Goal: Task Accomplishment & Management: Manage account settings

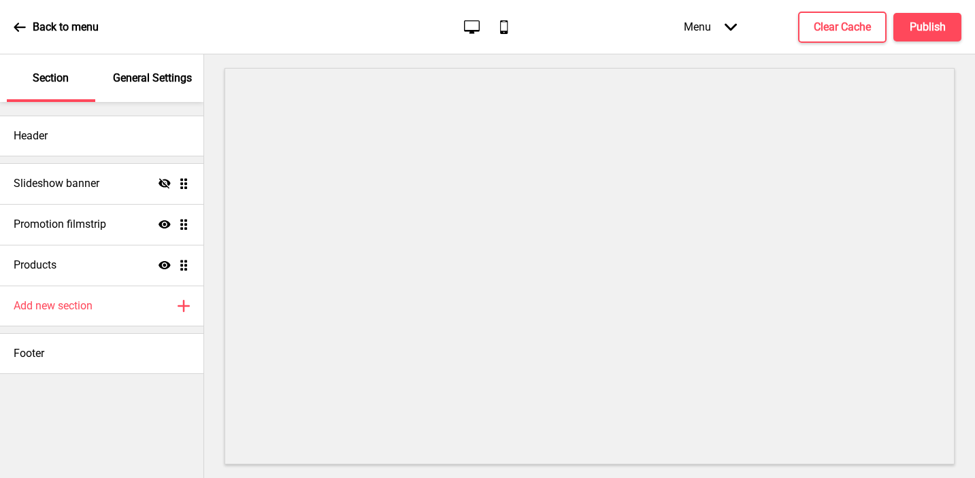
click at [138, 85] on p "General Settings" at bounding box center [152, 78] width 79 height 15
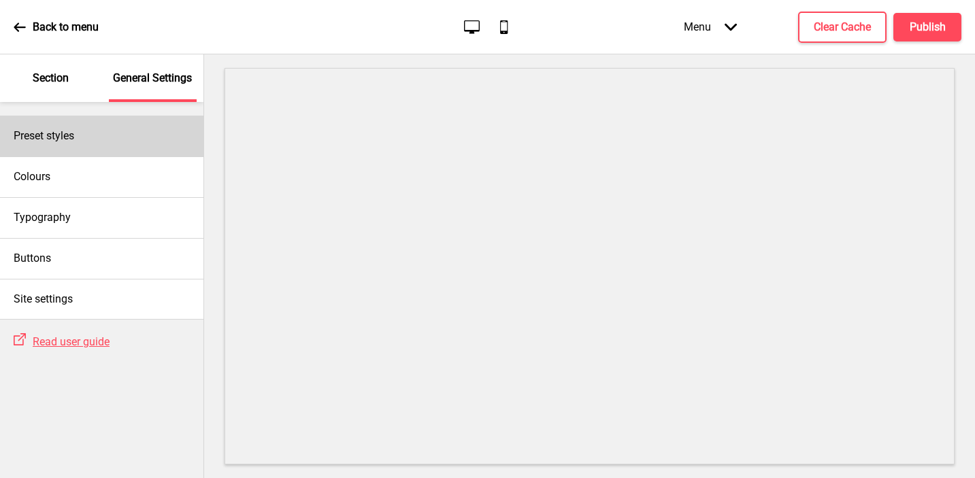
click at [119, 128] on div "Preset styles" at bounding box center [101, 136] width 203 height 41
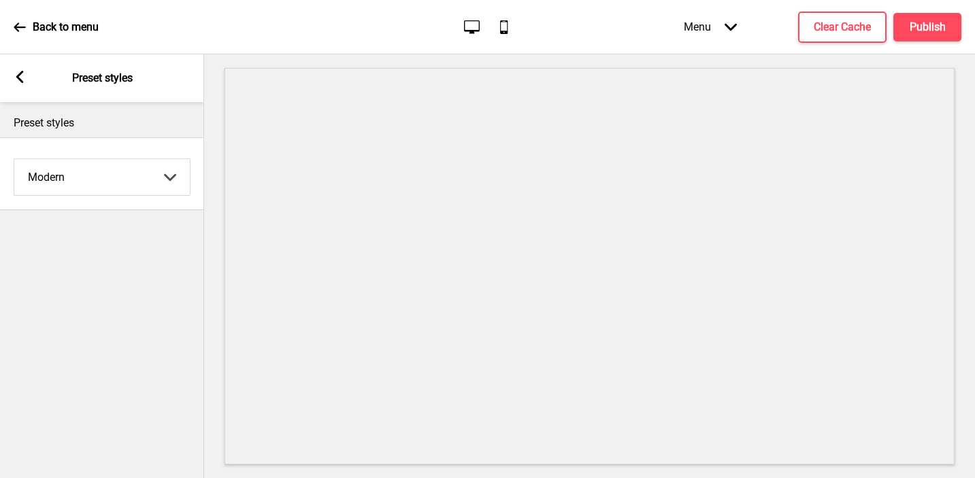
click at [102, 169] on select "Coffee Contrast Dark Earth Marine Minimalist Modern Oddle Pastel Yellow Fruits …" at bounding box center [102, 177] width 176 height 36
select select "minimalist"
click at [14, 159] on select "Coffee Contrast Dark Earth Marine Minimalist Modern Oddle Pastel Yellow Fruits …" at bounding box center [102, 177] width 176 height 36
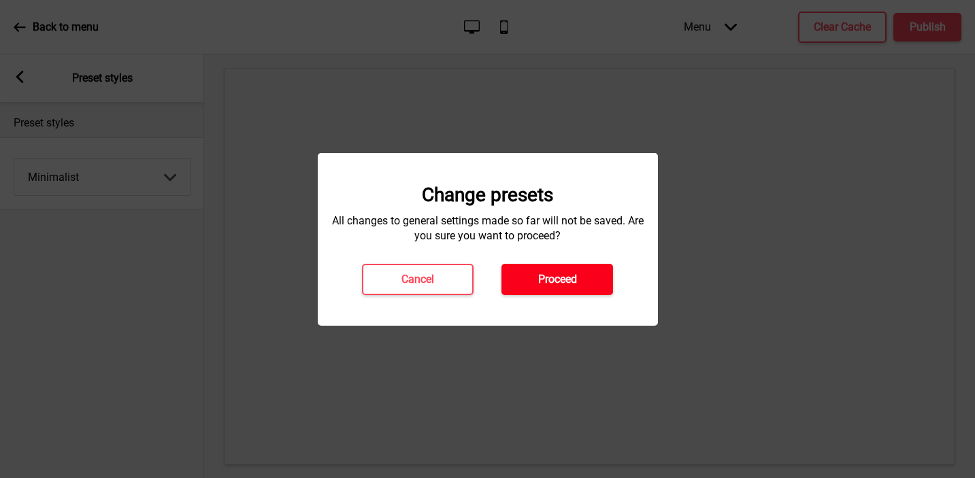
click at [534, 271] on button "Proceed" at bounding box center [557, 279] width 112 height 31
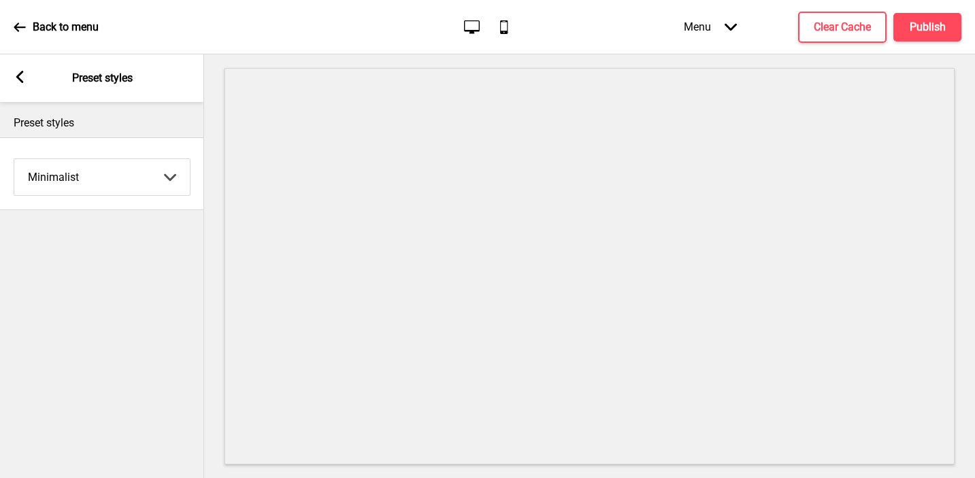
click at [10, 70] on div "Arrow left Preset styles" at bounding box center [102, 78] width 204 height 48
click at [16, 71] on rect at bounding box center [20, 77] width 12 height 12
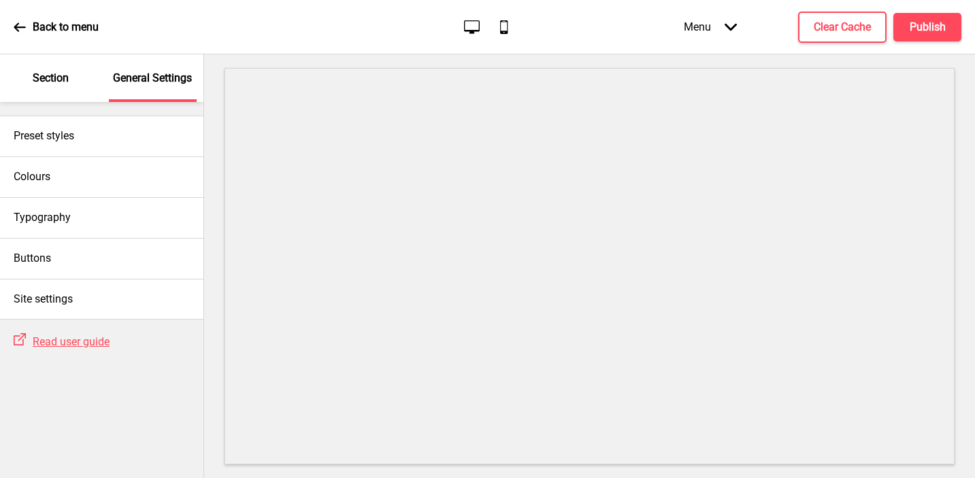
click at [64, 83] on p "Section" at bounding box center [51, 78] width 36 height 15
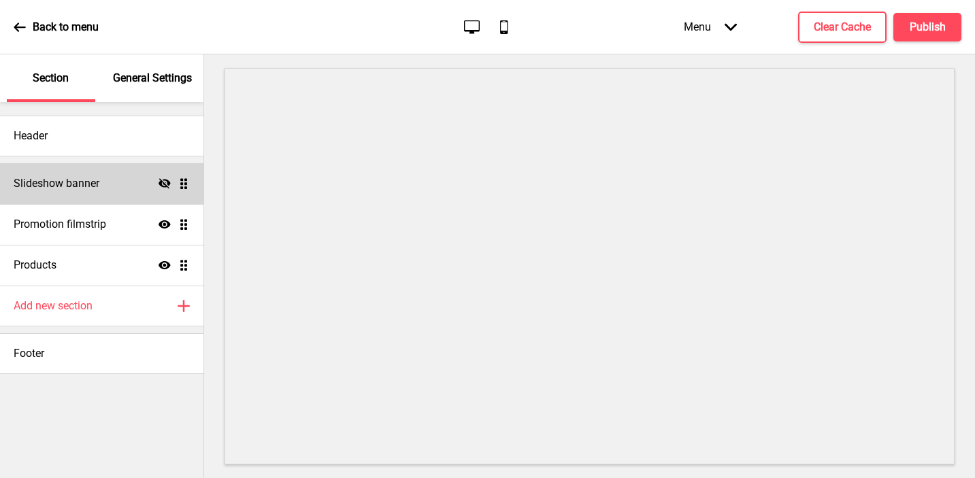
click at [163, 183] on icon at bounding box center [165, 183] width 12 height 10
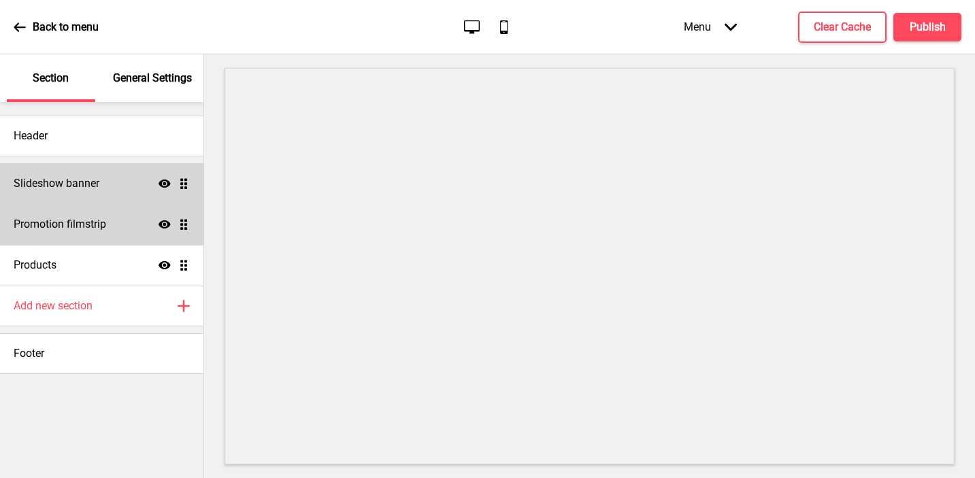
click at [131, 225] on div "Promotion filmstrip Show Drag" at bounding box center [101, 224] width 203 height 41
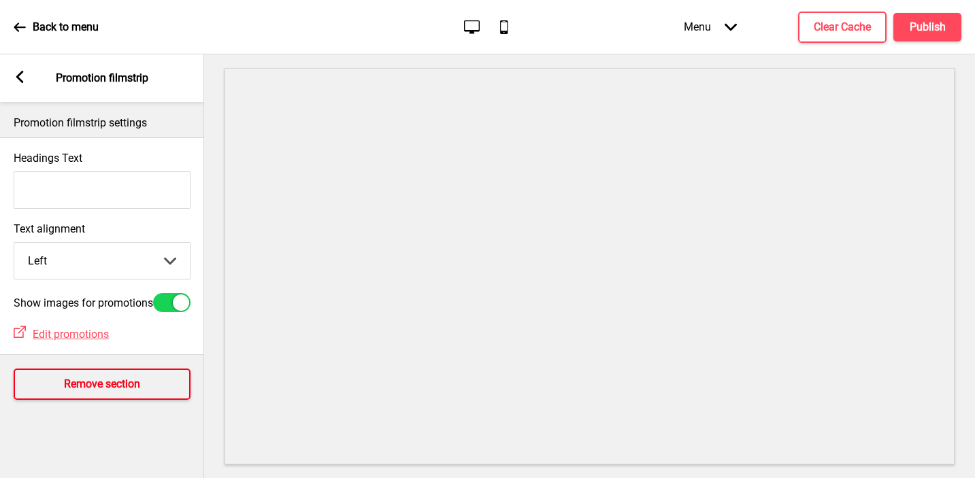
click at [107, 381] on button "Remove section" at bounding box center [102, 384] width 177 height 31
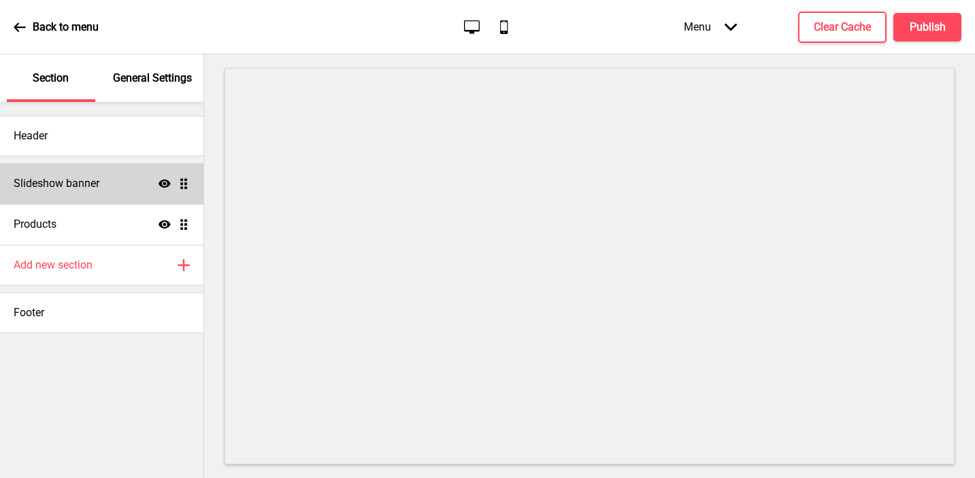
click at [122, 187] on div "Slideshow banner Show Drag" at bounding box center [101, 183] width 203 height 41
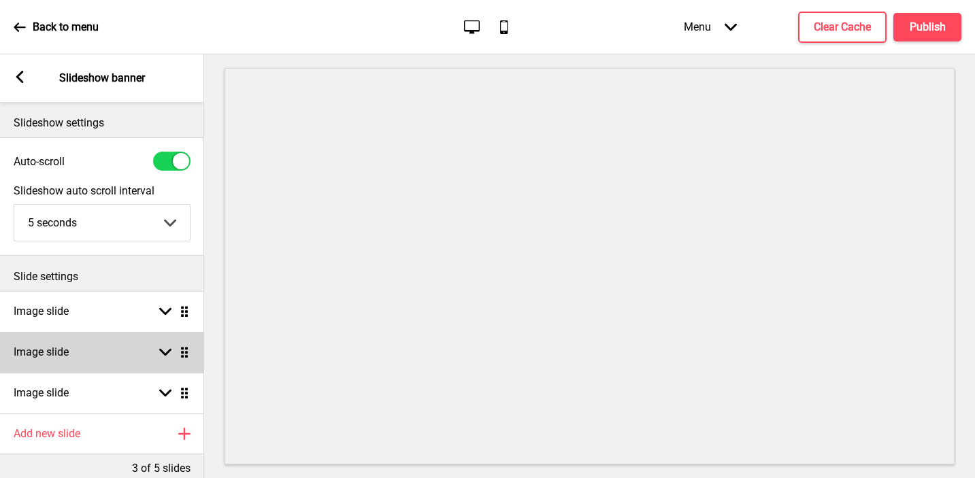
click at [106, 360] on div "Image slide Arrow down Drag" at bounding box center [102, 352] width 204 height 41
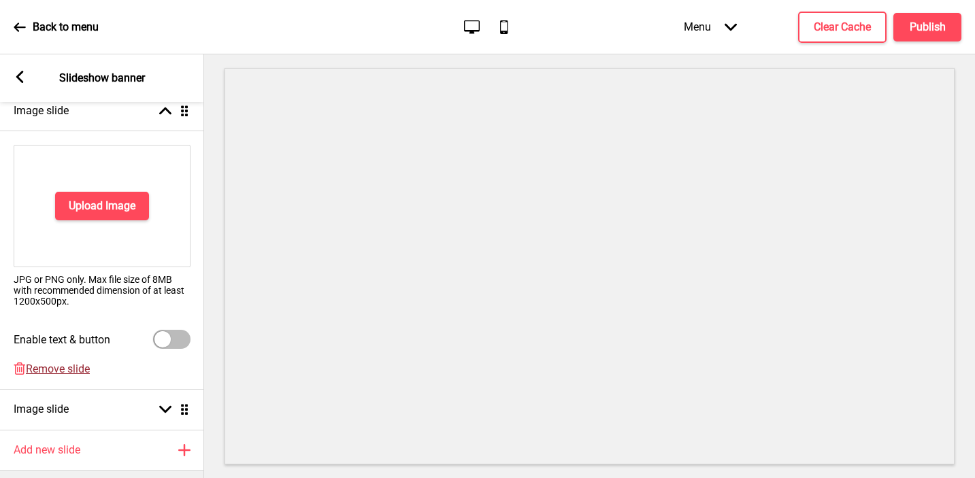
click at [77, 365] on span "Remove slide" at bounding box center [58, 369] width 64 height 13
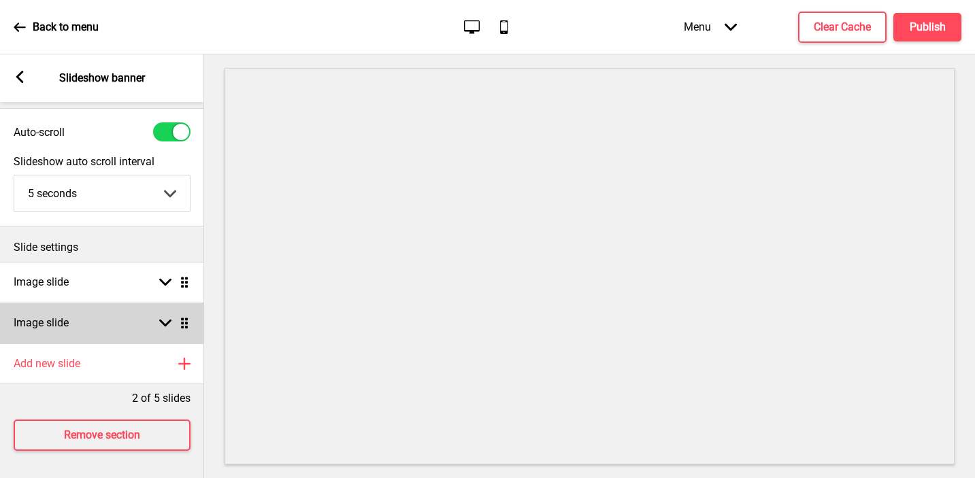
click at [93, 314] on div "Image slide Arrow down Drag" at bounding box center [102, 323] width 204 height 41
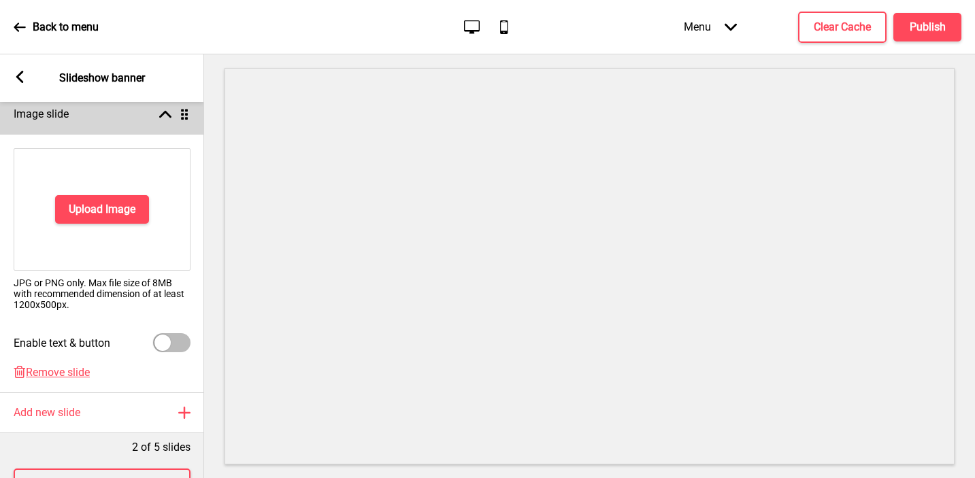
scroll to position [242, 0]
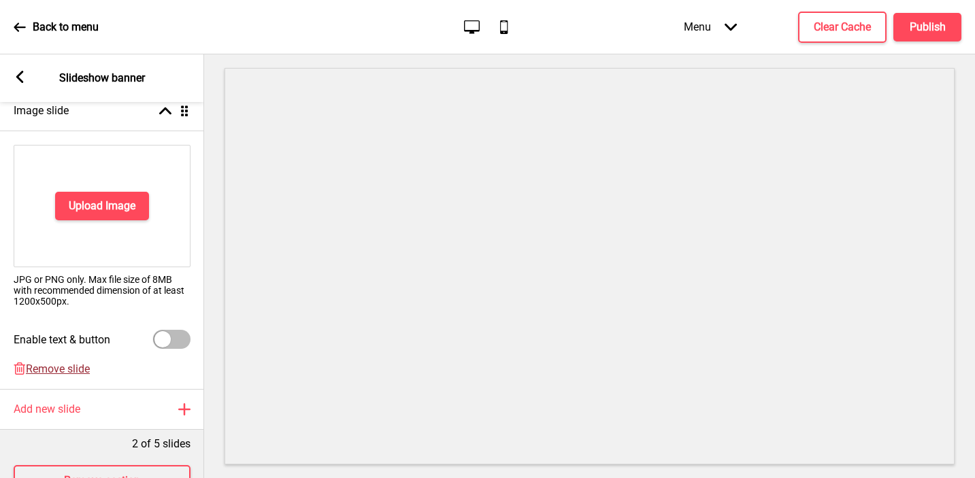
click at [54, 369] on span "Remove slide" at bounding box center [58, 369] width 64 height 13
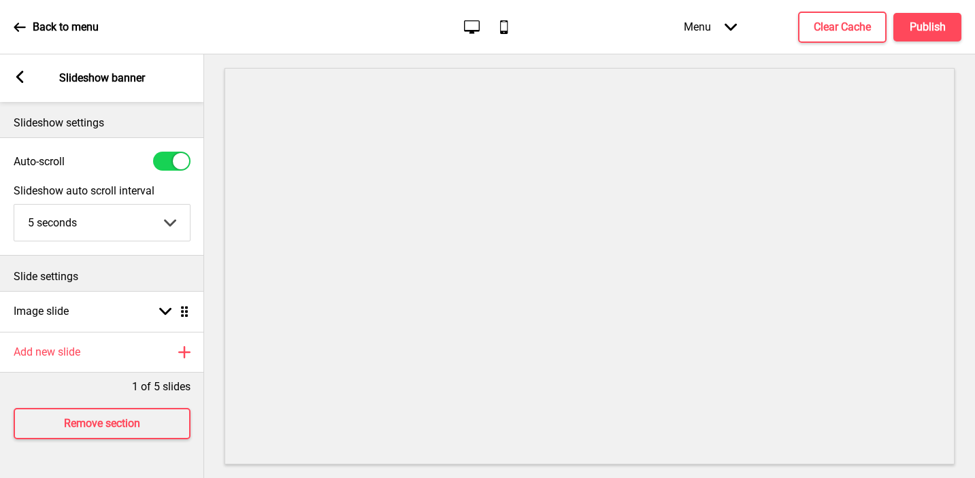
click at [161, 159] on div at bounding box center [171, 161] width 37 height 19
checkbox input "false"
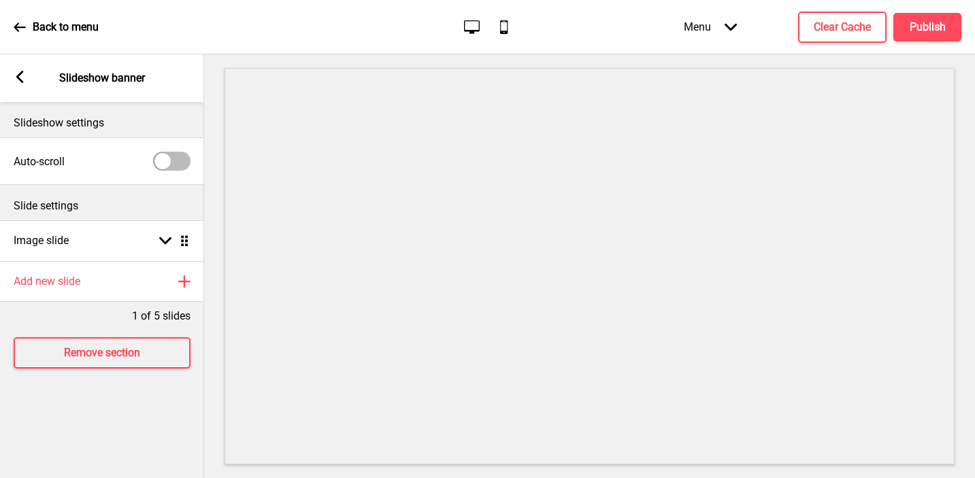
click at [12, 73] on div "Arrow left Slideshow banner" at bounding box center [102, 78] width 204 height 48
click at [21, 73] on icon at bounding box center [19, 77] width 7 height 12
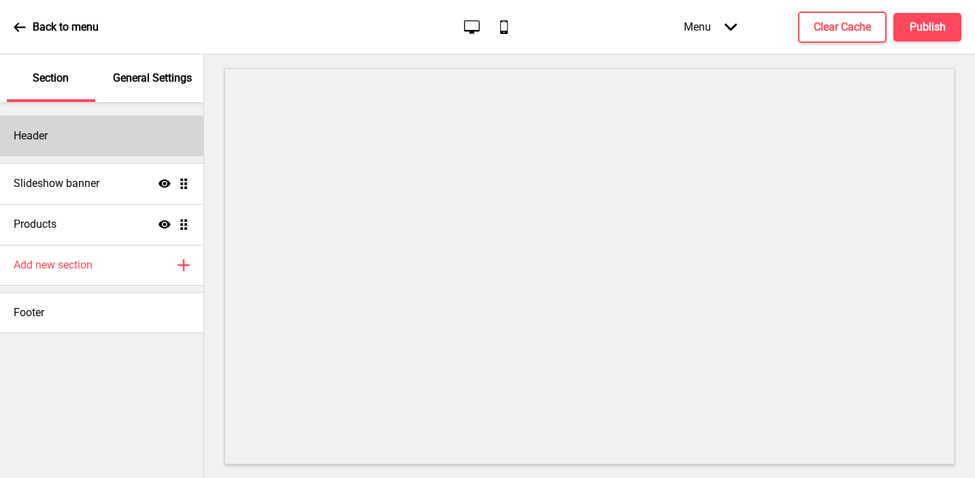
click at [70, 135] on div "Header" at bounding box center [101, 136] width 203 height 41
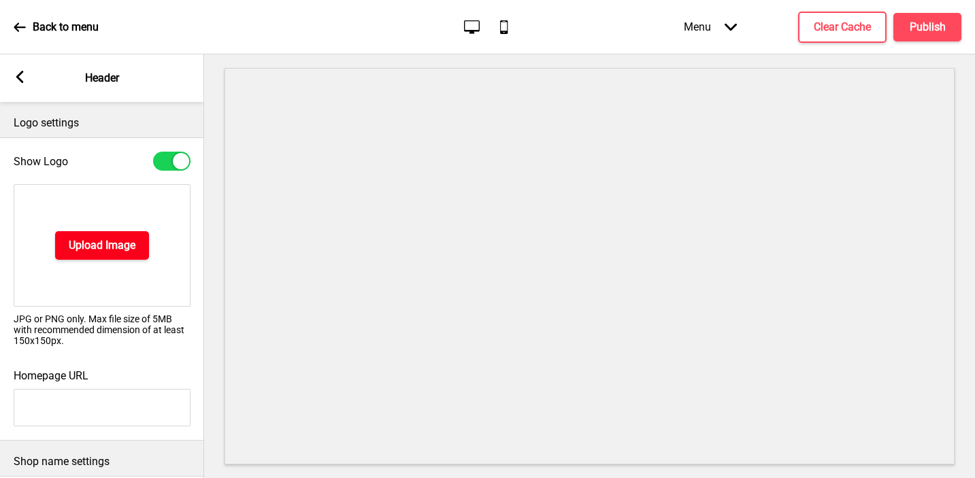
click at [73, 246] on h4 "Upload Image" at bounding box center [102, 245] width 67 height 15
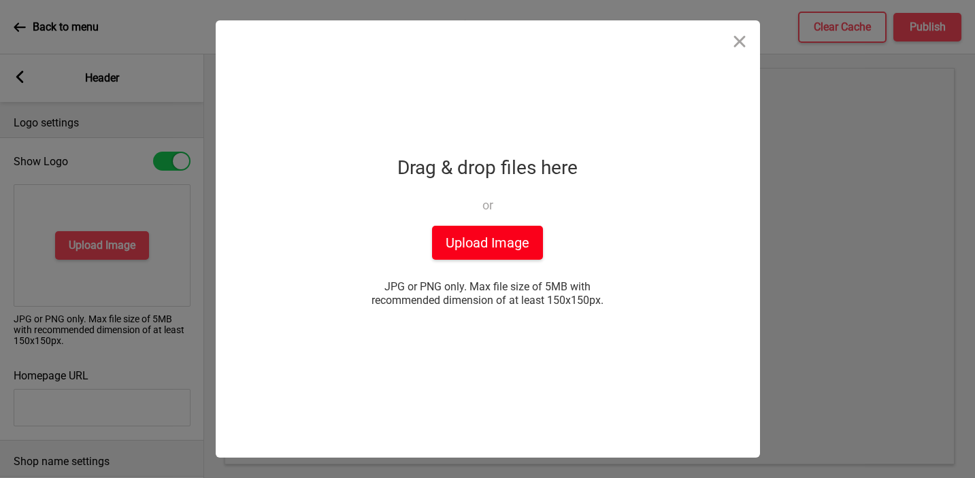
click at [472, 241] on button "Upload Image" at bounding box center [487, 243] width 111 height 34
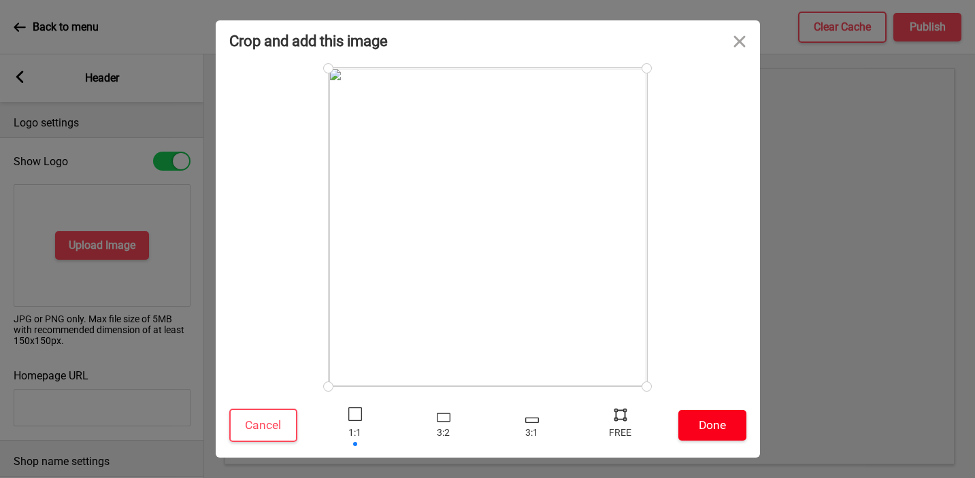
click at [701, 429] on button "Done" at bounding box center [712, 425] width 68 height 31
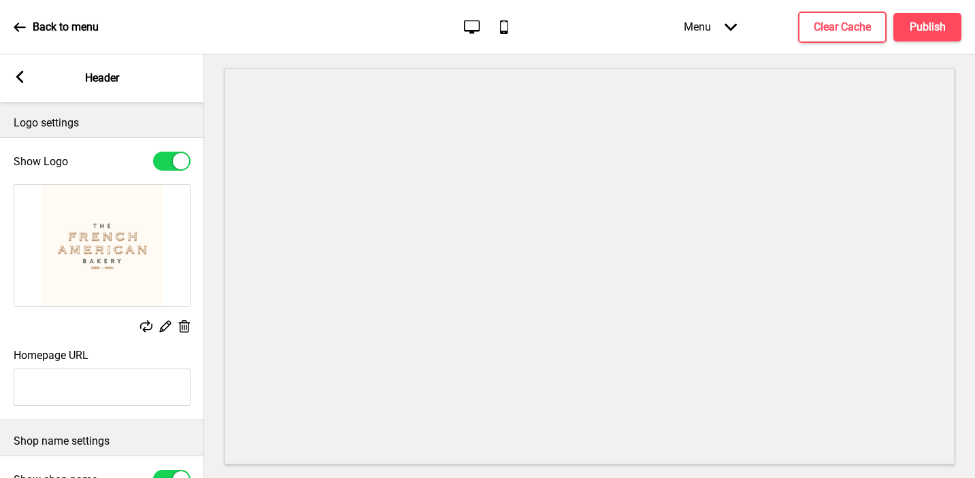
click at [164, 331] on icon at bounding box center [166, 327] width 12 height 12
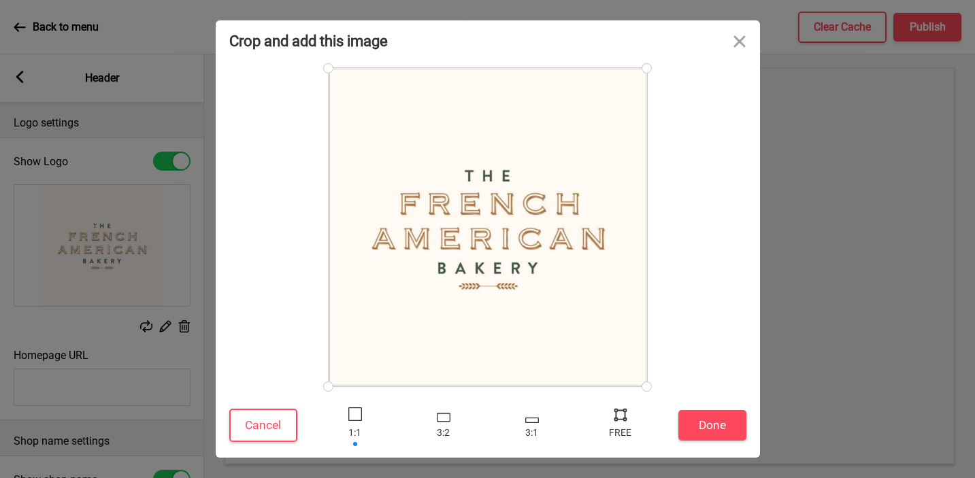
type input "#fffaf4"
click at [733, 37] on button "Close" at bounding box center [739, 40] width 41 height 41
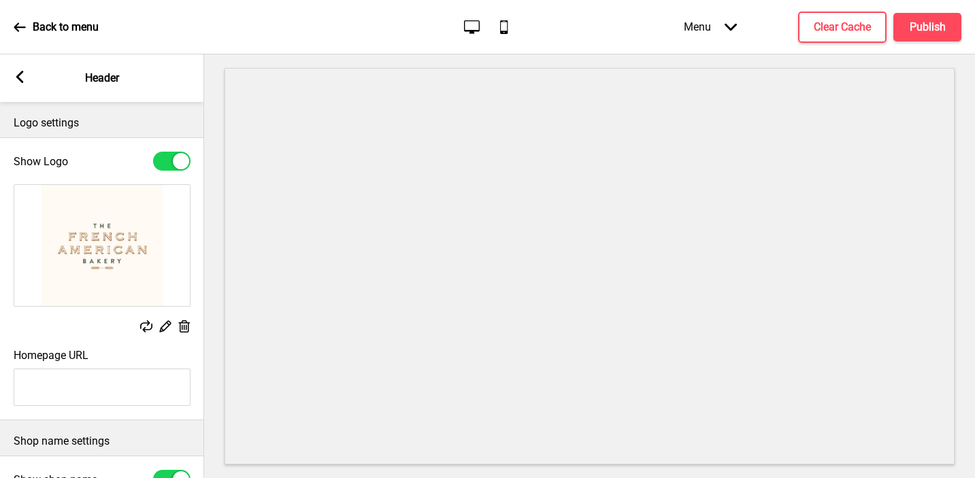
click at [76, 349] on label "Homepage URL" at bounding box center [51, 355] width 75 height 13
click at [76, 369] on input "Homepage URL" at bounding box center [102, 387] width 177 height 37
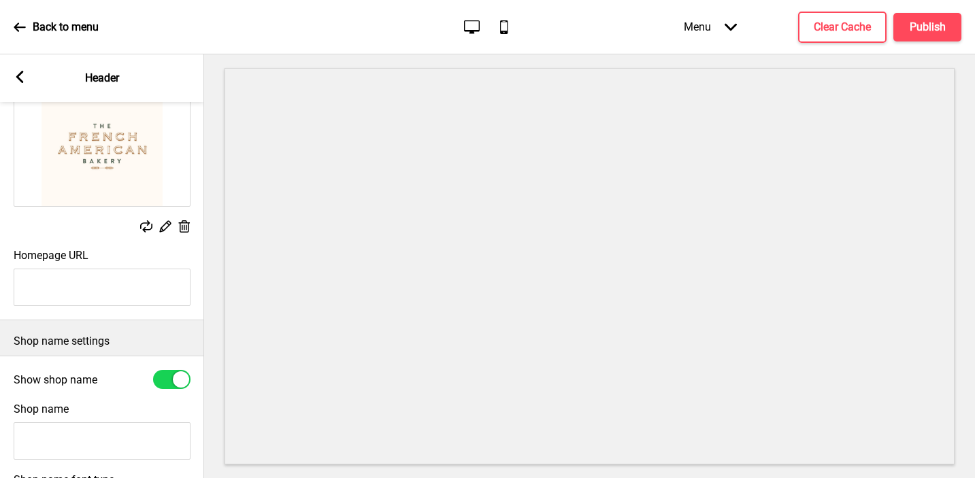
scroll to position [169, 0]
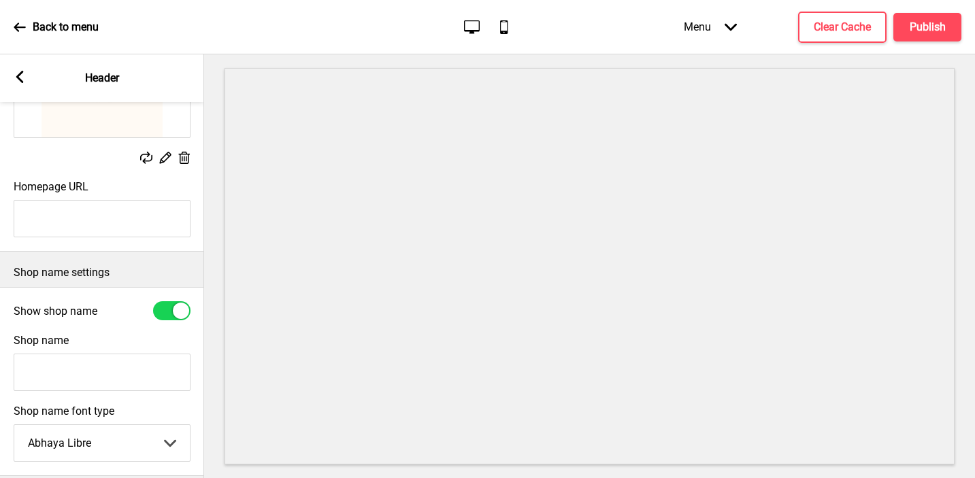
click at [113, 363] on input "Shop name" at bounding box center [102, 372] width 177 height 37
type input "The French American Bakery"
click at [166, 311] on div at bounding box center [171, 310] width 37 height 19
checkbox input "false"
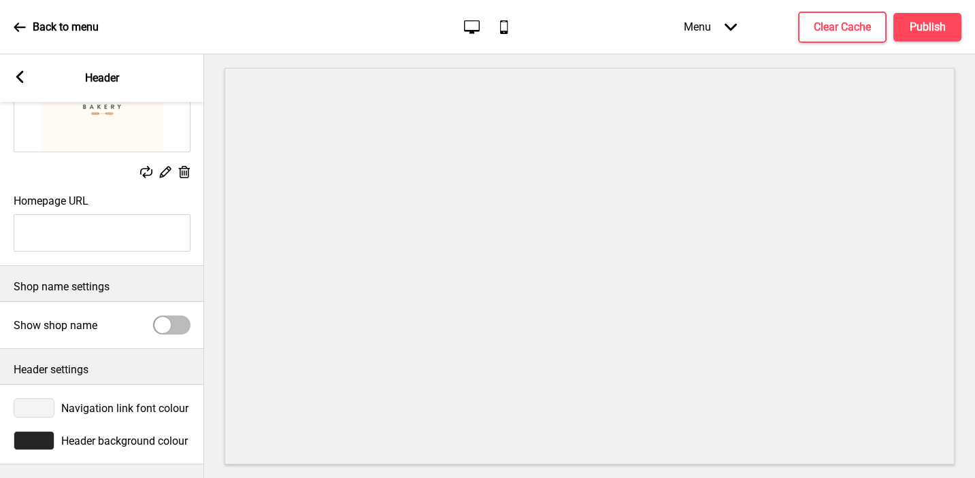
scroll to position [154, 0]
click at [42, 438] on div at bounding box center [34, 440] width 41 height 19
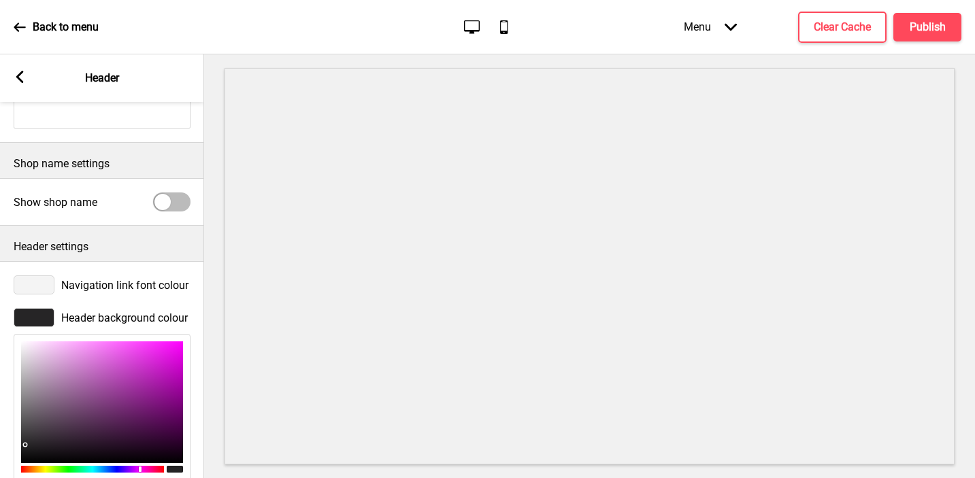
scroll to position [376, 0]
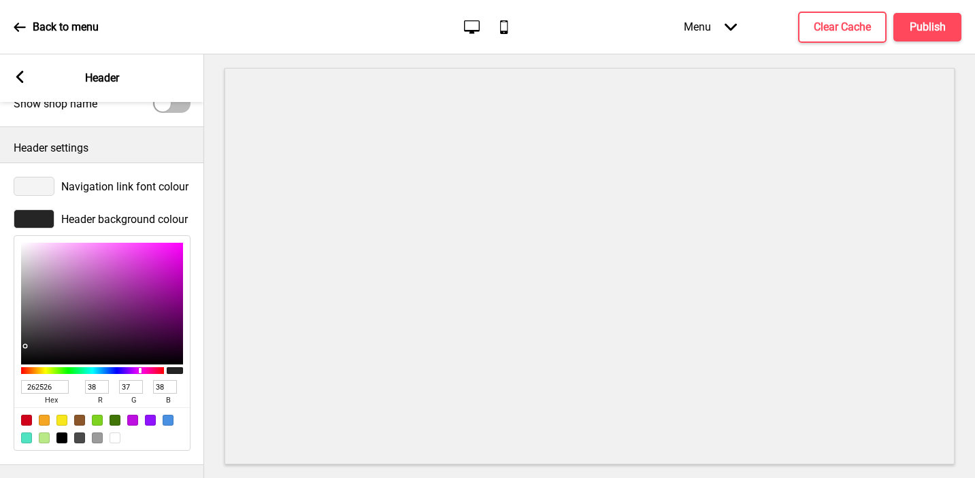
click at [35, 383] on input "262526" at bounding box center [45, 387] width 48 height 14
paste input "fffaf4"
type input "fffaf4"
type input "255"
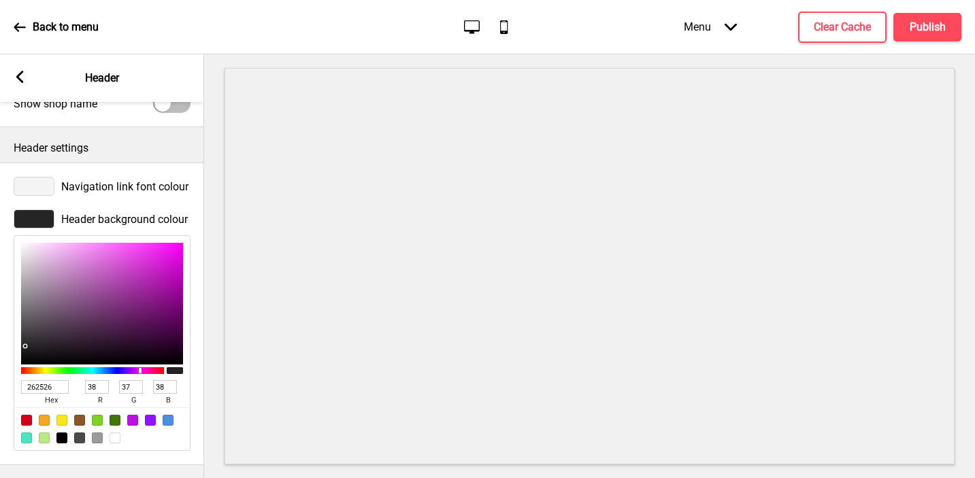
type input "250"
type input "244"
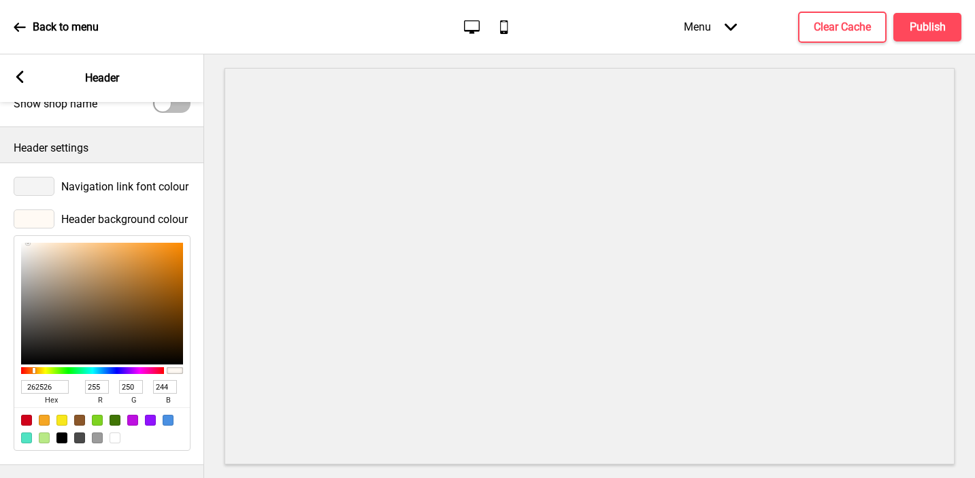
type input "FFFAF4"
click at [35, 186] on div at bounding box center [34, 186] width 41 height 19
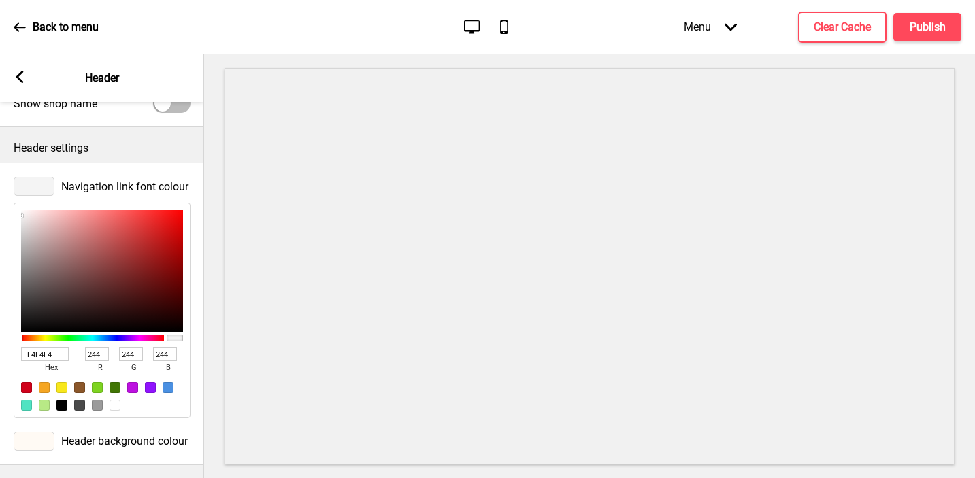
click at [52, 350] on input "F4F4F4" at bounding box center [45, 355] width 48 height 14
paste input "A36C3D"
type input "A36C3D"
type input "163"
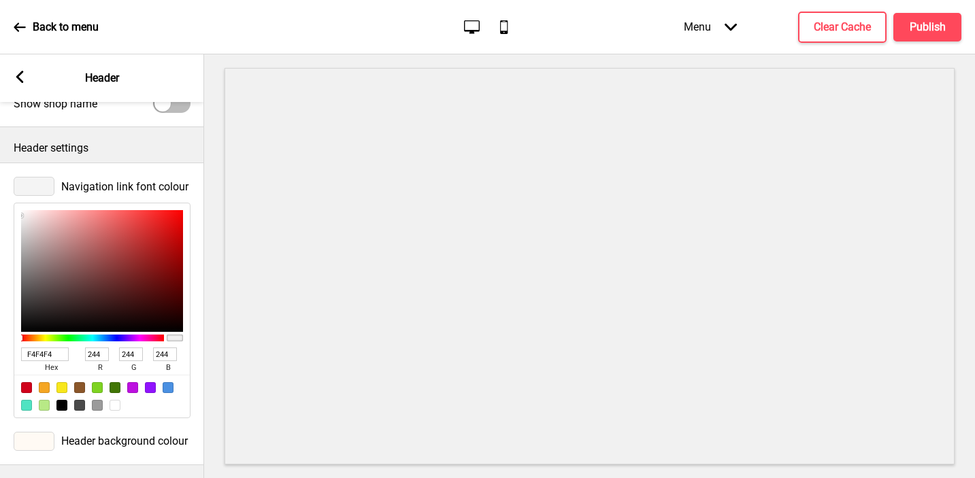
type input "108"
type input "61"
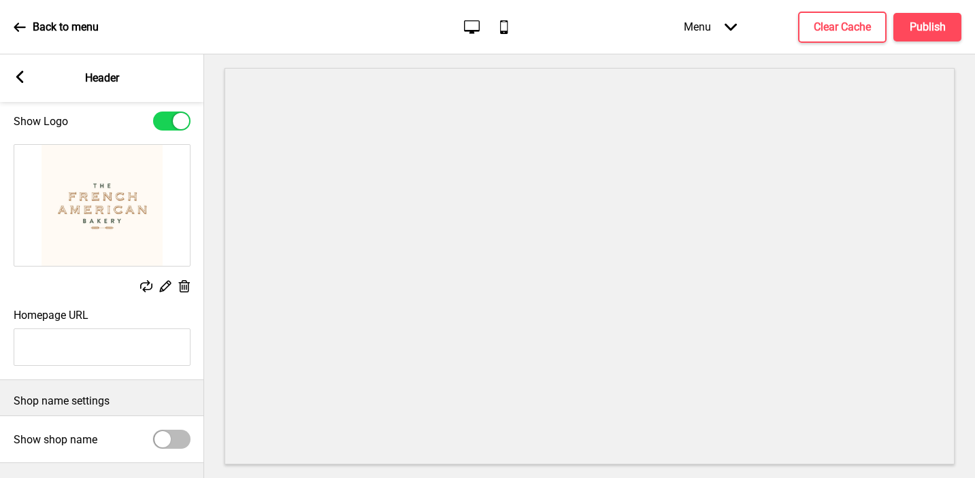
scroll to position [41, 0]
type input "A36C3D"
click at [164, 284] on icon at bounding box center [166, 286] width 12 height 12
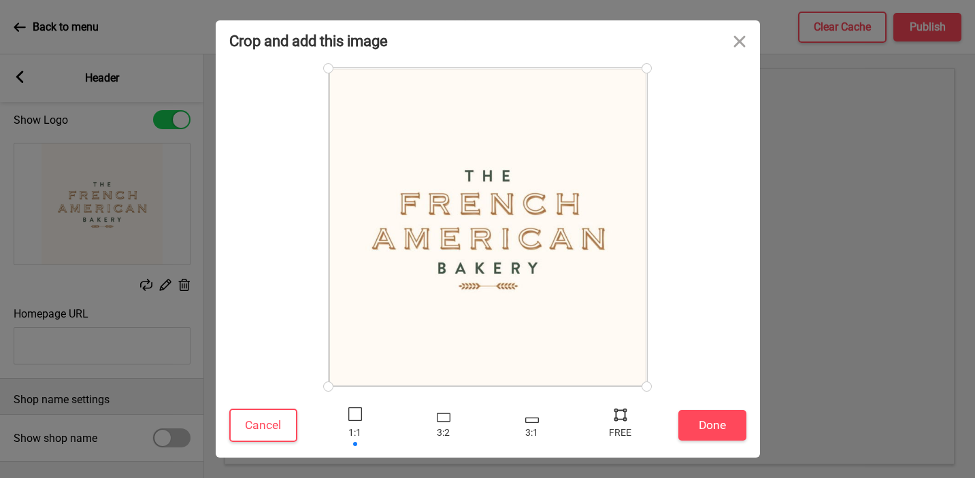
drag, startPoint x: 641, startPoint y: 66, endPoint x: 661, endPoint y: 142, distance: 78.0
click at [661, 142] on div at bounding box center [487, 227] width 517 height 318
click at [623, 421] on div at bounding box center [620, 414] width 20 height 20
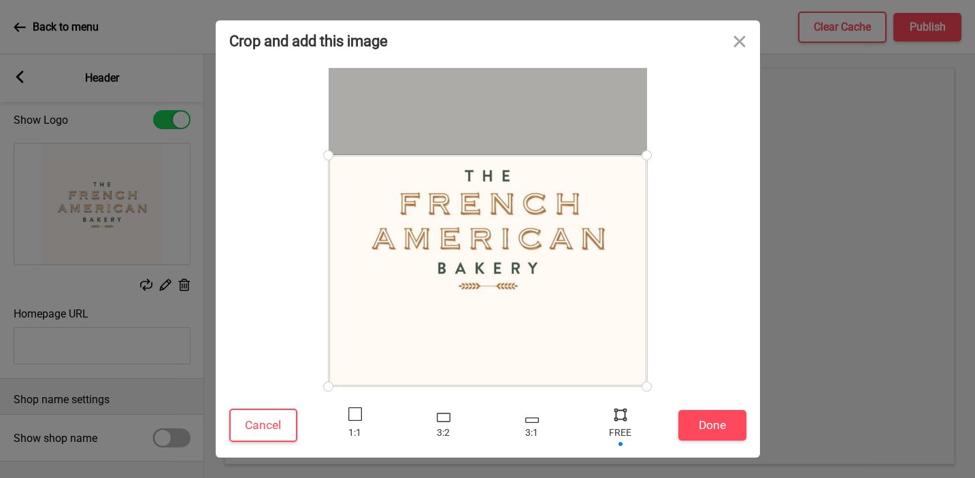
drag, startPoint x: 643, startPoint y: 67, endPoint x: 688, endPoint y: 155, distance: 98.6
click at [688, 155] on div at bounding box center [487, 227] width 517 height 318
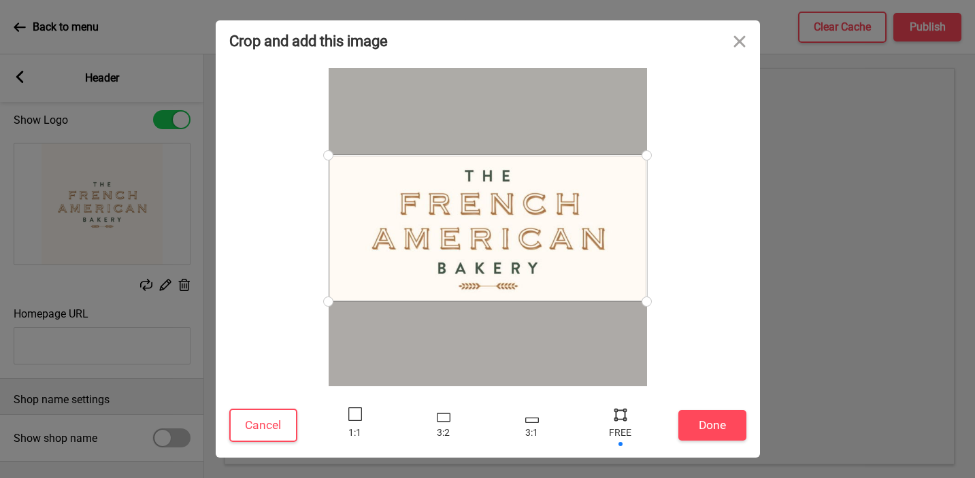
drag, startPoint x: 640, startPoint y: 390, endPoint x: 664, endPoint y: 301, distance: 92.2
click at [664, 301] on div at bounding box center [487, 227] width 517 height 318
click at [710, 422] on button "Done" at bounding box center [712, 425] width 68 height 31
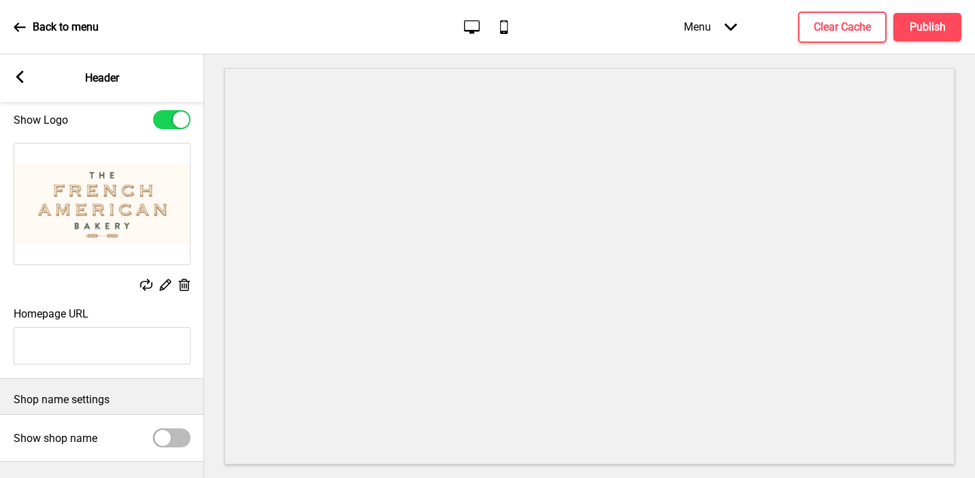
click at [163, 285] on icon at bounding box center [166, 286] width 12 height 12
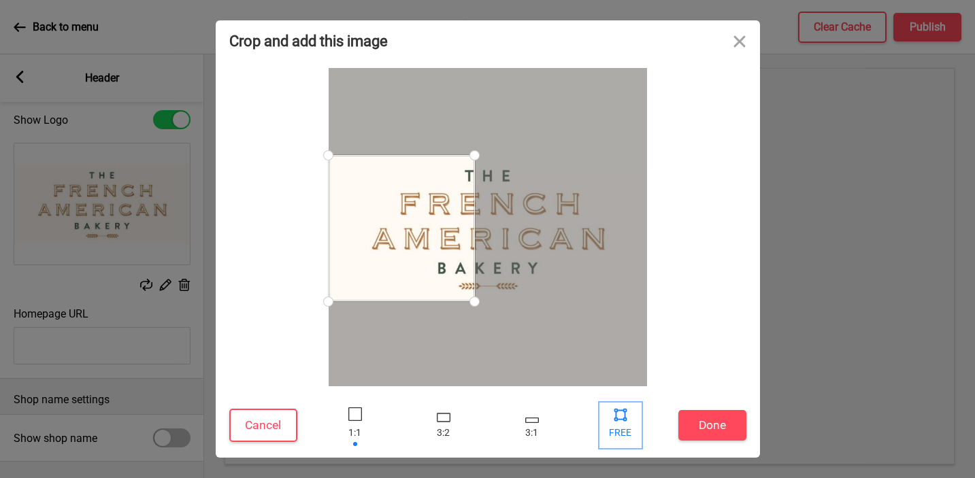
click at [620, 418] on div at bounding box center [620, 414] width 20 height 20
click at [622, 421] on div at bounding box center [620, 414] width 20 height 20
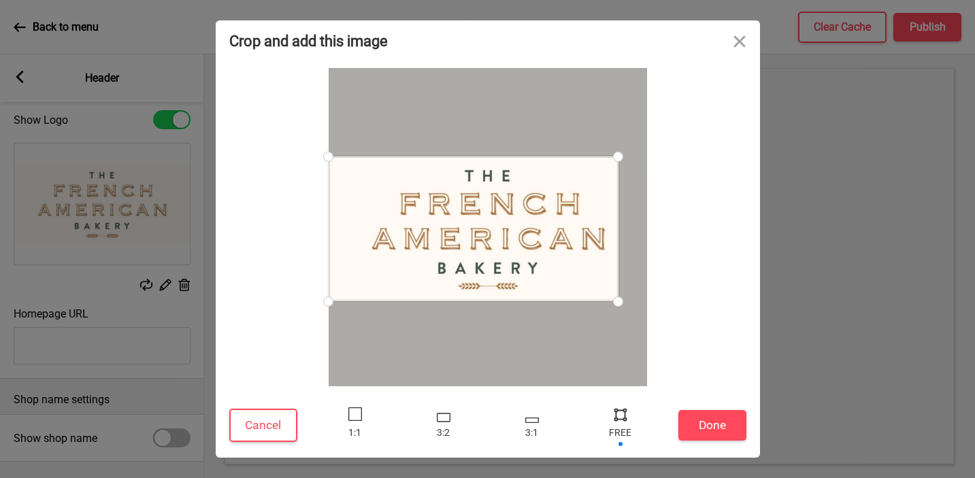
drag, startPoint x: 471, startPoint y: 152, endPoint x: 618, endPoint y: 156, distance: 147.0
click at [618, 156] on div at bounding box center [618, 157] width 24 height 24
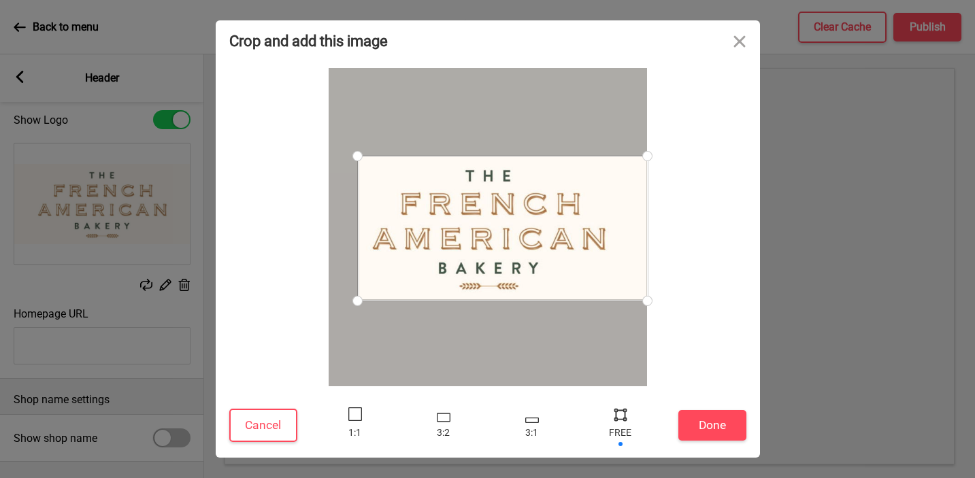
drag, startPoint x: 329, startPoint y: 245, endPoint x: 365, endPoint y: 244, distance: 35.4
click at [365, 244] on div at bounding box center [503, 228] width 290 height 145
click at [363, 301] on div at bounding box center [363, 302] width 24 height 24
click at [645, 195] on div at bounding box center [505, 229] width 284 height 146
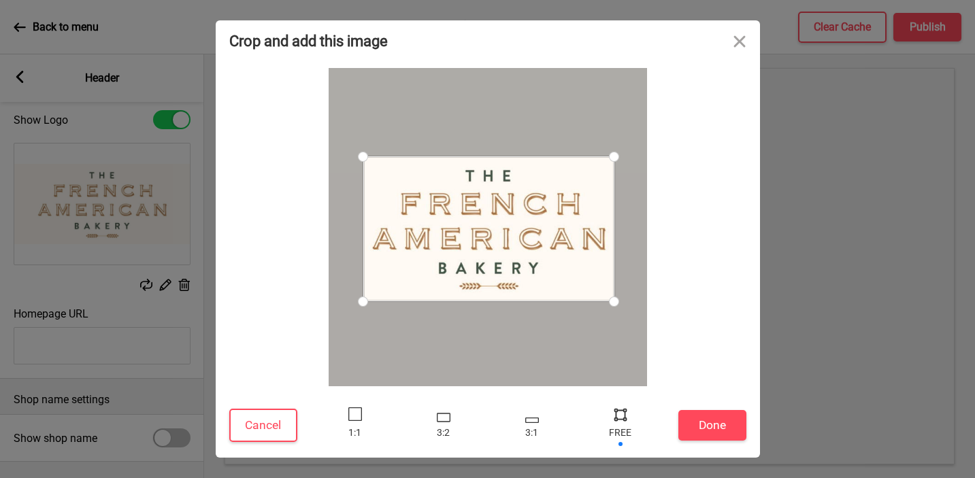
drag, startPoint x: 646, startPoint y: 156, endPoint x: 614, endPoint y: 156, distance: 32.0
click at [614, 156] on div at bounding box center [614, 157] width 24 height 24
click at [714, 428] on button "Done" at bounding box center [712, 425] width 68 height 31
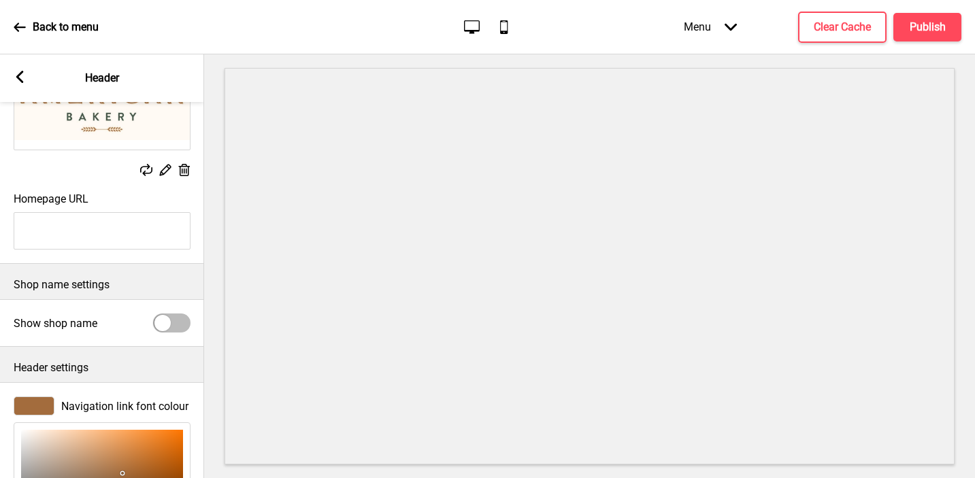
scroll to position [181, 0]
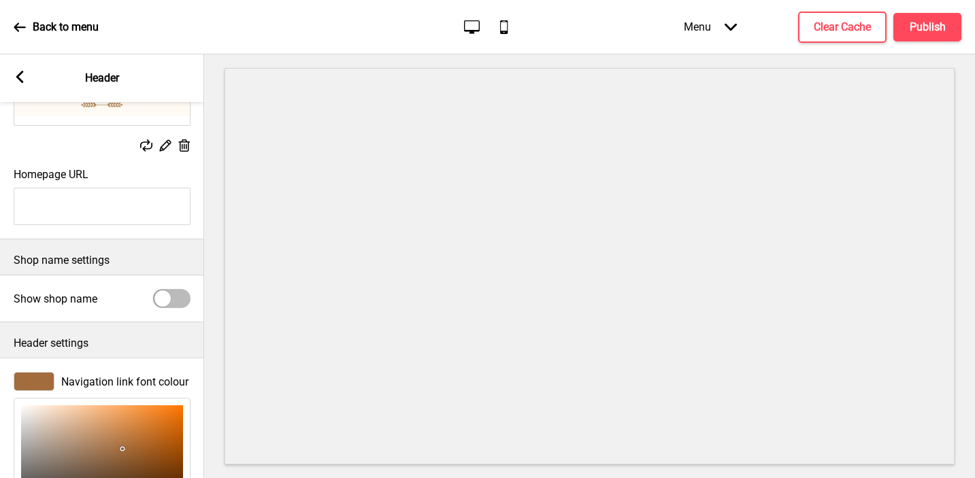
click at [82, 213] on input "Homepage URL" at bounding box center [102, 206] width 177 height 37
paste input "A36C3D"
type input "A36C3D"
click at [73, 211] on input "A36C3D" at bounding box center [102, 206] width 177 height 37
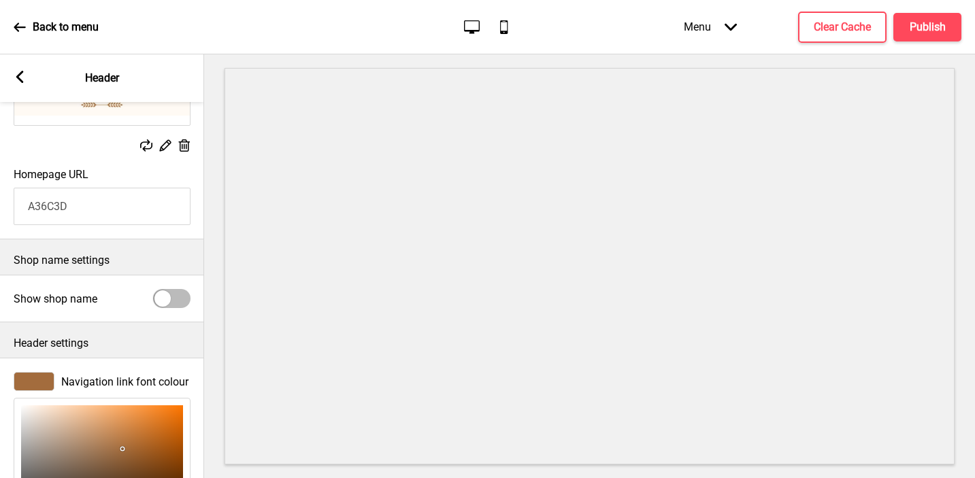
click at [73, 211] on input "A36C3D" at bounding box center [102, 206] width 177 height 37
click at [18, 79] on icon at bounding box center [19, 77] width 7 height 12
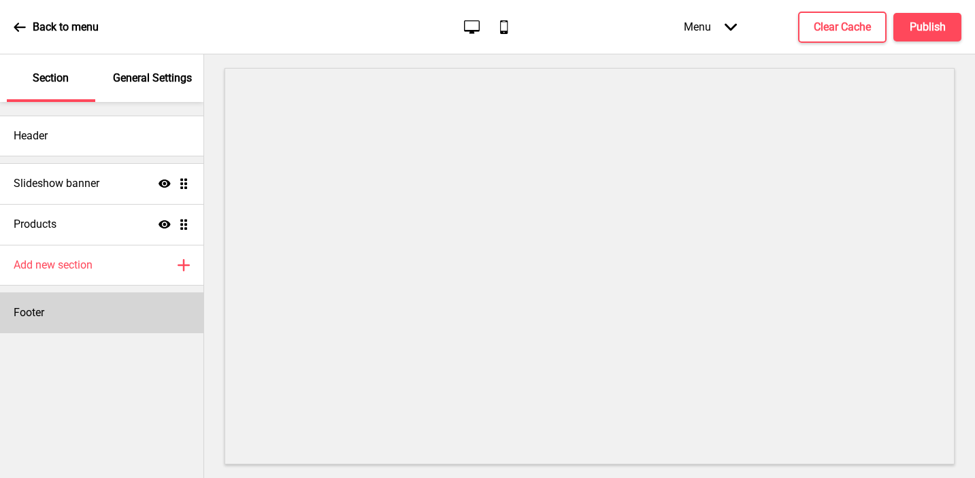
click at [46, 317] on div "Footer" at bounding box center [101, 313] width 203 height 41
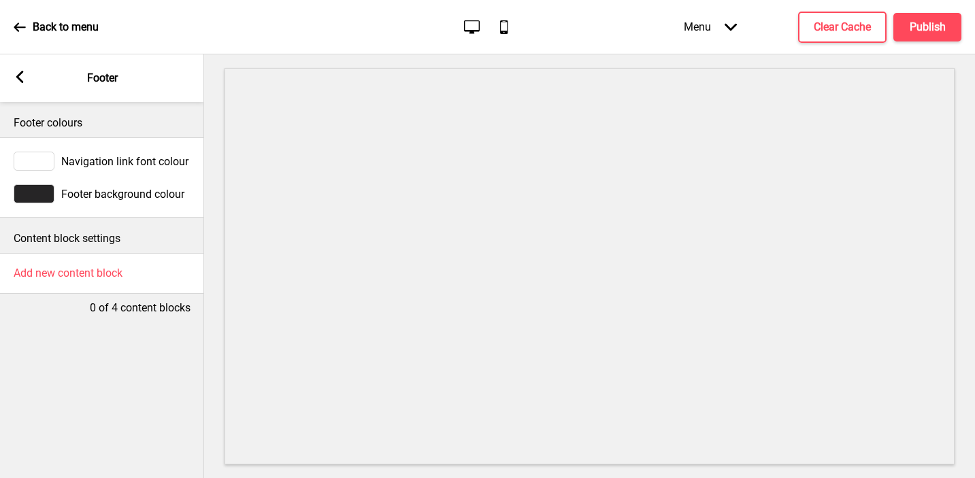
click at [39, 195] on div at bounding box center [34, 193] width 41 height 19
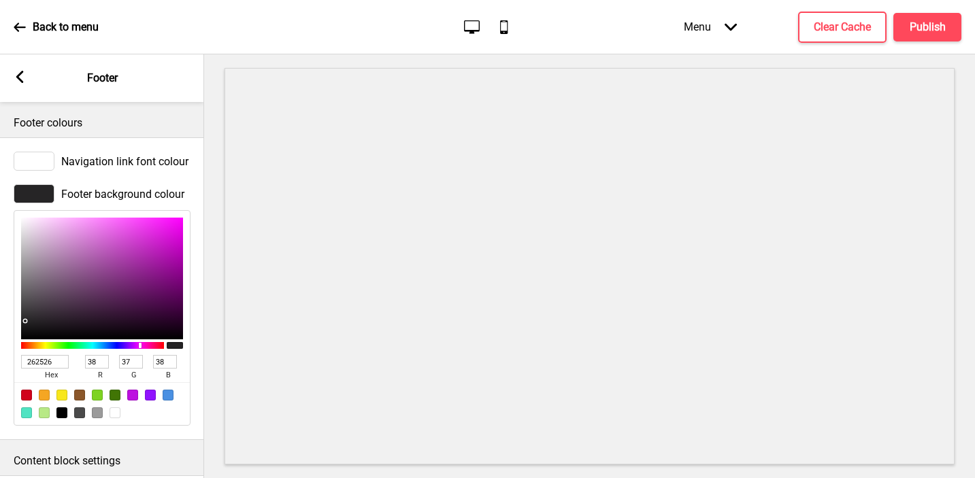
click at [48, 358] on input "262526" at bounding box center [45, 362] width 48 height 14
paste input "A36C3D"
type input "A36C3D"
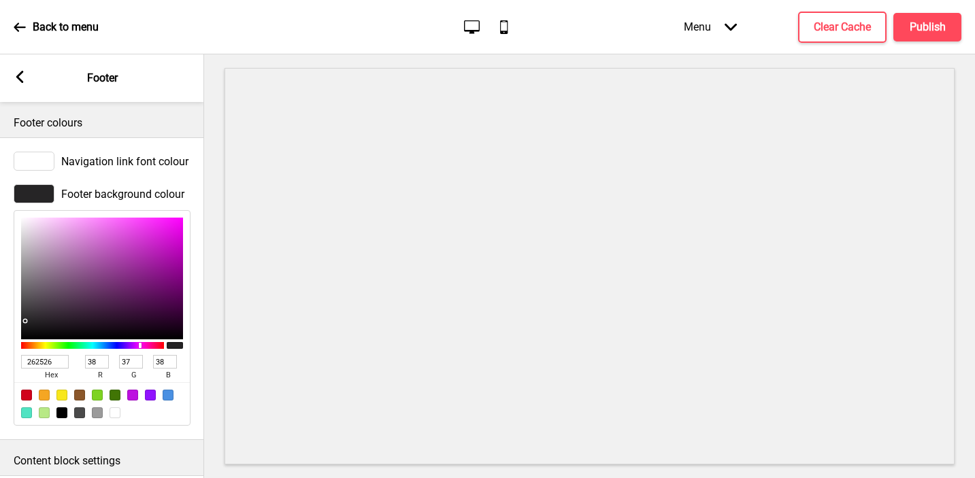
type input "163"
type input "108"
type input "61"
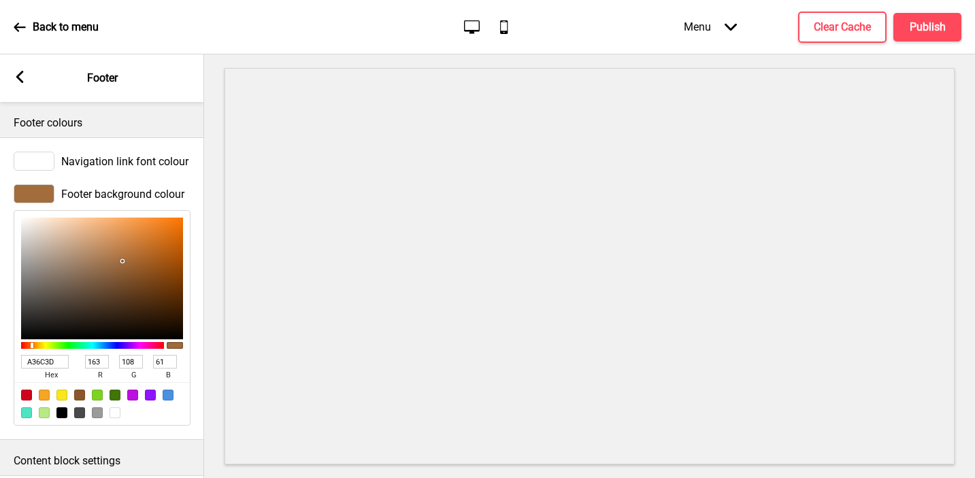
type input "A36C3D"
click at [27, 76] on div "Arrow left Footer" at bounding box center [102, 78] width 204 height 48
click at [22, 75] on rect at bounding box center [20, 77] width 12 height 12
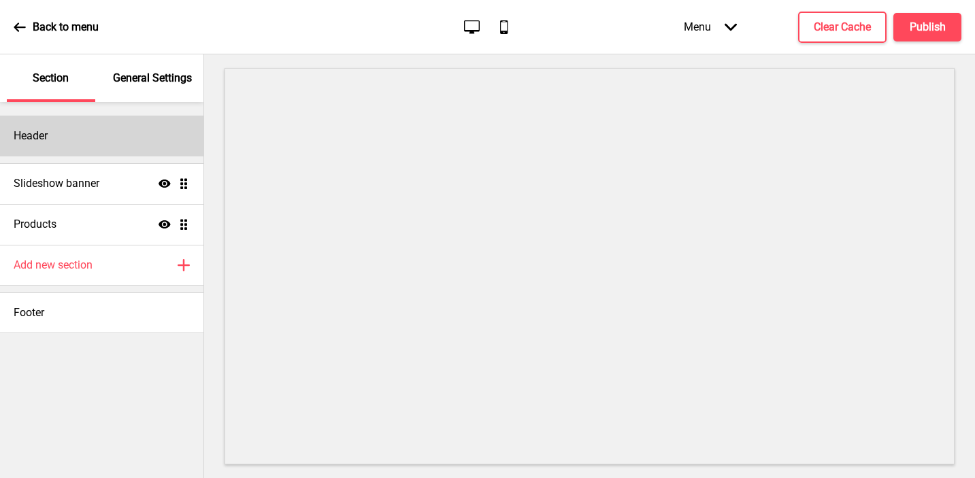
click at [48, 135] on h4 "Header" at bounding box center [31, 136] width 34 height 15
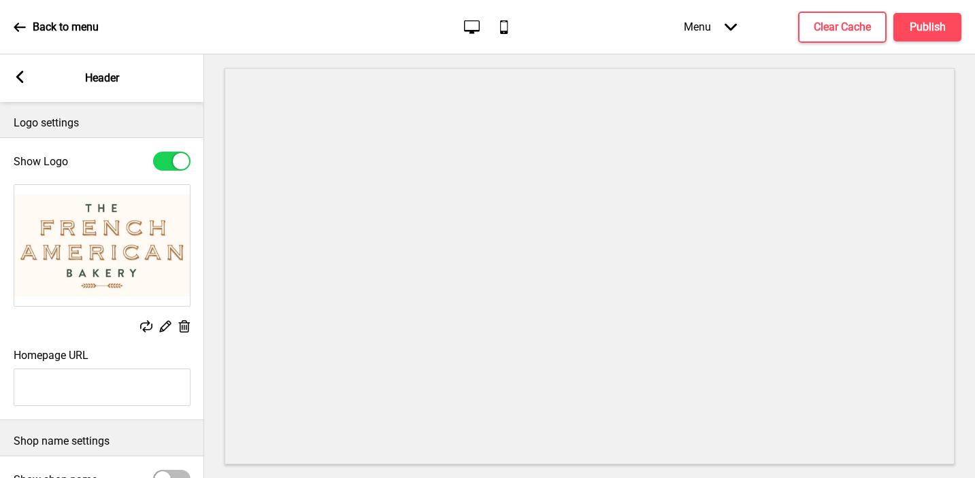
scroll to position [154, 0]
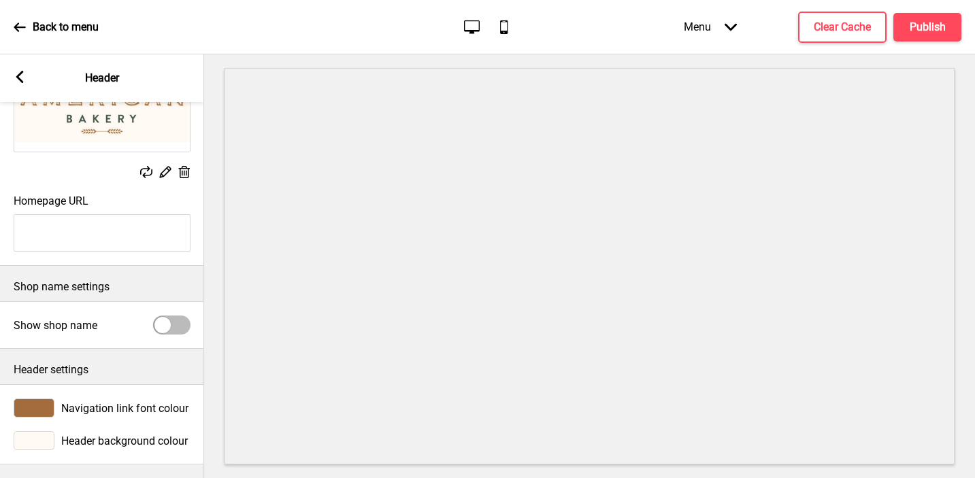
click at [45, 442] on div at bounding box center [34, 440] width 41 height 19
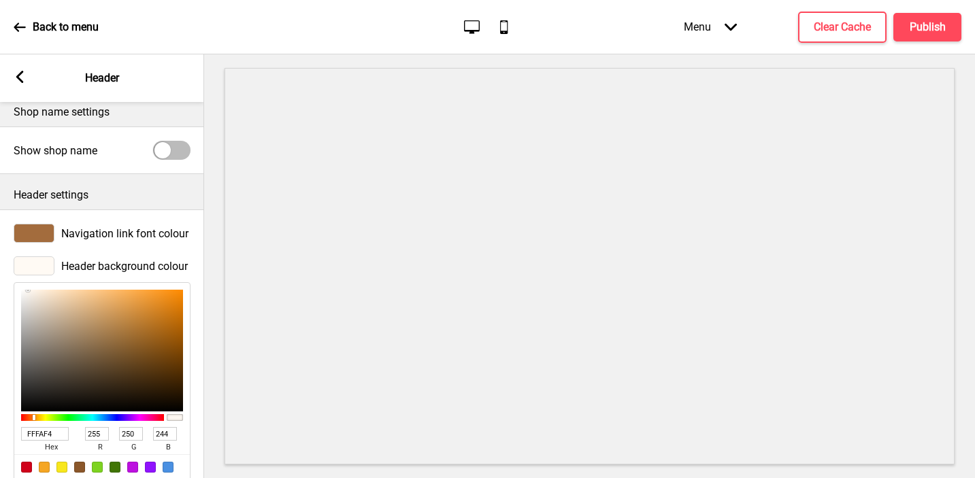
scroll to position [376, 0]
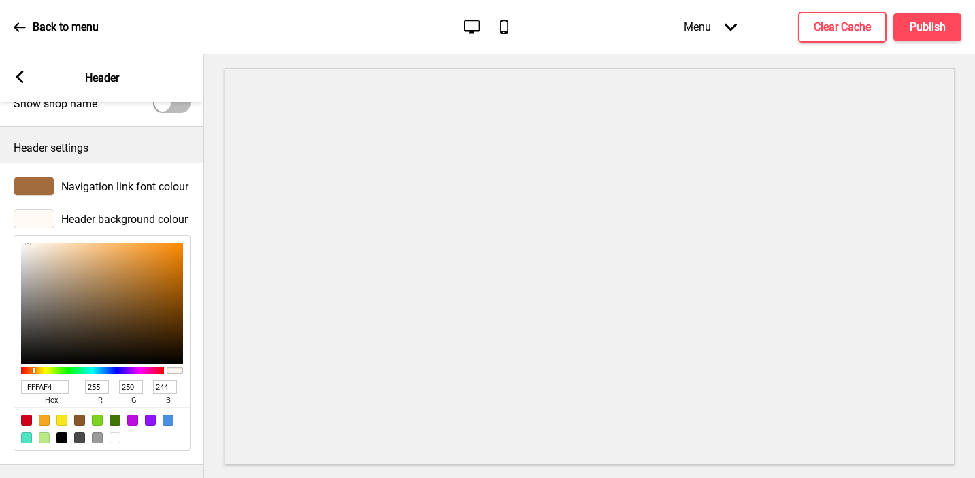
click at [44, 390] on input "FFFAF4" at bounding box center [45, 387] width 48 height 14
click at [15, 71] on rect at bounding box center [20, 77] width 12 height 12
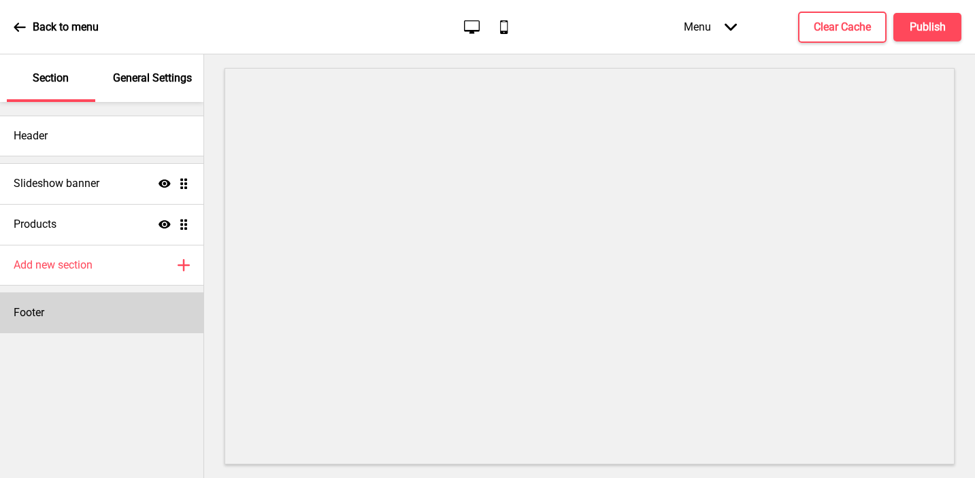
click at [67, 310] on div "Footer" at bounding box center [101, 313] width 203 height 41
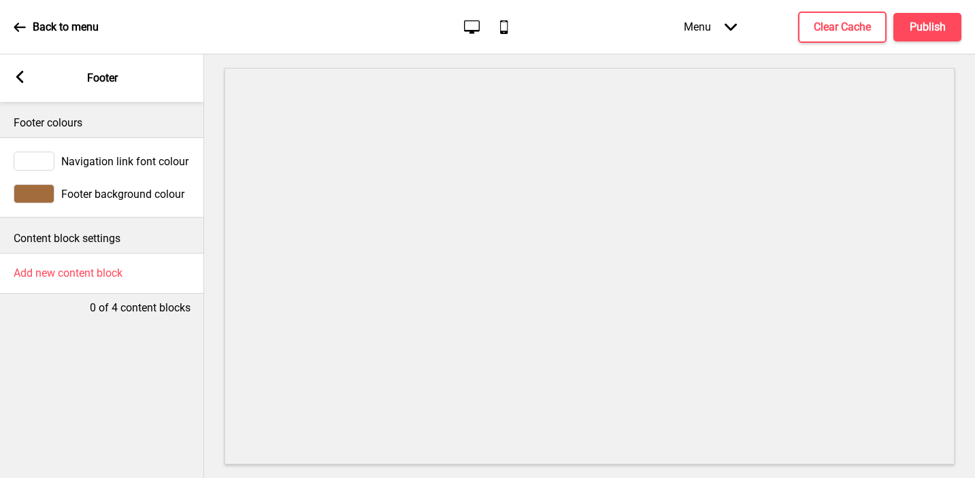
click at [36, 161] on div at bounding box center [34, 161] width 41 height 19
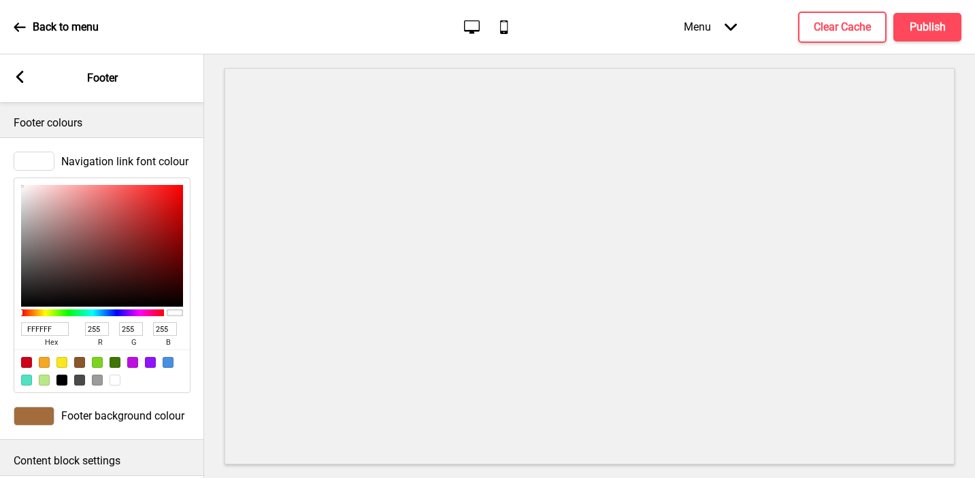
click at [38, 333] on input "FFFFFF" at bounding box center [45, 329] width 48 height 14
paste input "AF4"
type input "FFFAF4"
type input "250"
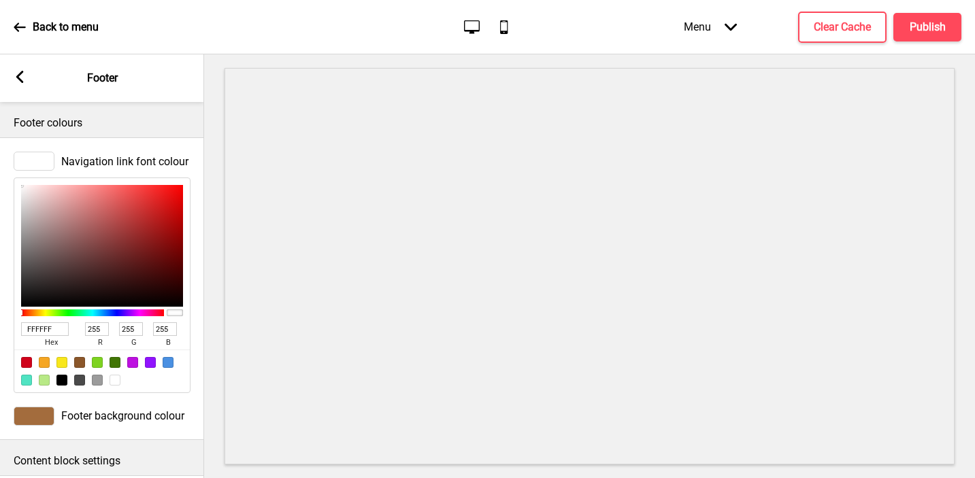
type input "244"
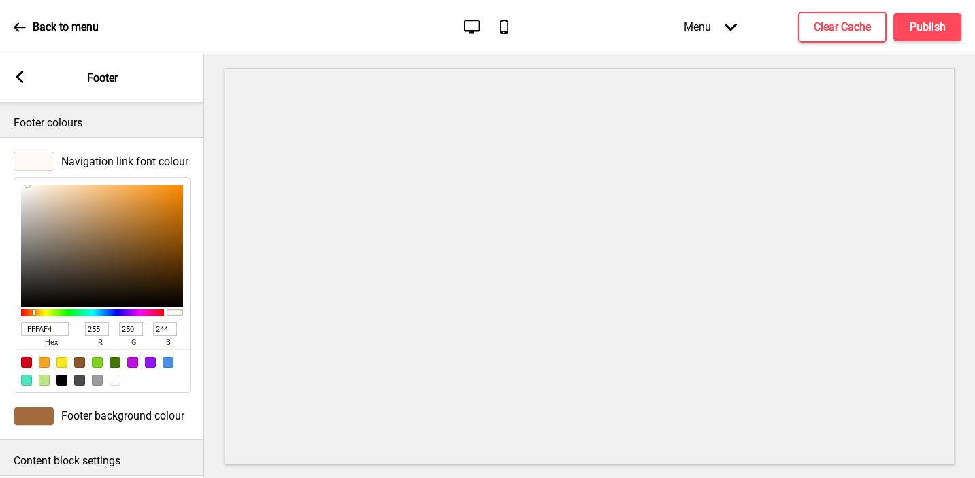
type input "FFFAF4"
click at [21, 79] on rect at bounding box center [20, 77] width 12 height 12
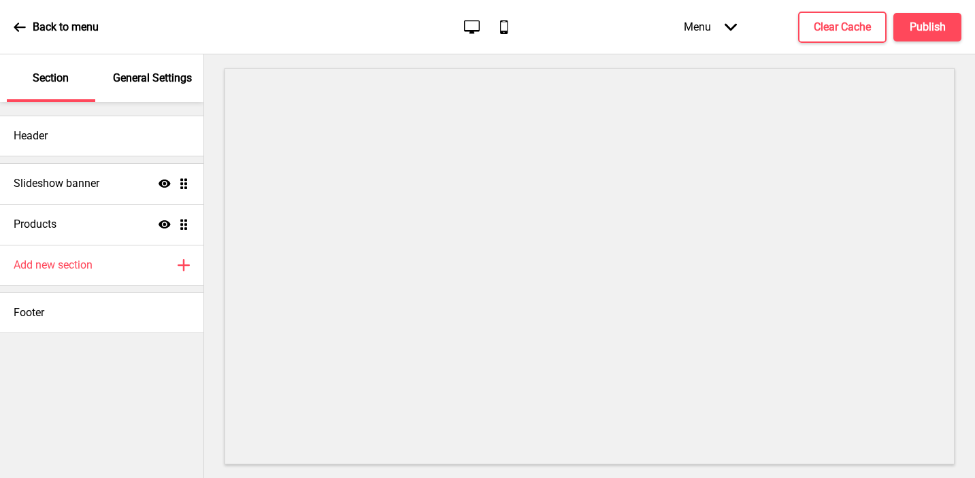
click at [156, 81] on p "General Settings" at bounding box center [152, 78] width 79 height 15
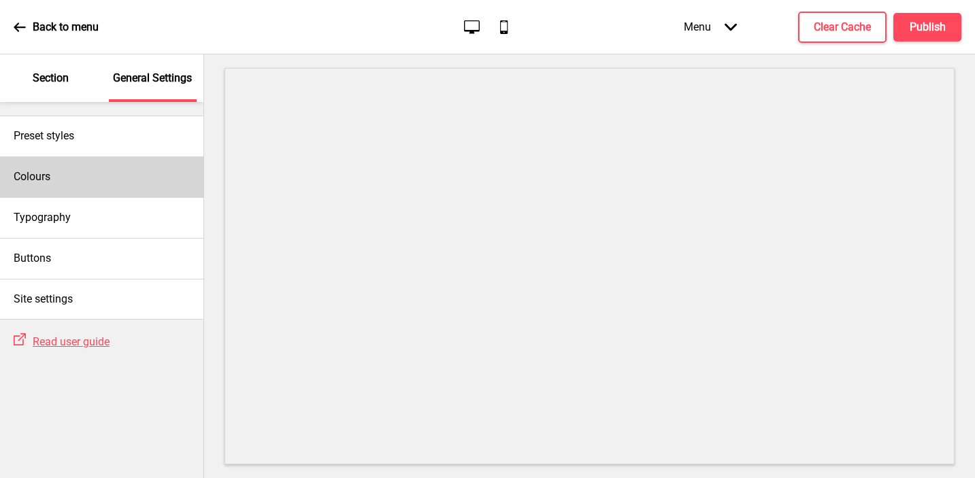
click at [103, 173] on div "Colours" at bounding box center [101, 176] width 203 height 41
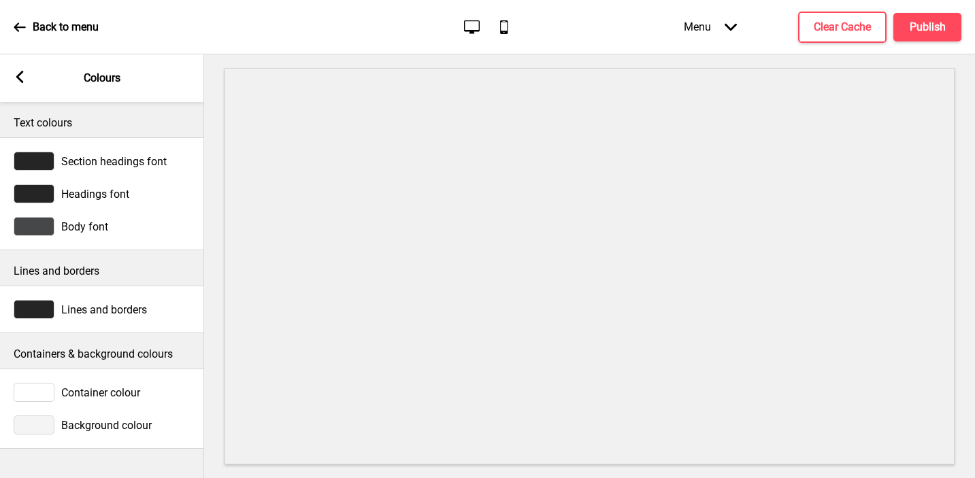
click at [42, 424] on div at bounding box center [34, 425] width 41 height 19
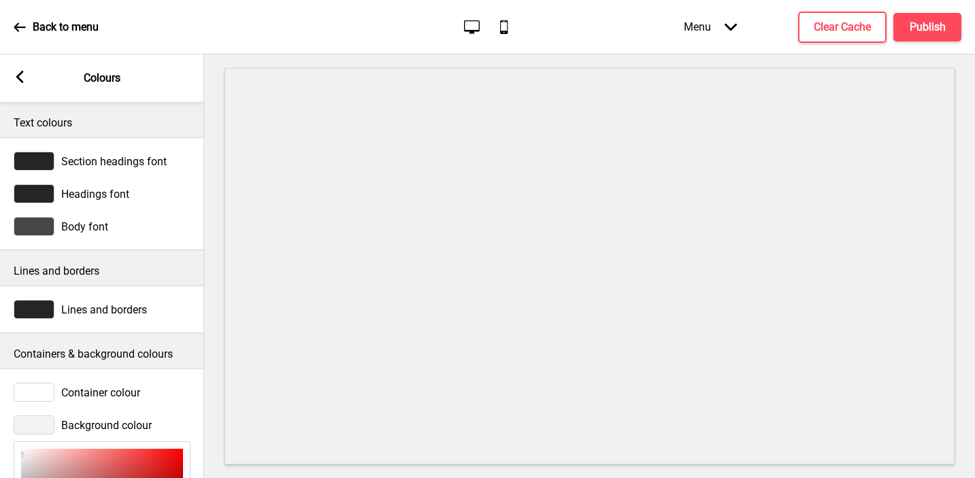
scroll to position [206, 0]
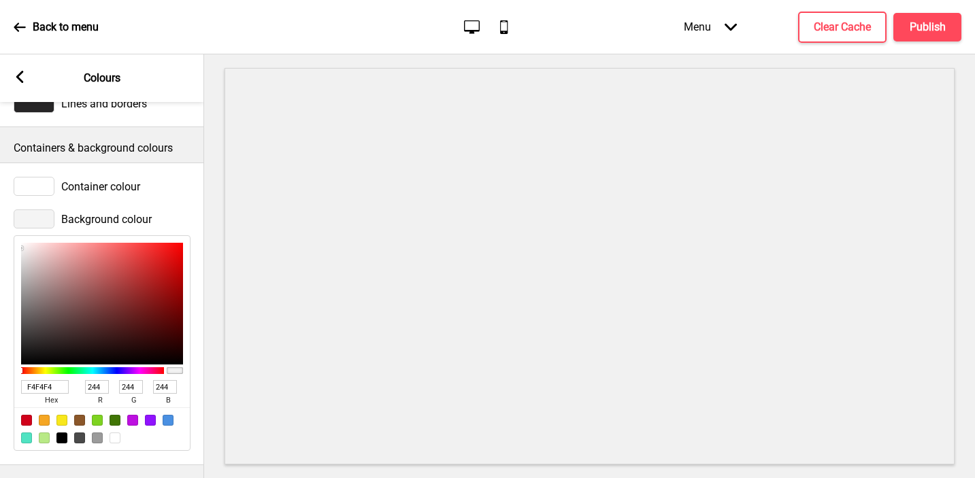
click at [35, 385] on input "F4F4F4" at bounding box center [45, 387] width 48 height 14
paste input "FFA"
type input "FFFAF4"
type input "255"
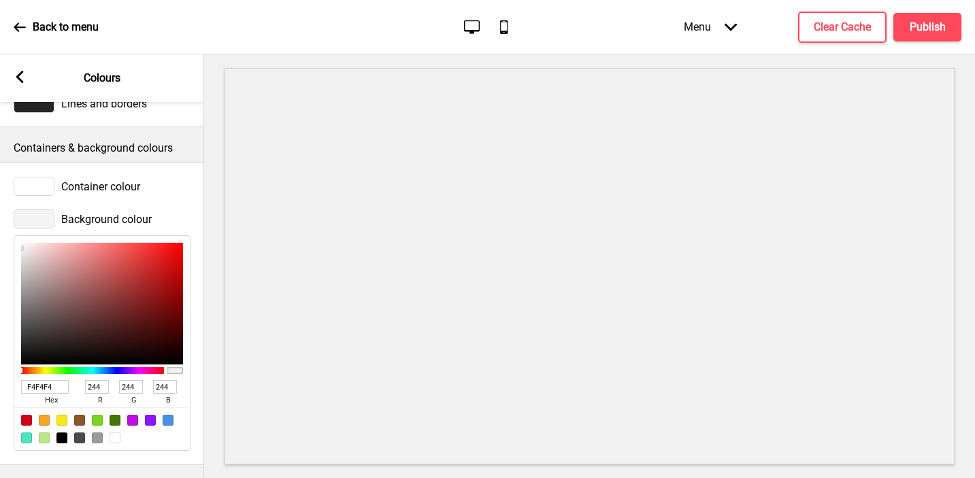
type input "250"
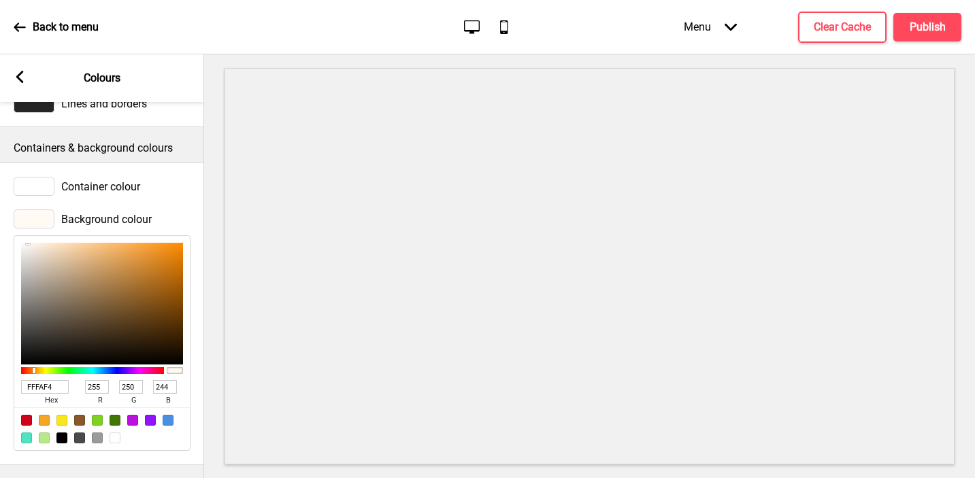
type input "FFFAF4"
click at [40, 181] on div at bounding box center [34, 186] width 41 height 19
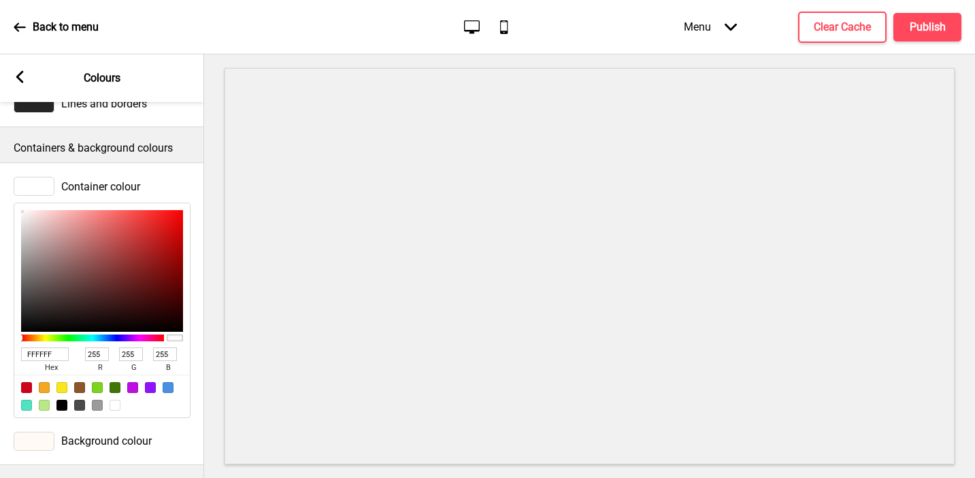
click at [36, 354] on input "FFFFFF" at bounding box center [45, 355] width 48 height 14
paste input "AF4"
type input "FFFAF4"
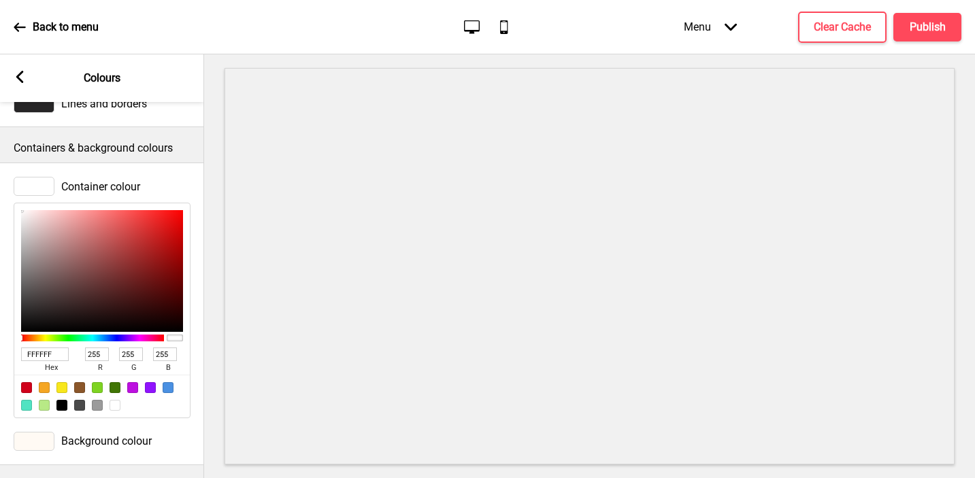
type input "250"
type input "244"
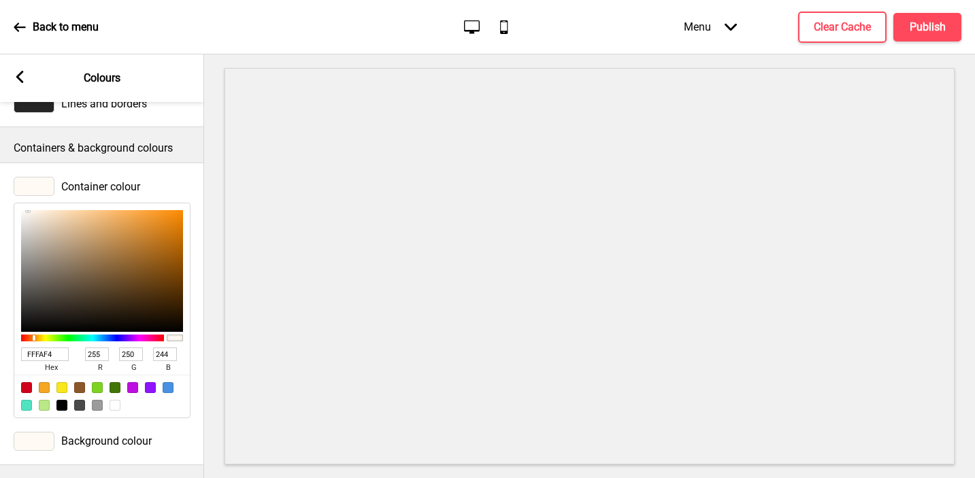
type input "FBFAF8"
type input "251"
type input "248"
click at [23, 212] on div at bounding box center [102, 271] width 162 height 122
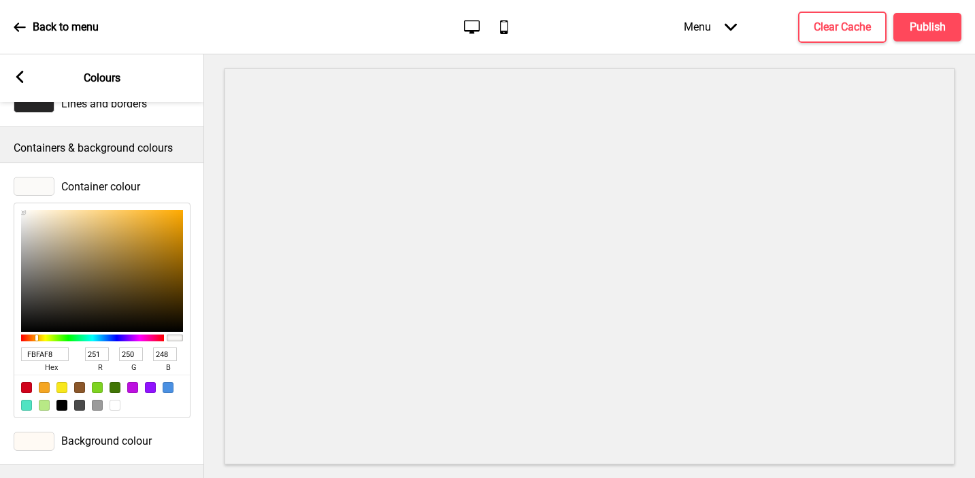
click at [16, 74] on rect at bounding box center [20, 77] width 12 height 12
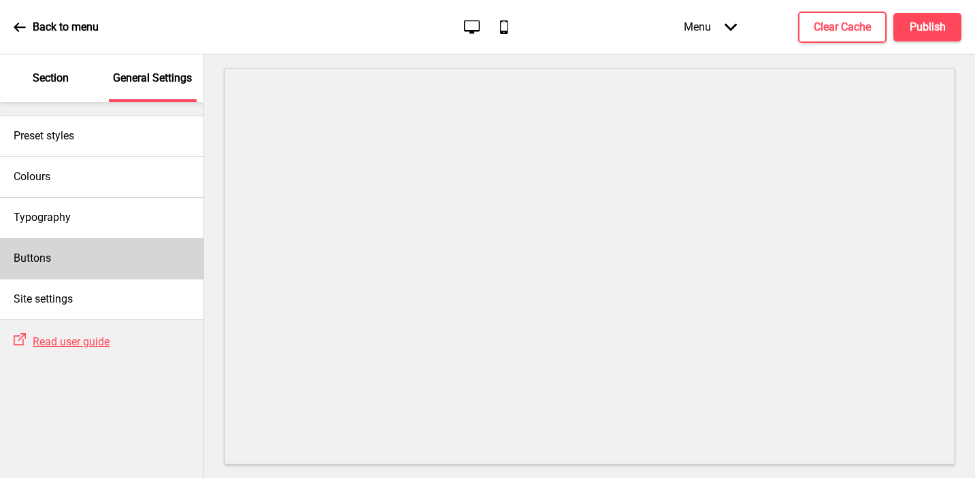
click at [101, 254] on div "Buttons" at bounding box center [101, 258] width 203 height 41
select select "square"
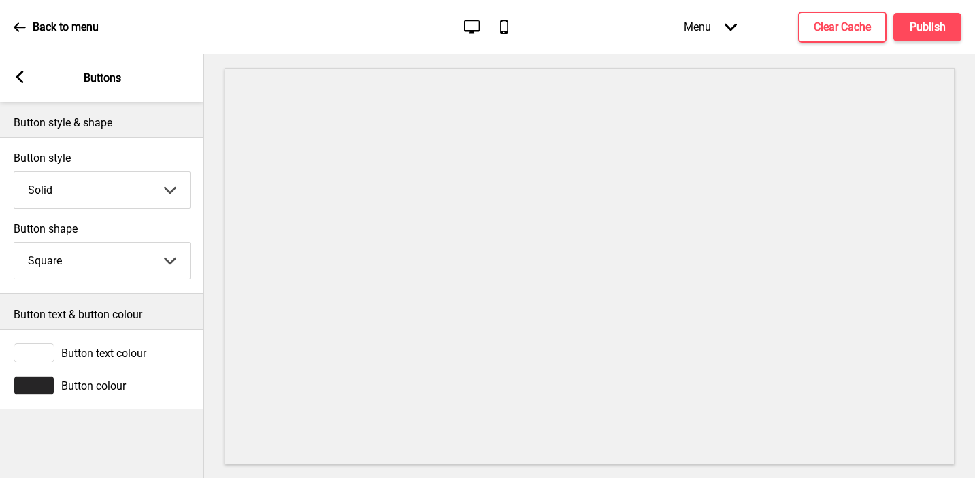
click at [18, 73] on rect at bounding box center [20, 77] width 12 height 12
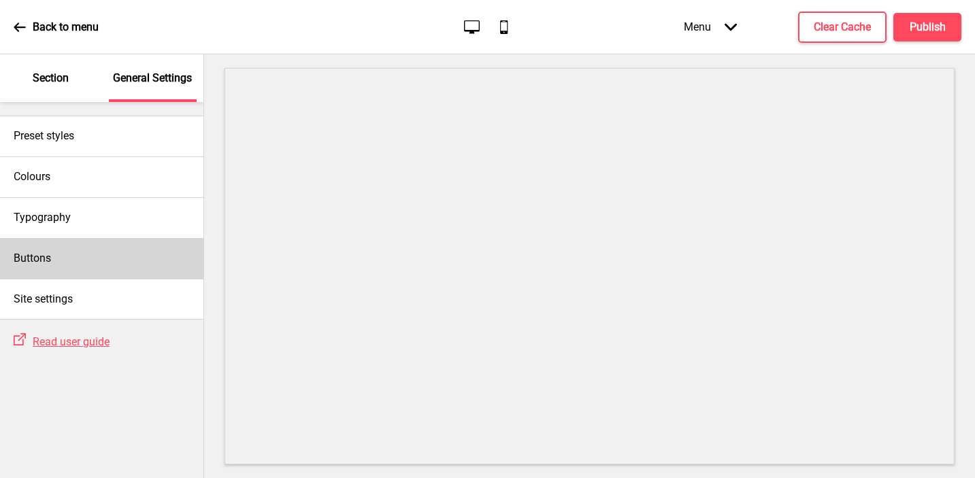
click at [37, 259] on h4 "Buttons" at bounding box center [32, 258] width 37 height 15
select select "square"
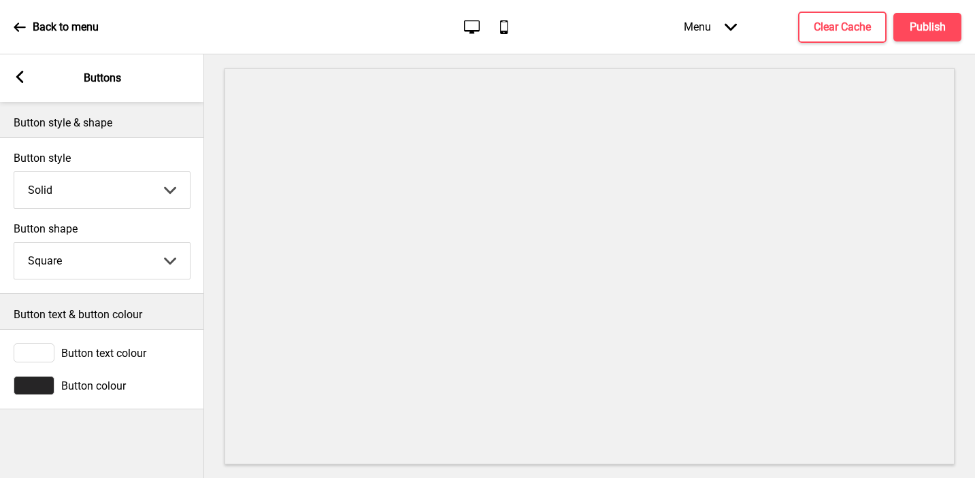
click at [41, 342] on div "Button text colour" at bounding box center [102, 353] width 204 height 33
click at [40, 354] on div at bounding box center [34, 353] width 41 height 19
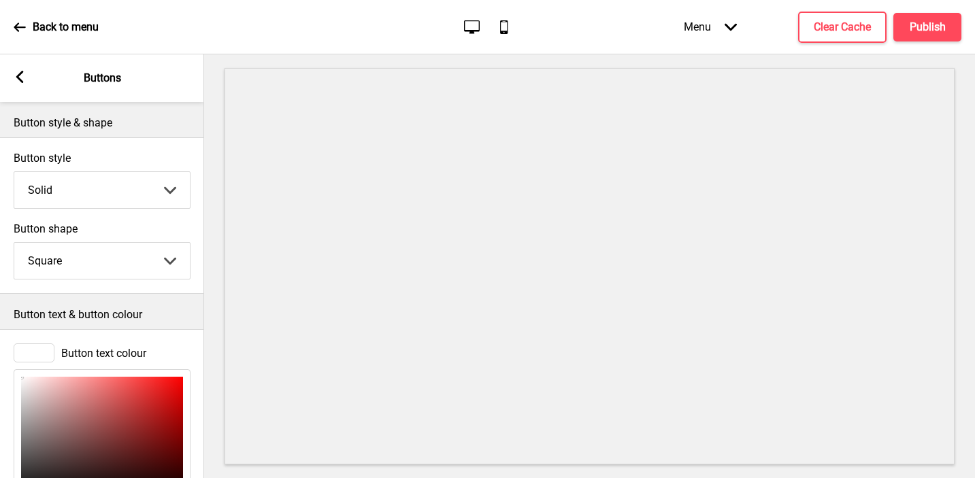
scroll to position [167, 0]
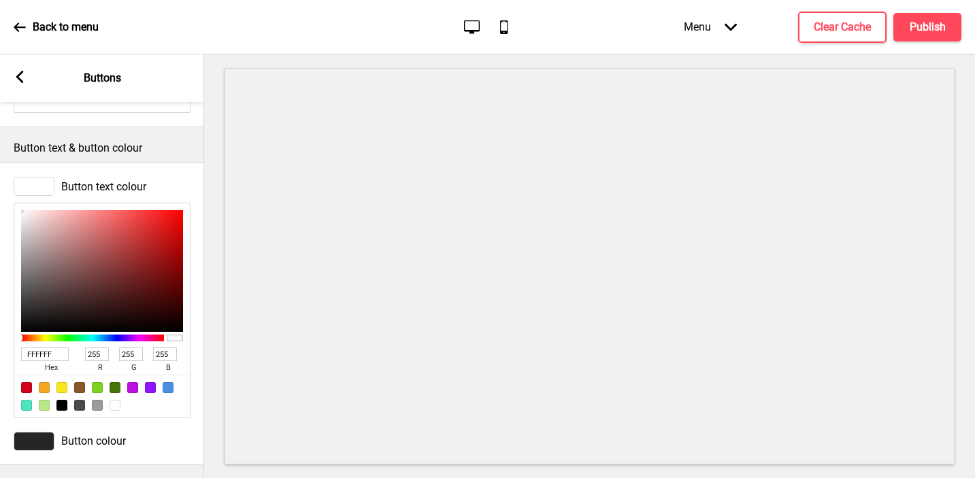
click at [37, 348] on input "FFFFFF" at bounding box center [45, 355] width 48 height 14
paste input "AF4"
type input "FFFAF4"
type input "250"
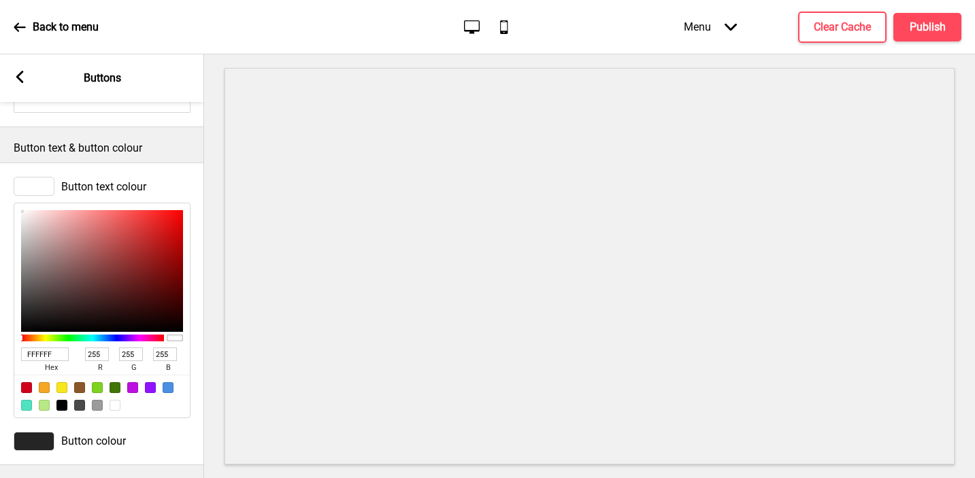
type input "244"
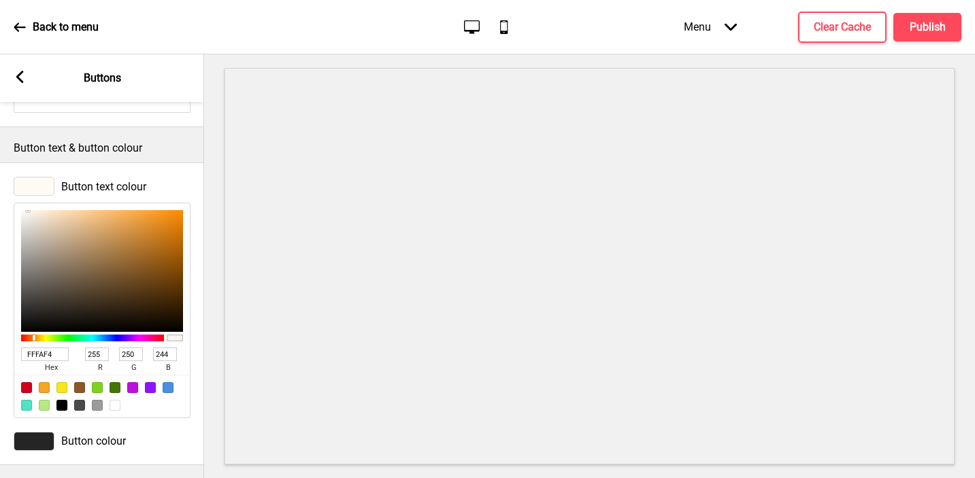
type input "FFFAF4"
click at [18, 80] on rect at bounding box center [20, 77] width 12 height 12
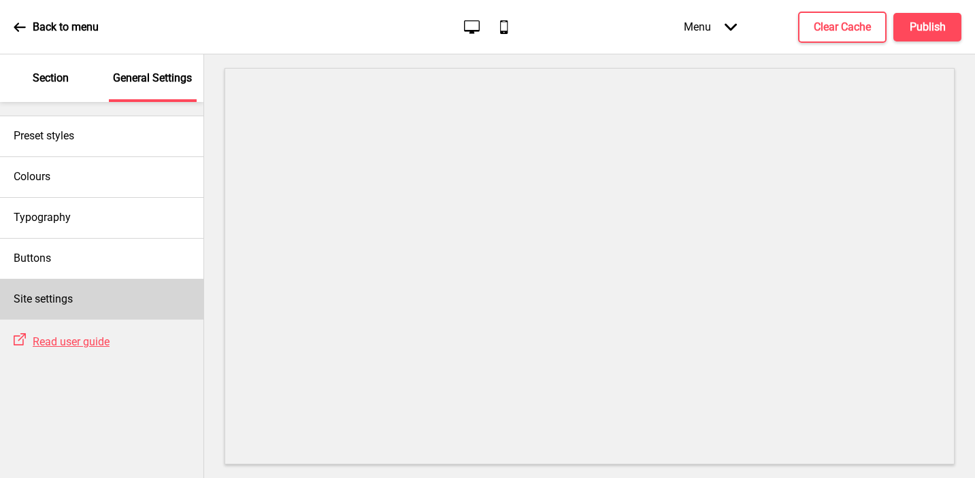
click at [42, 302] on h4 "Site settings" at bounding box center [43, 299] width 59 height 15
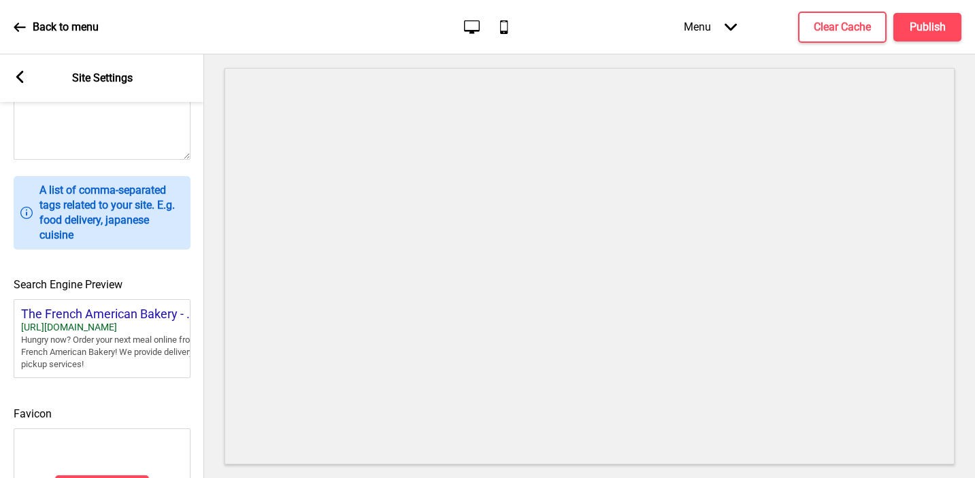
scroll to position [611, 0]
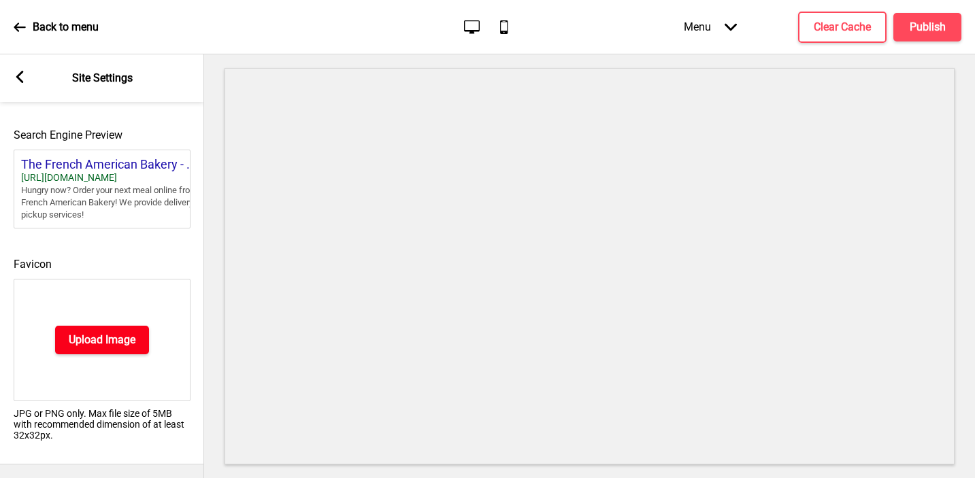
click at [90, 333] on h4 "Upload Image" at bounding box center [102, 340] width 67 height 15
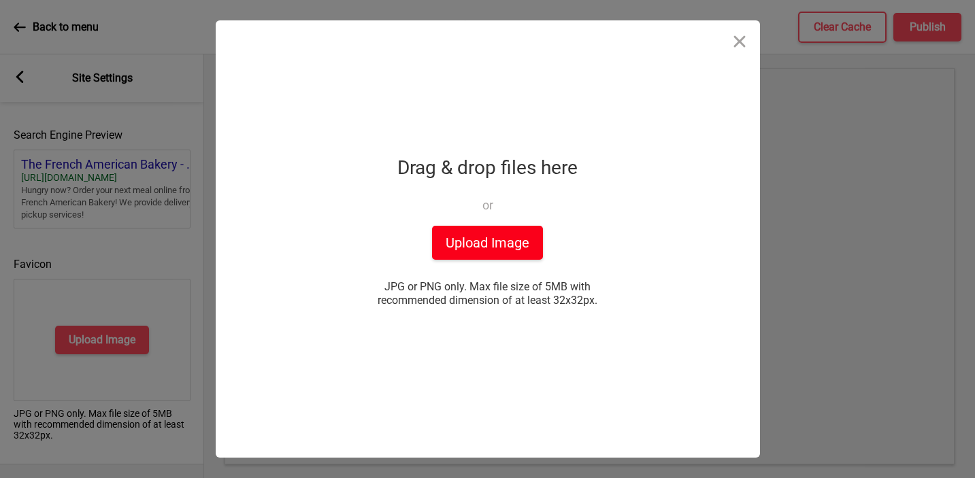
click at [483, 242] on button "Upload Image" at bounding box center [487, 243] width 111 height 34
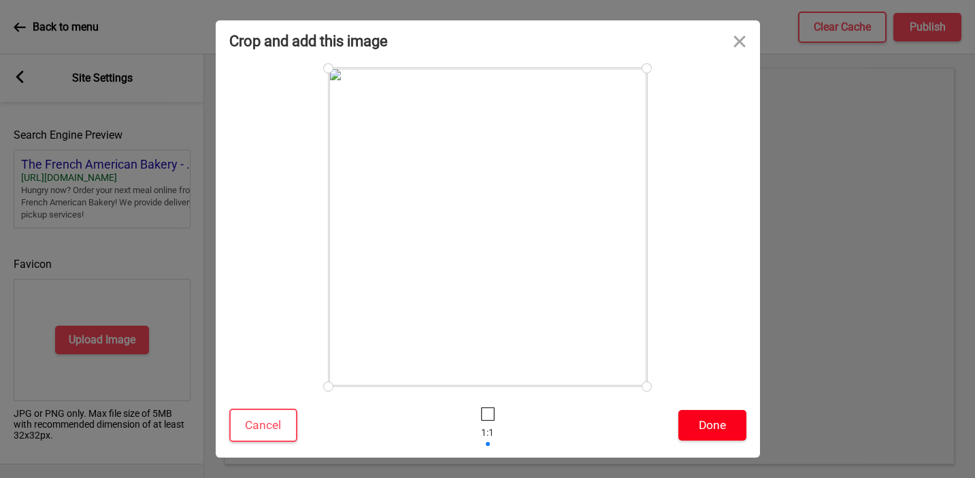
click at [700, 425] on button "Done" at bounding box center [712, 425] width 68 height 31
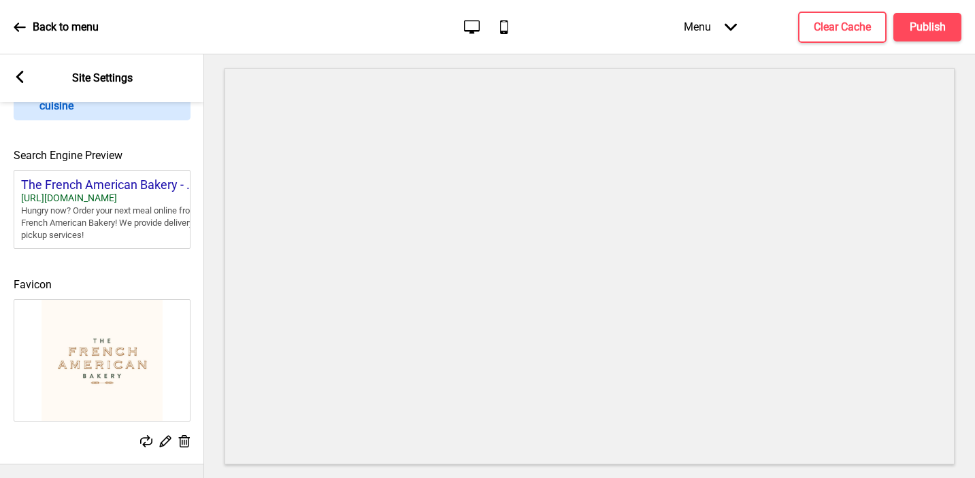
scroll to position [590, 0]
click at [16, 73] on rect at bounding box center [20, 77] width 12 height 12
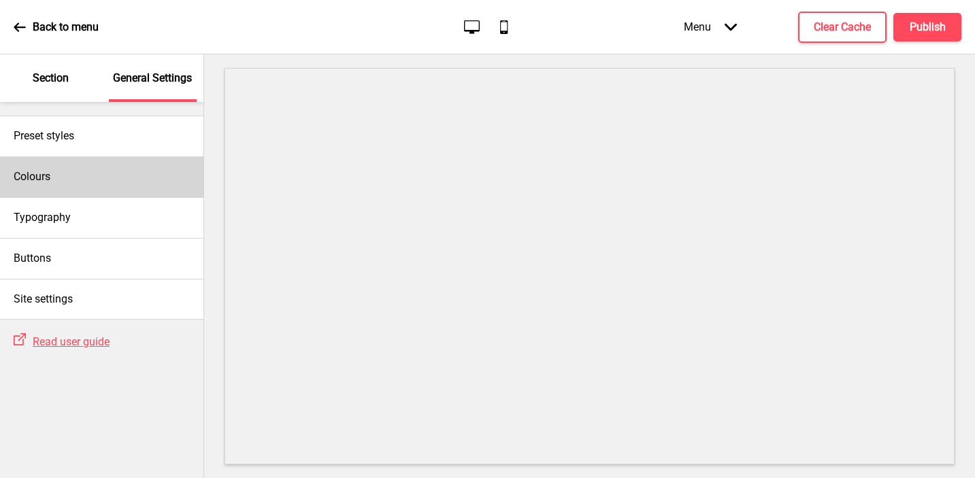
click at [75, 178] on div "Colours" at bounding box center [101, 176] width 203 height 41
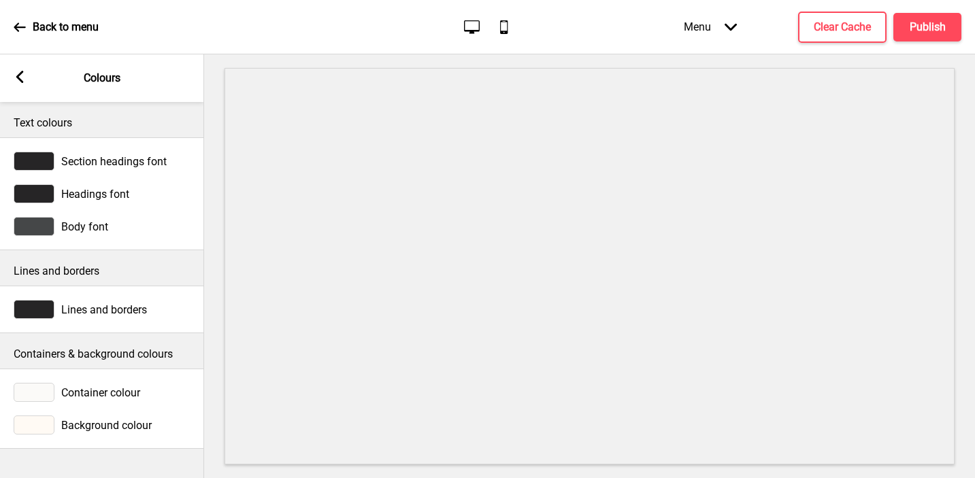
click at [24, 67] on div "Arrow left Colours" at bounding box center [102, 78] width 204 height 48
click at [22, 71] on icon at bounding box center [19, 77] width 7 height 12
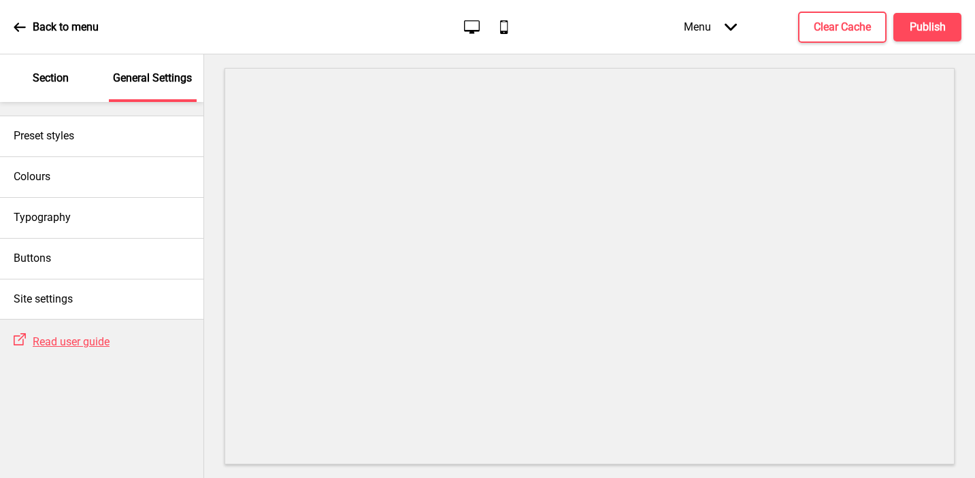
click at [61, 88] on div "Section" at bounding box center [51, 78] width 88 height 48
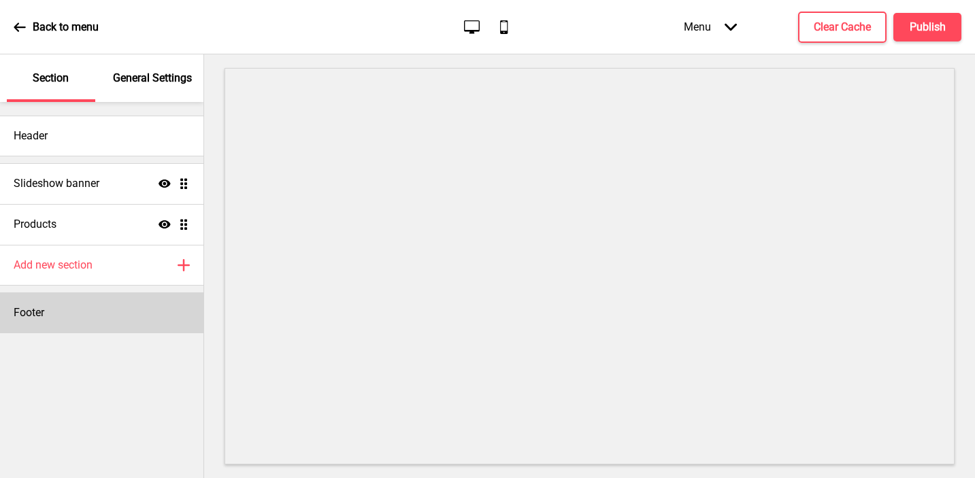
click at [59, 314] on div "Footer" at bounding box center [101, 313] width 203 height 41
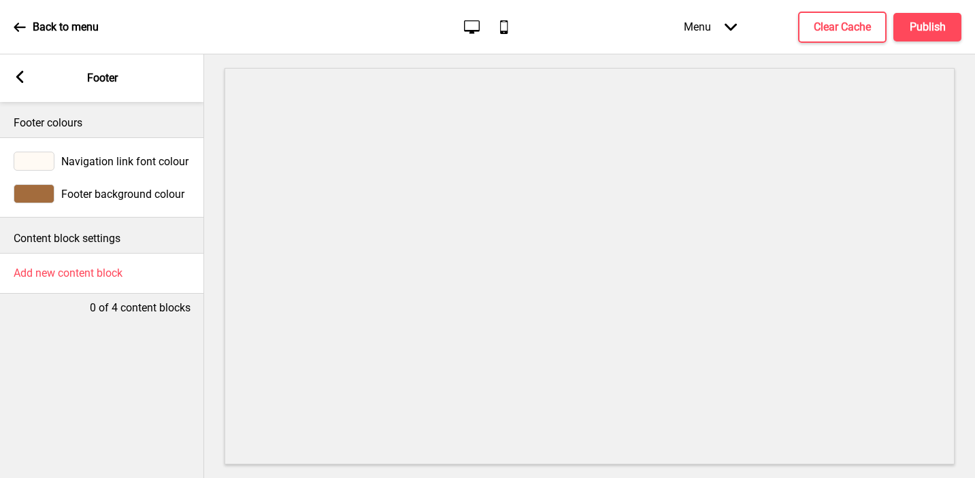
click at [33, 194] on div at bounding box center [34, 193] width 41 height 19
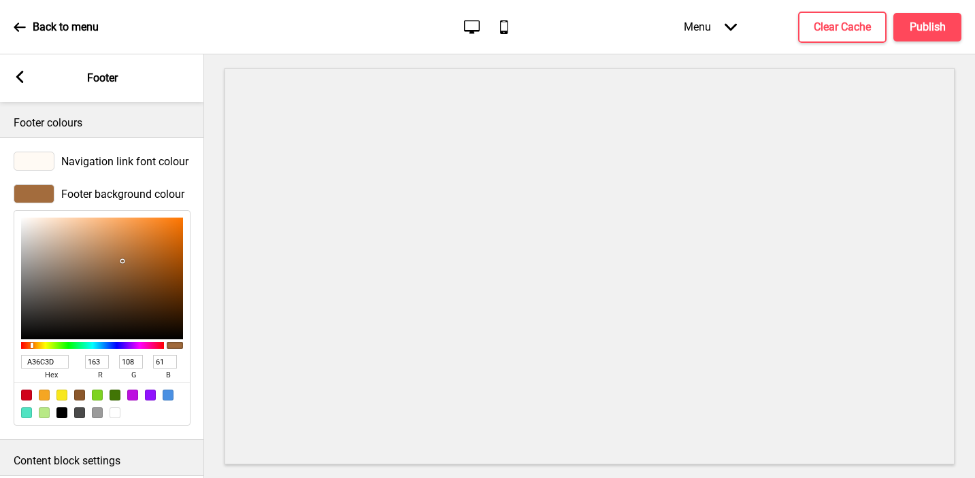
click at [42, 363] on input "A36C3D" at bounding box center [45, 362] width 48 height 14
click at [20, 71] on rect at bounding box center [20, 77] width 12 height 12
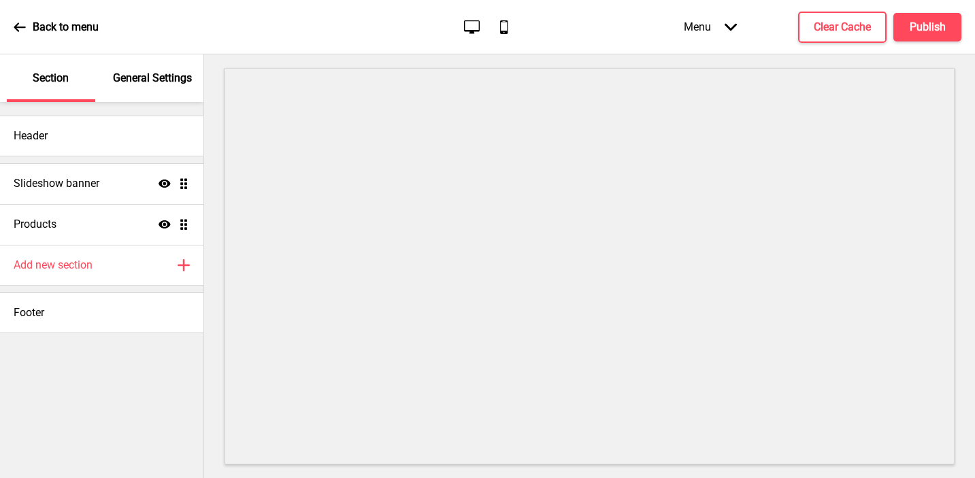
click at [142, 77] on p "General Settings" at bounding box center [152, 78] width 79 height 15
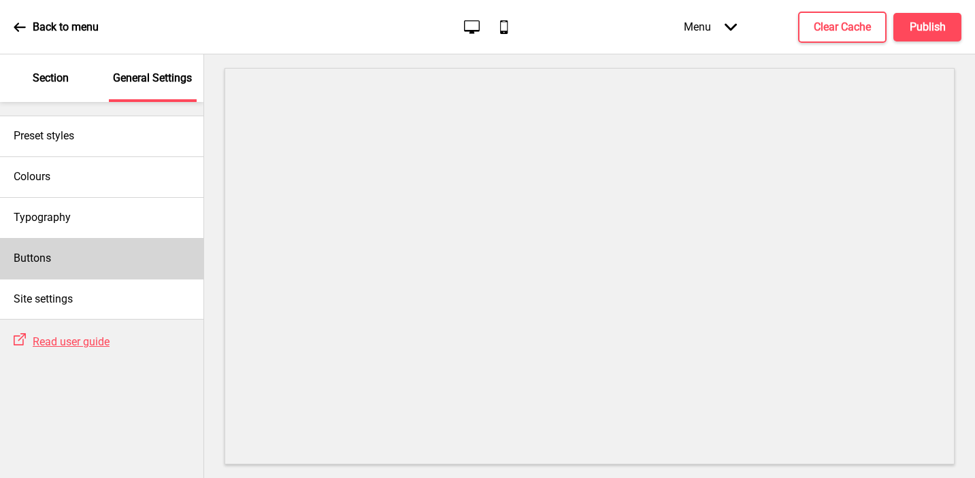
click at [73, 254] on div "Buttons" at bounding box center [101, 258] width 203 height 41
select select "square"
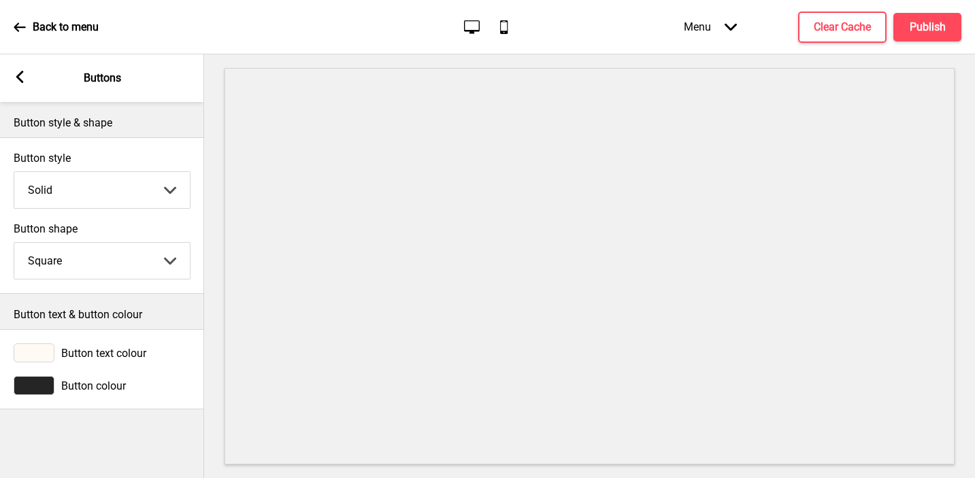
click at [32, 384] on div at bounding box center [34, 385] width 41 height 19
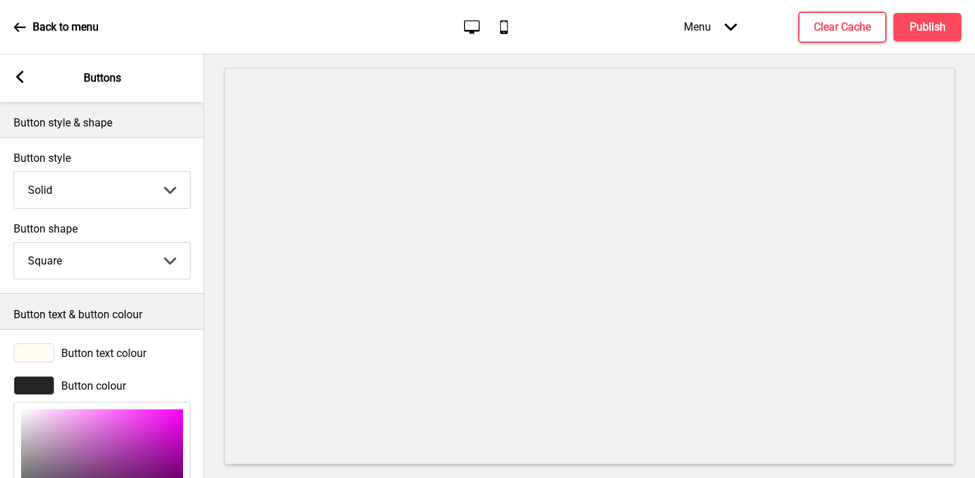
scroll to position [167, 0]
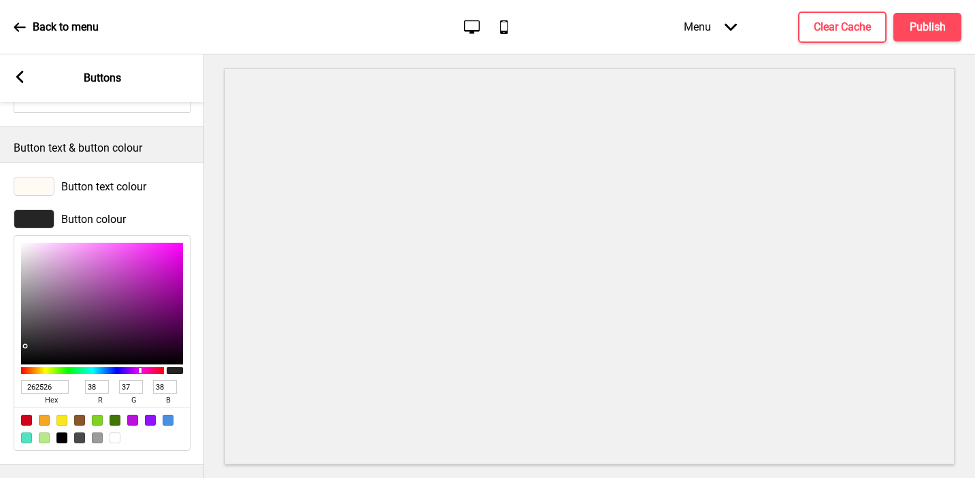
click at [33, 388] on input "262526" at bounding box center [45, 387] width 48 height 14
paste input "A36C3D"
type input "A36C3D"
type input "163"
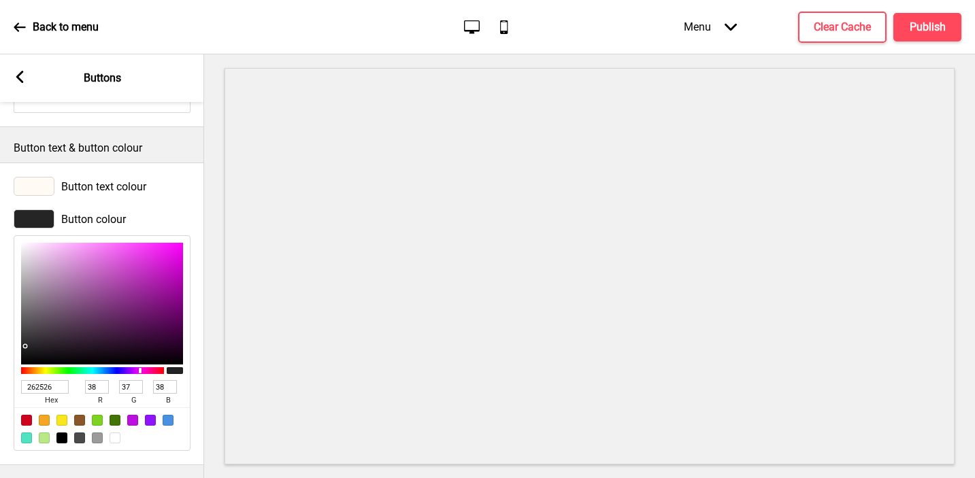
type input "108"
type input "61"
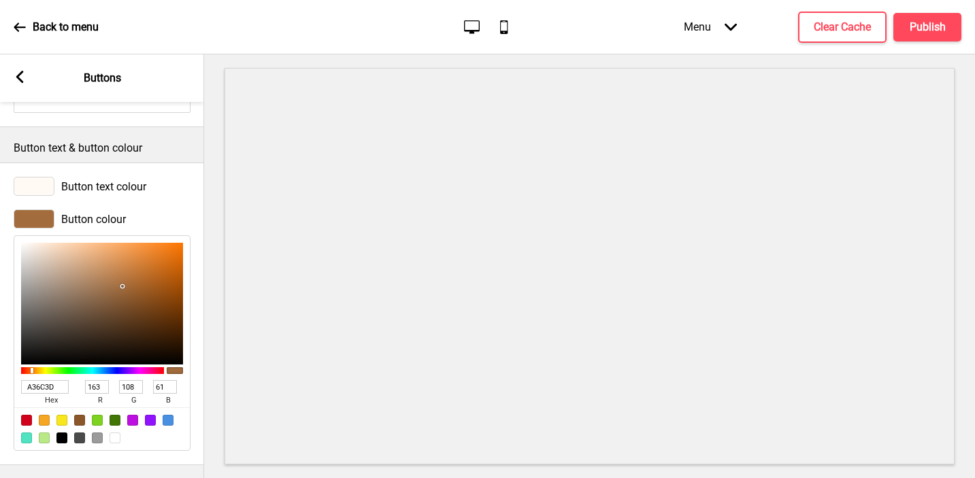
scroll to position [0, 0]
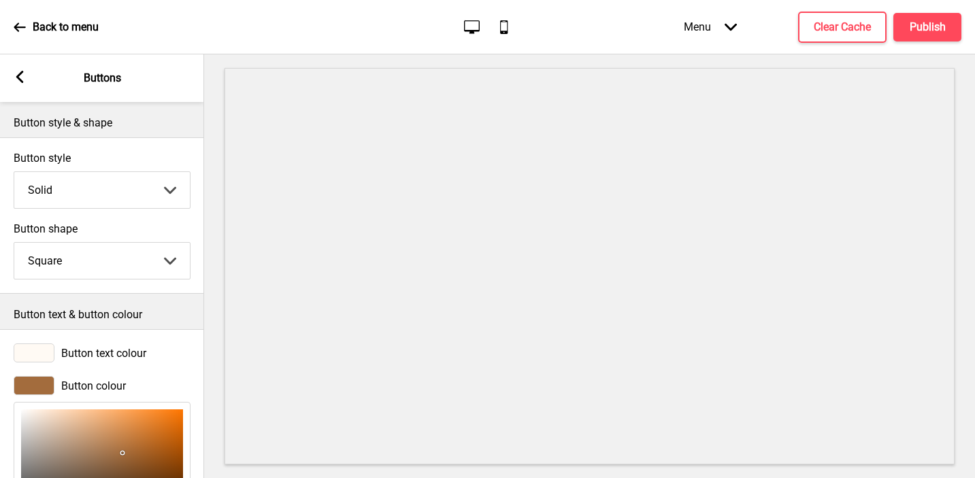
type input "A36C3D"
click at [20, 76] on rect at bounding box center [20, 77] width 12 height 12
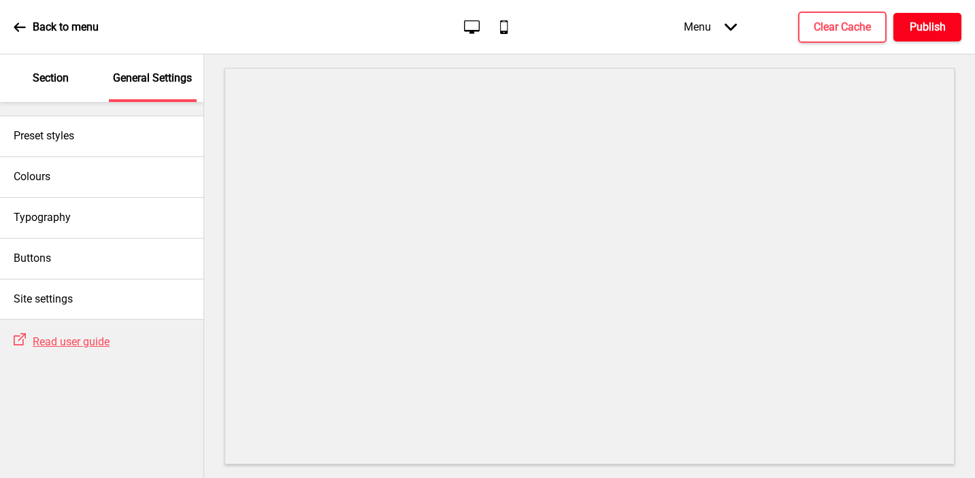
click at [910, 20] on h4 "Publish" at bounding box center [928, 27] width 36 height 15
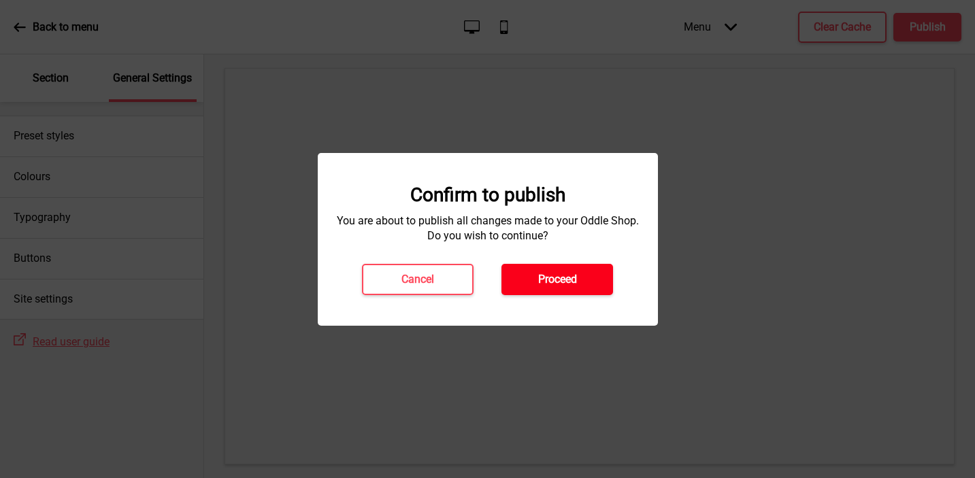
click at [568, 276] on h4 "Proceed" at bounding box center [557, 279] width 39 height 15
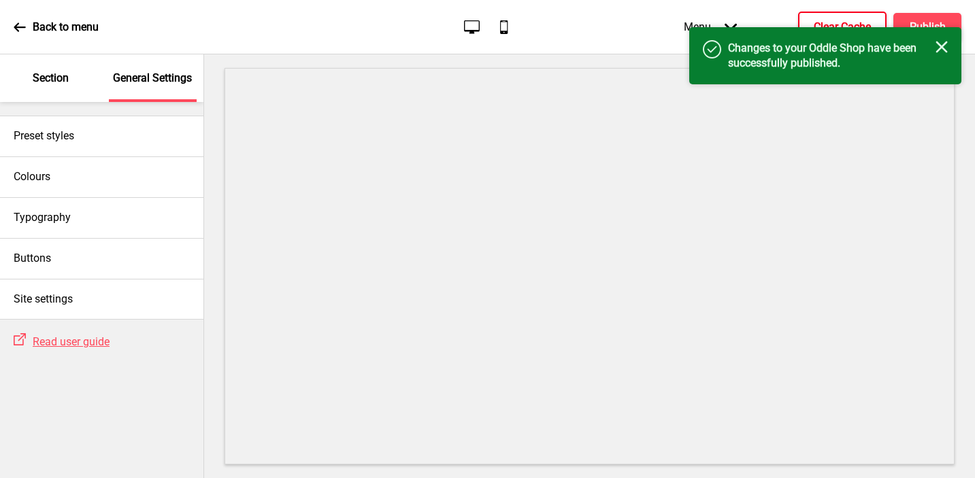
click at [815, 21] on h4 "Clear Cache" at bounding box center [842, 27] width 57 height 15
click at [63, 79] on p "Section" at bounding box center [51, 78] width 36 height 15
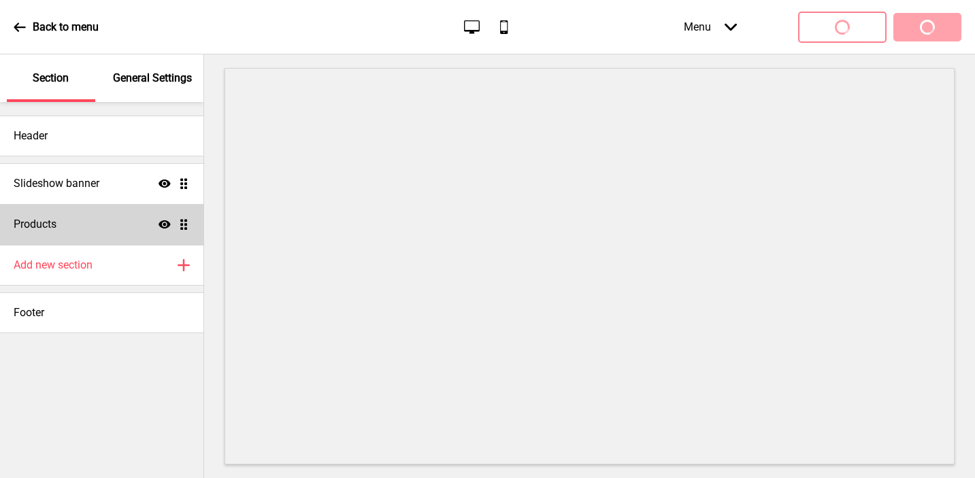
click at [80, 212] on div "Products Show Drag" at bounding box center [101, 224] width 203 height 41
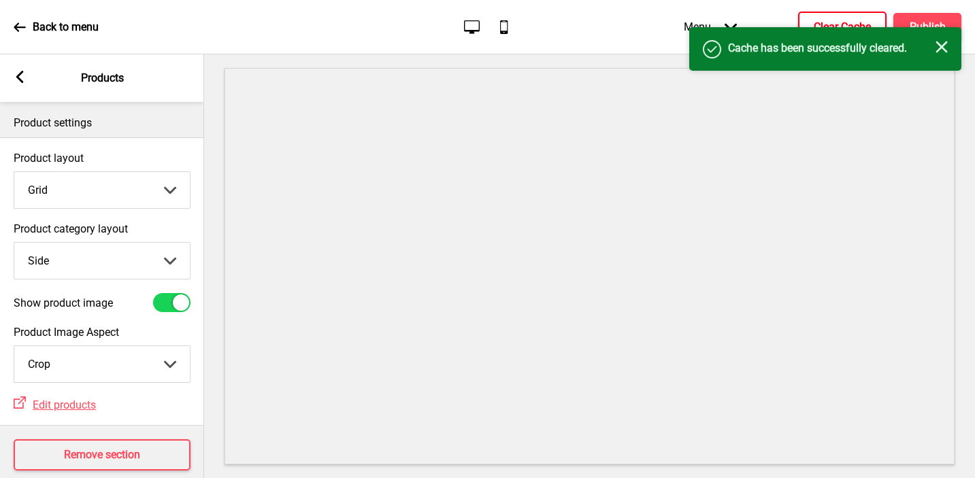
click at [67, 259] on select "Top Side" at bounding box center [102, 261] width 176 height 36
select select "top"
click at [14, 243] on select "Top Side" at bounding box center [102, 261] width 176 height 36
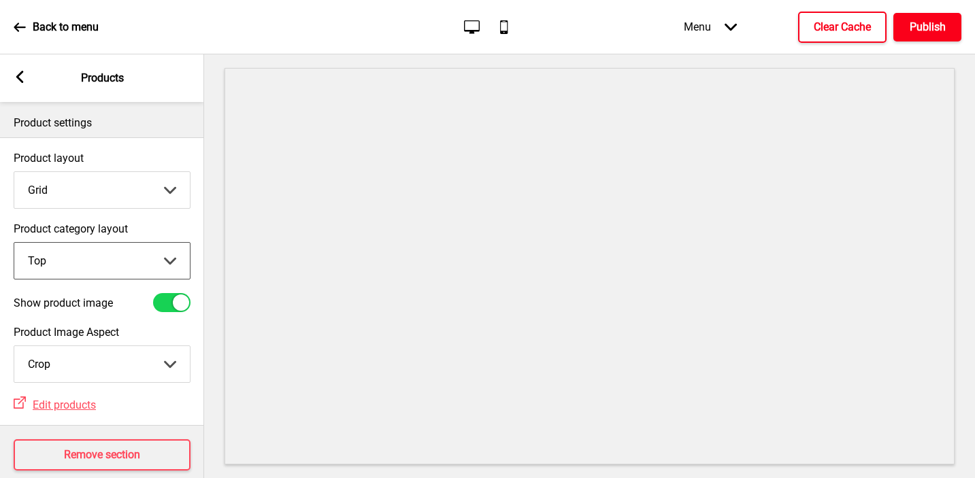
click at [931, 25] on h4 "Publish" at bounding box center [928, 27] width 36 height 15
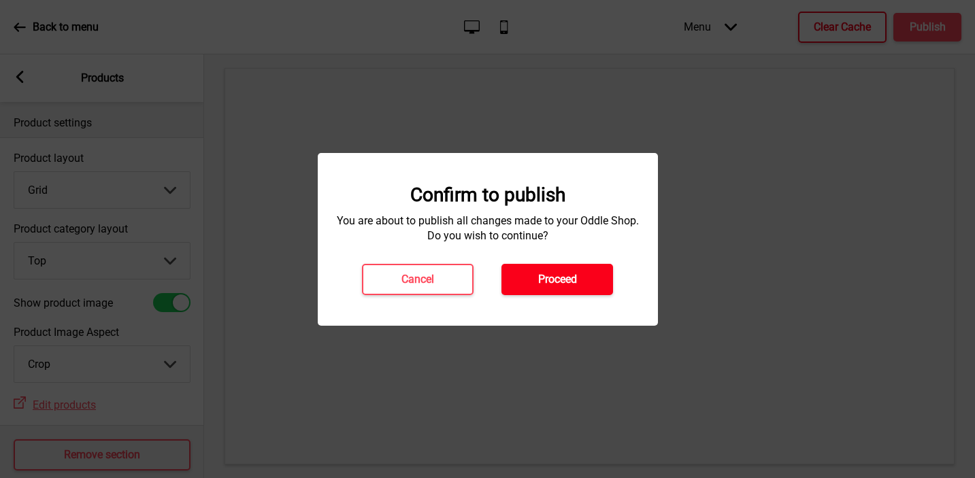
click at [561, 269] on button "Proceed" at bounding box center [557, 279] width 112 height 31
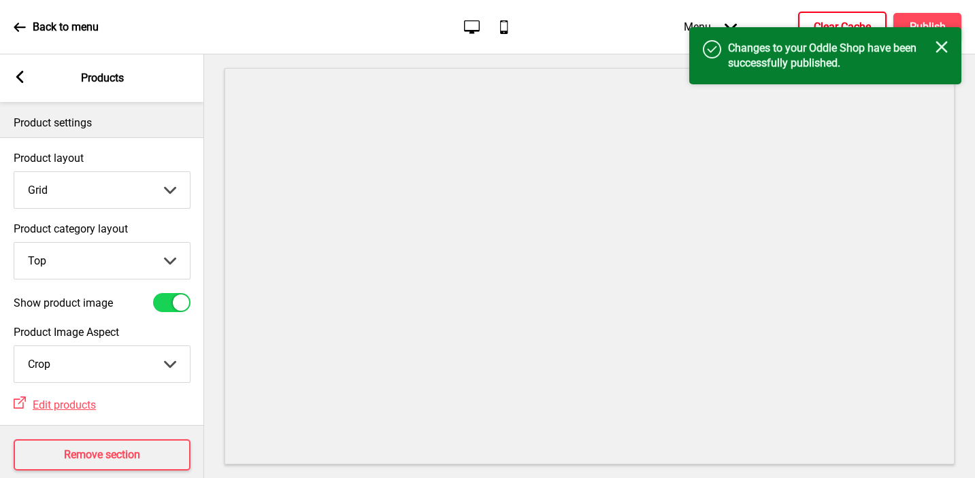
click at [27, 76] on div "Arrow left Products" at bounding box center [102, 78] width 204 height 48
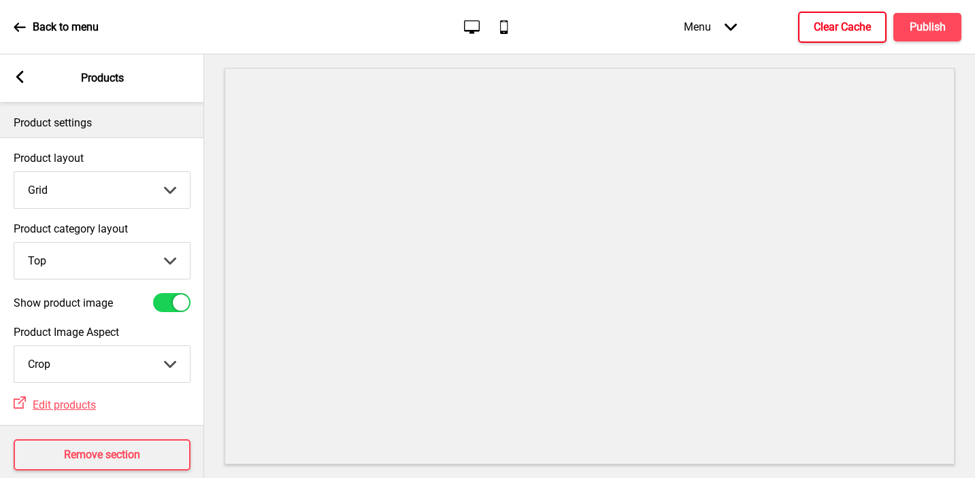
click at [22, 75] on rect at bounding box center [20, 77] width 12 height 12
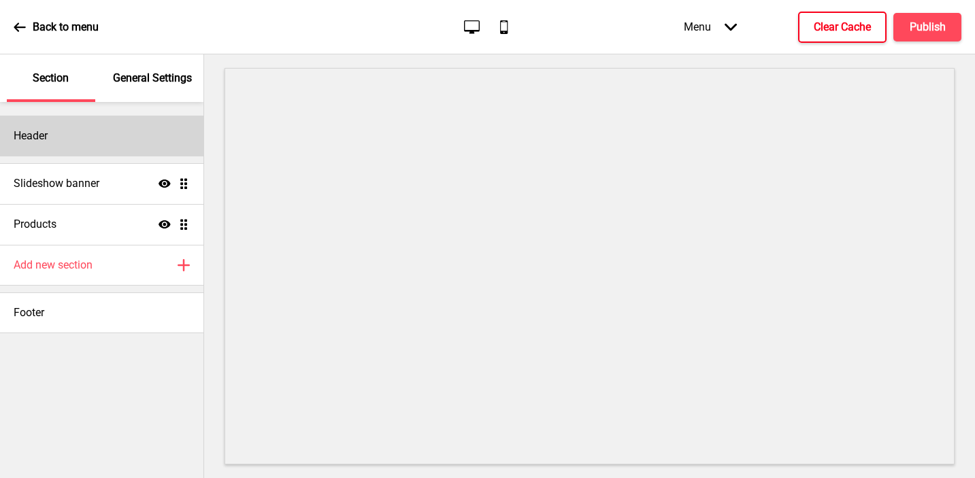
click at [56, 135] on div "Header" at bounding box center [101, 136] width 203 height 41
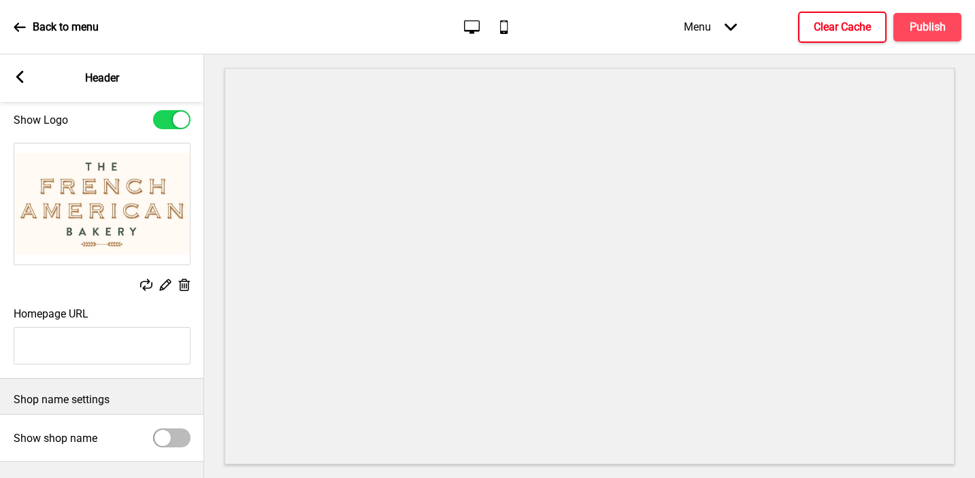
scroll to position [65, 0]
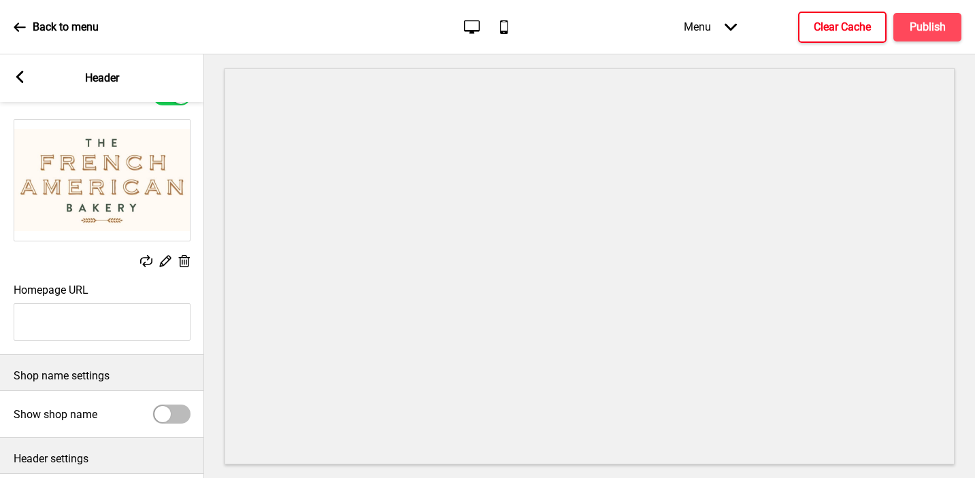
click at [118, 330] on input "Homepage URL" at bounding box center [102, 321] width 177 height 37
paste input "[URL][DOMAIN_NAME]"
type input "[URL][DOMAIN_NAME]"
click at [104, 359] on div "Shop name settings" at bounding box center [102, 372] width 204 height 35
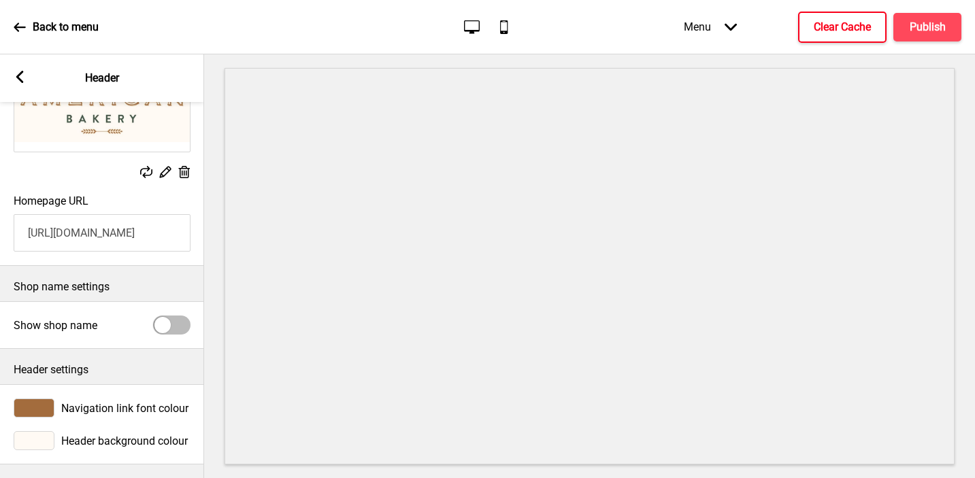
click at [15, 69] on div "Arrow left Header" at bounding box center [102, 78] width 204 height 48
click at [18, 73] on icon at bounding box center [19, 77] width 7 height 12
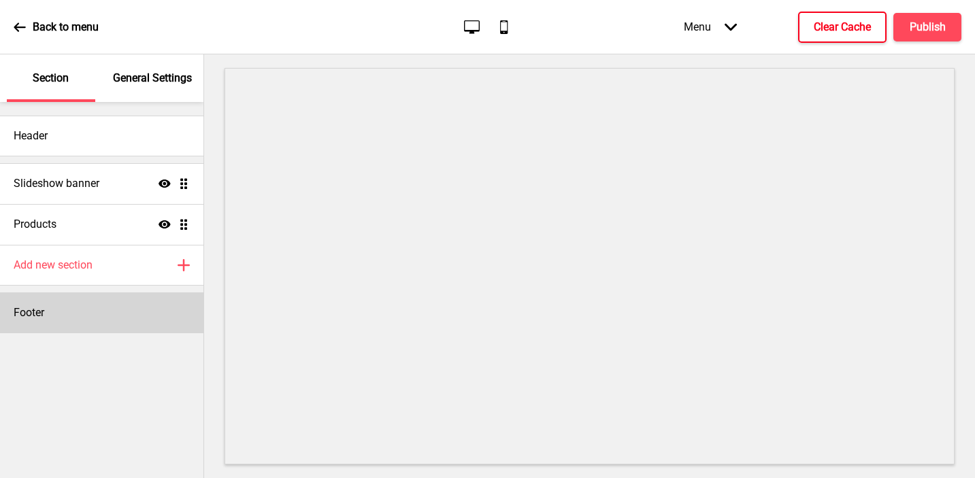
click at [75, 308] on div "Footer" at bounding box center [101, 313] width 203 height 41
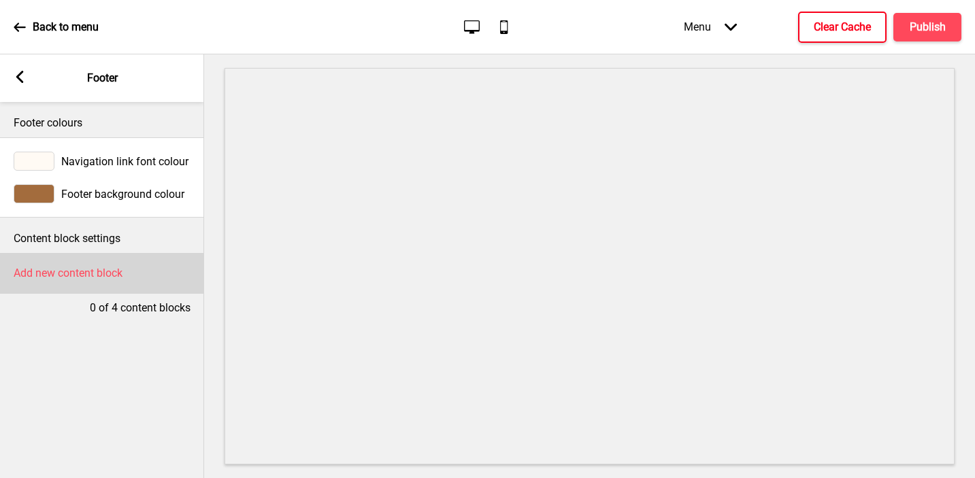
click at [86, 267] on h4 "Add new content block" at bounding box center [68, 273] width 109 height 15
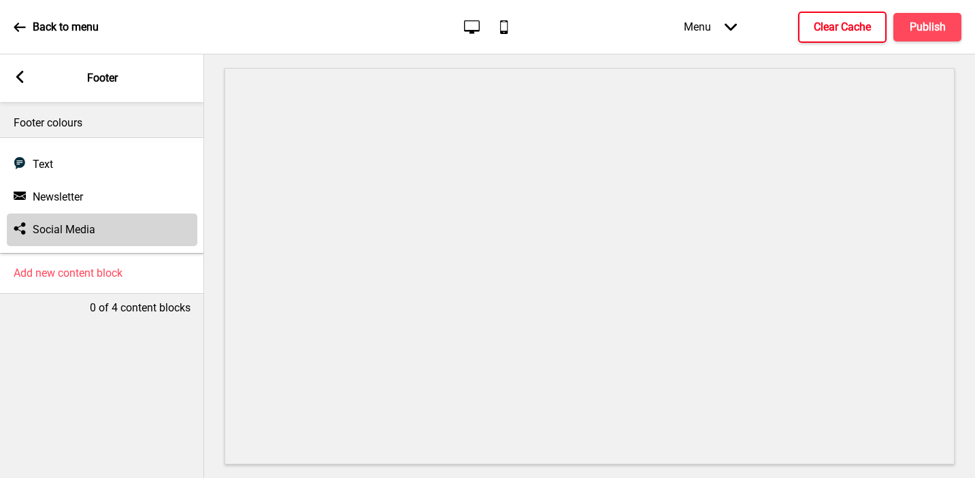
click at [87, 218] on div "Social media Social Media" at bounding box center [102, 230] width 190 height 33
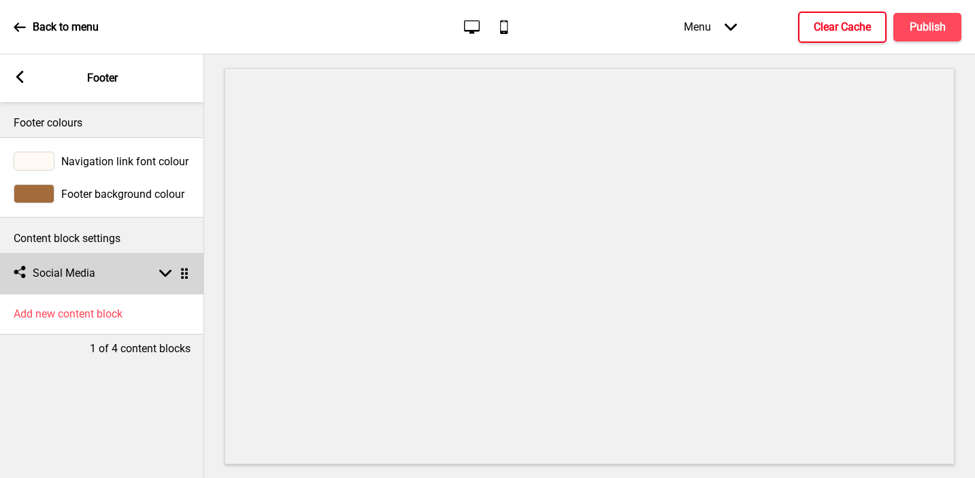
click at [86, 270] on h4 "Social Media" at bounding box center [64, 273] width 63 height 15
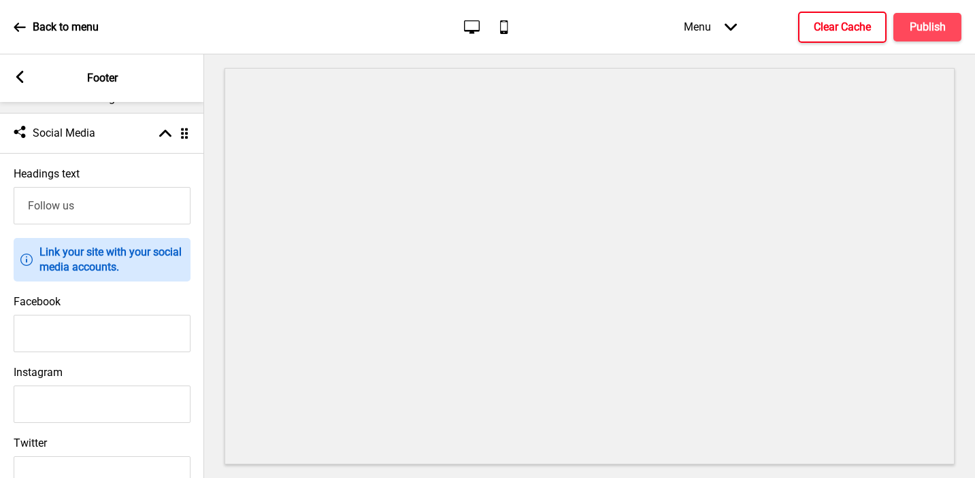
scroll to position [173, 0]
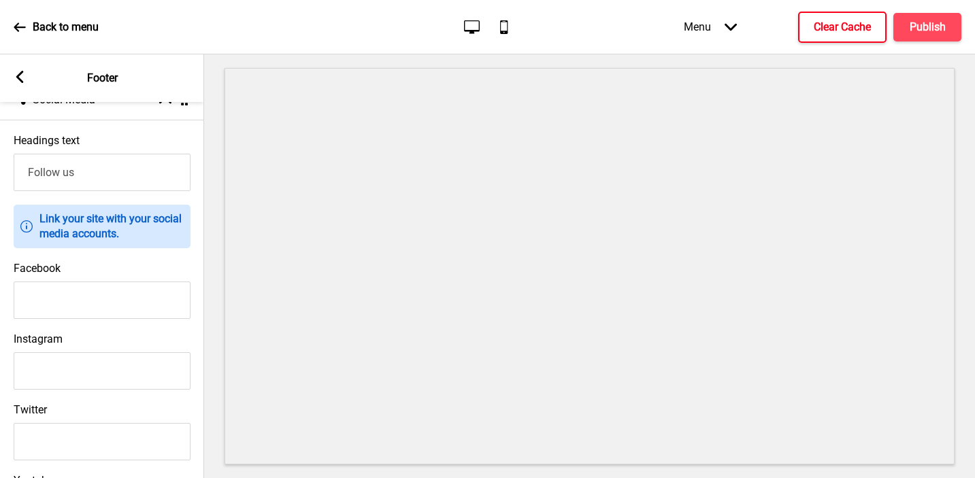
click at [132, 293] on input "Facebook" at bounding box center [102, 300] width 177 height 37
paste input "[URL][DOMAIN_NAME]"
type input "[URL][DOMAIN_NAME]"
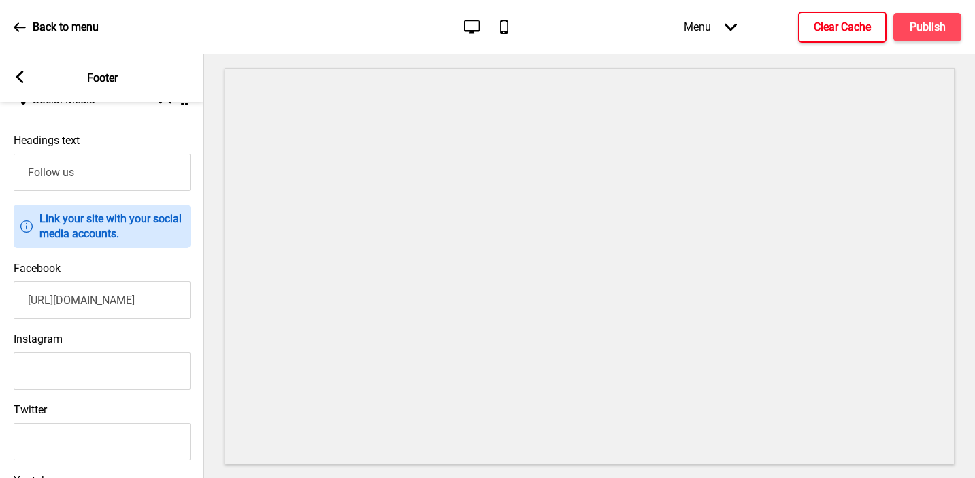
click at [85, 373] on input "Instagram" at bounding box center [102, 370] width 177 height 37
paste input "[URL][DOMAIN_NAME]"
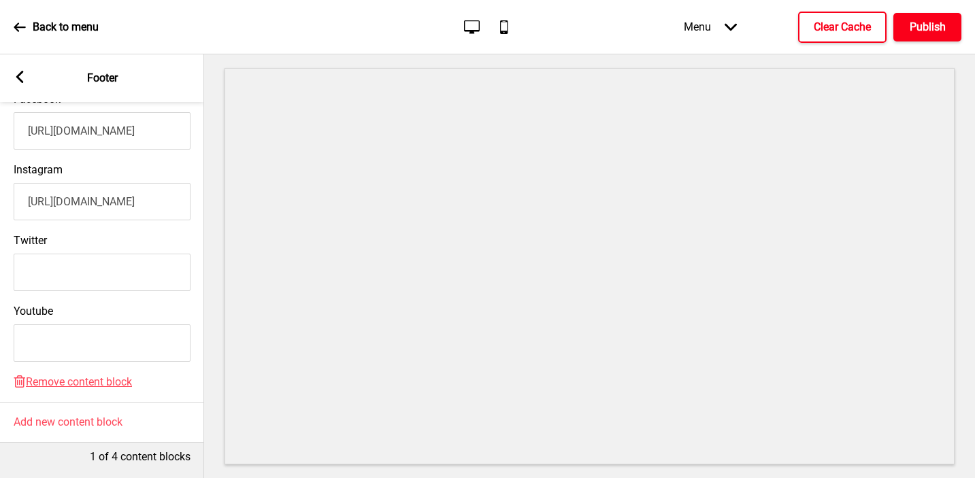
type input "[URL][DOMAIN_NAME]"
click at [910, 20] on h4 "Publish" at bounding box center [928, 27] width 36 height 15
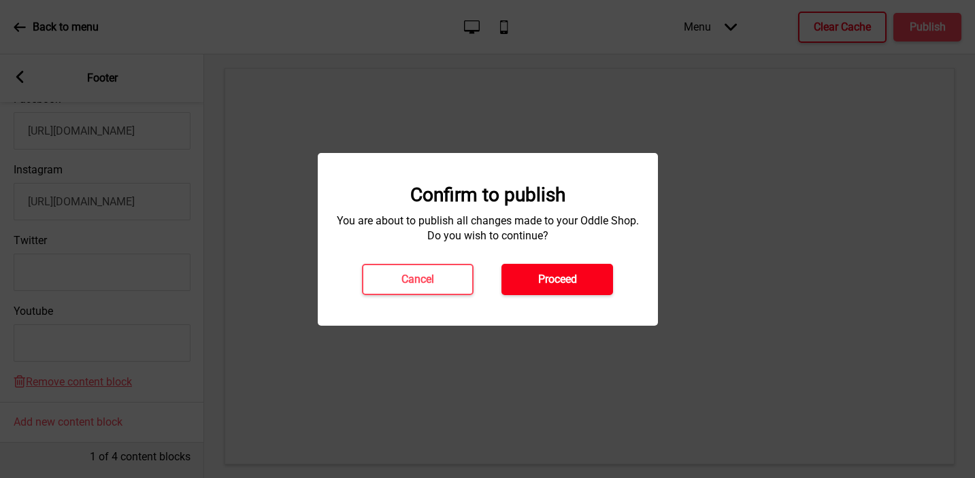
click at [595, 284] on button "Proceed" at bounding box center [557, 279] width 112 height 31
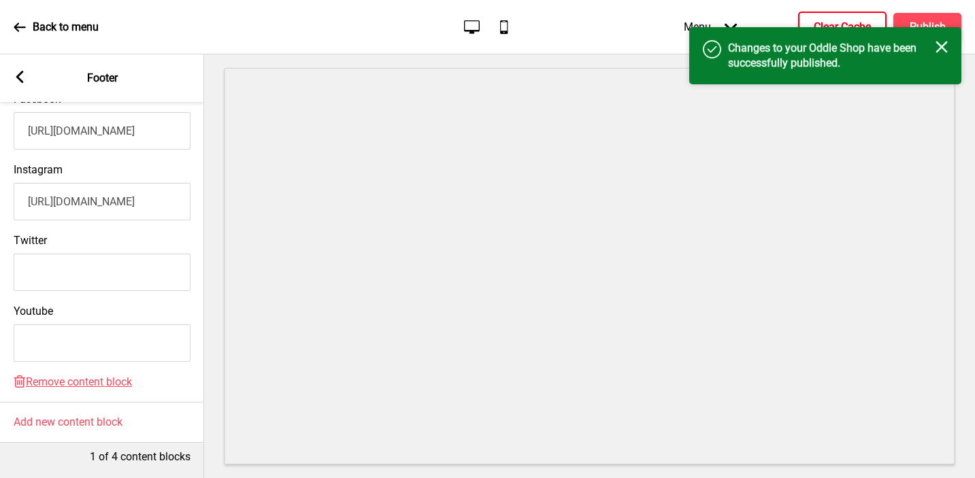
click at [837, 18] on button "Clear Cache" at bounding box center [842, 27] width 88 height 31
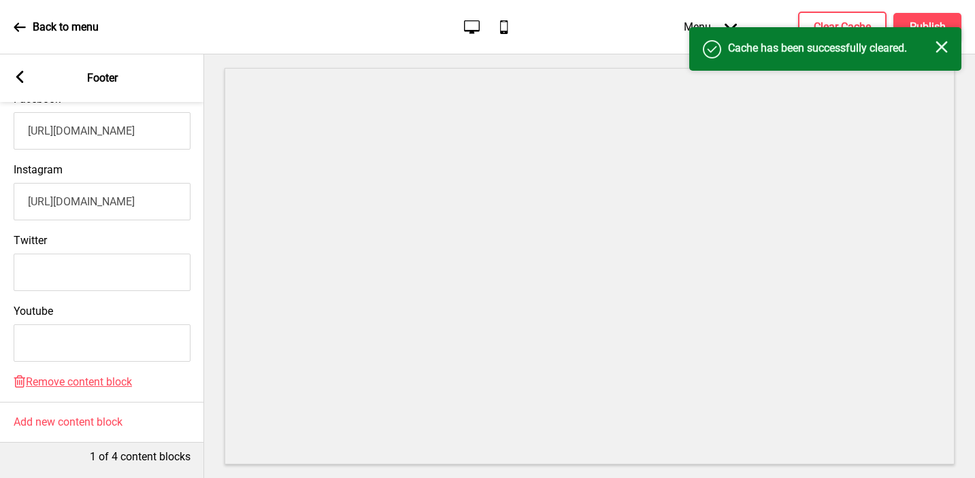
click at [21, 86] on div "Arrow left Footer" at bounding box center [102, 78] width 204 height 48
click at [20, 76] on icon at bounding box center [19, 77] width 7 height 12
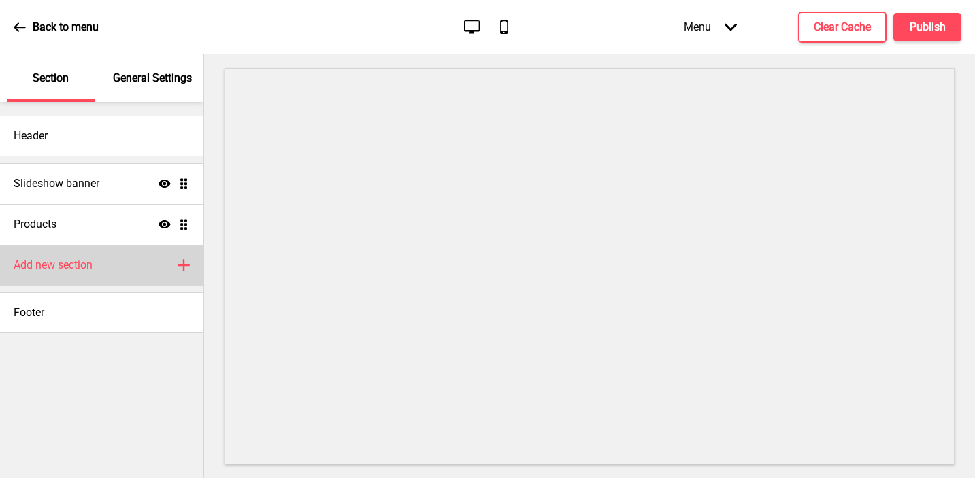
click at [88, 265] on h4 "Add new section" at bounding box center [53, 265] width 79 height 15
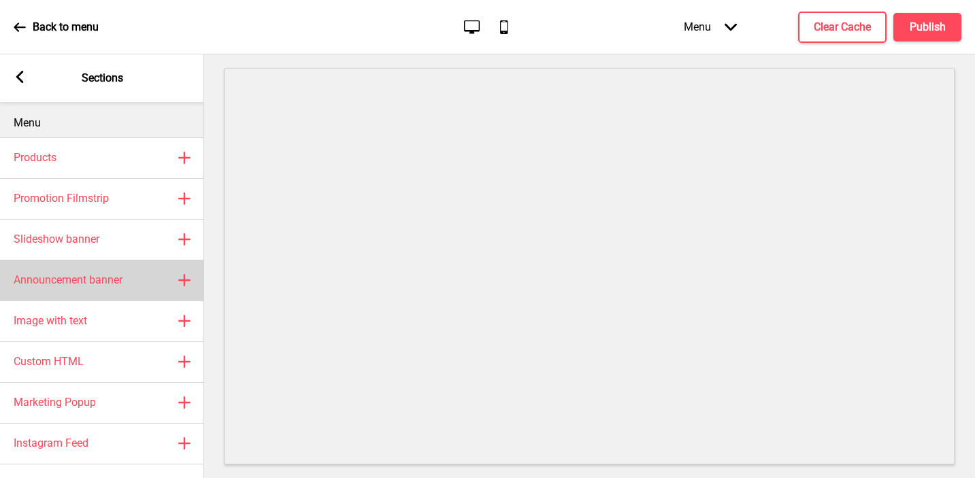
click at [76, 284] on h4 "Announcement banner" at bounding box center [68, 280] width 109 height 15
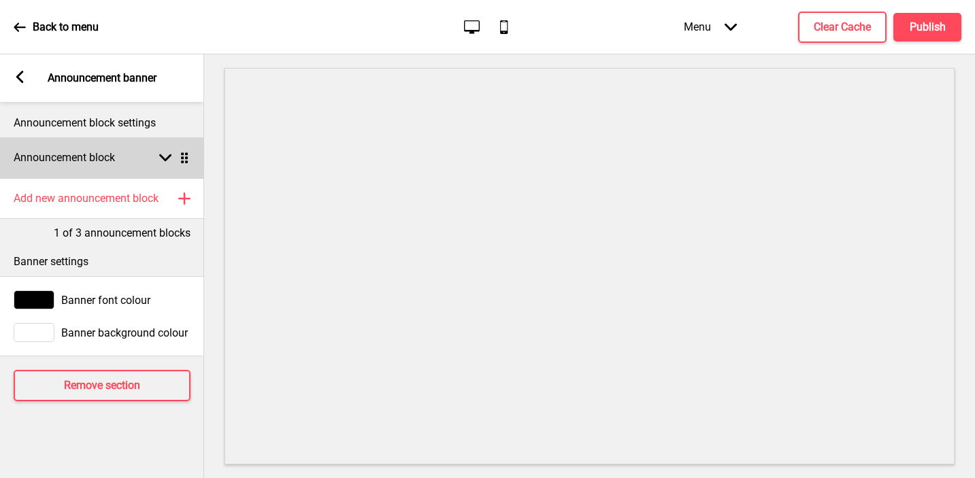
click at [84, 153] on h4 "Announcement block" at bounding box center [64, 157] width 101 height 15
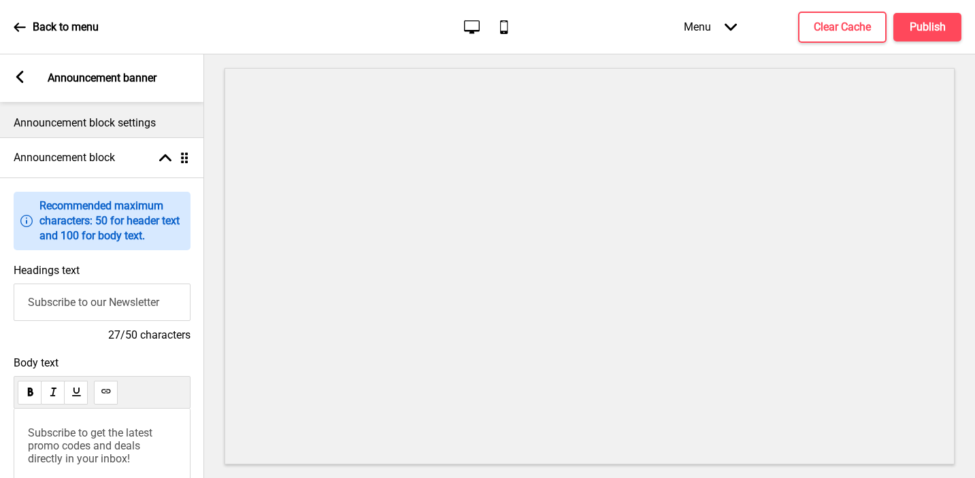
click at [58, 301] on input "Subscribe to our Newsletter" at bounding box center [102, 302] width 177 height 37
type input "Welcome to The French American Bakery"
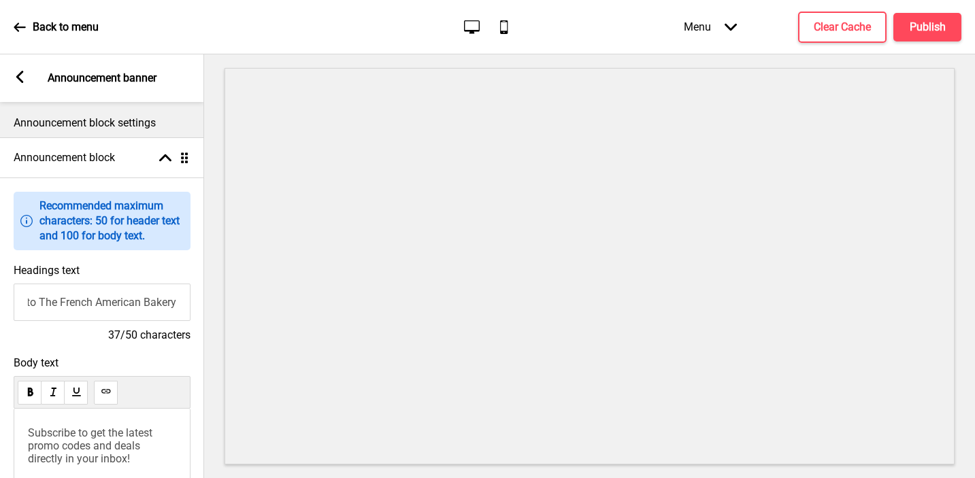
click at [54, 431] on span "Subscribe to get the latest promo codes and deals directly in your inbox!" at bounding box center [91, 446] width 127 height 39
click at [18, 82] on rect at bounding box center [20, 77] width 12 height 12
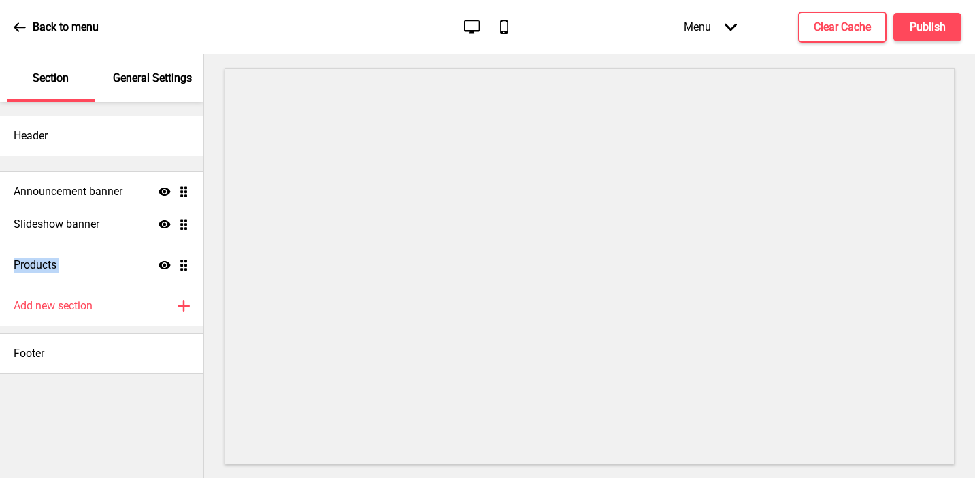
drag, startPoint x: 183, startPoint y: 262, endPoint x: 182, endPoint y: 188, distance: 73.5
click at [182, 188] on ul "Slideshow banner Show Drag Products Show Drag Announcement banner Show Drag" at bounding box center [101, 224] width 203 height 122
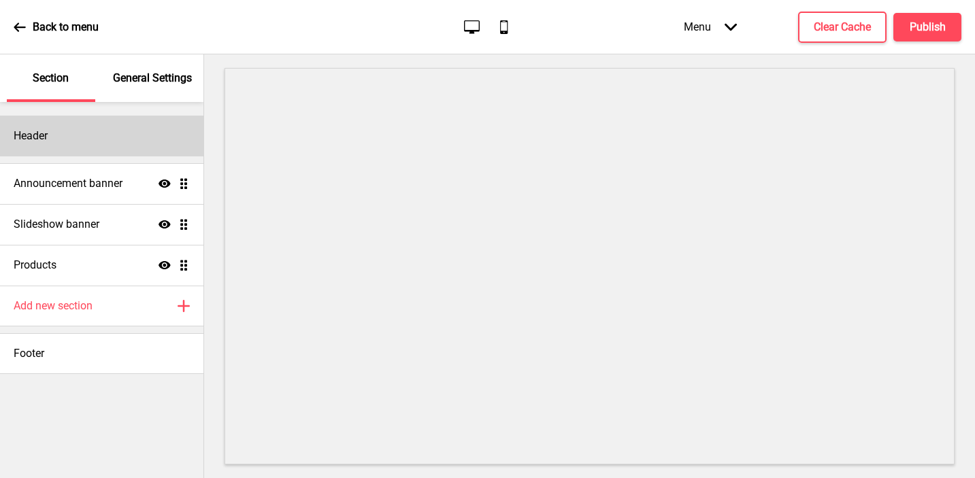
click at [103, 146] on div "Header" at bounding box center [101, 136] width 203 height 41
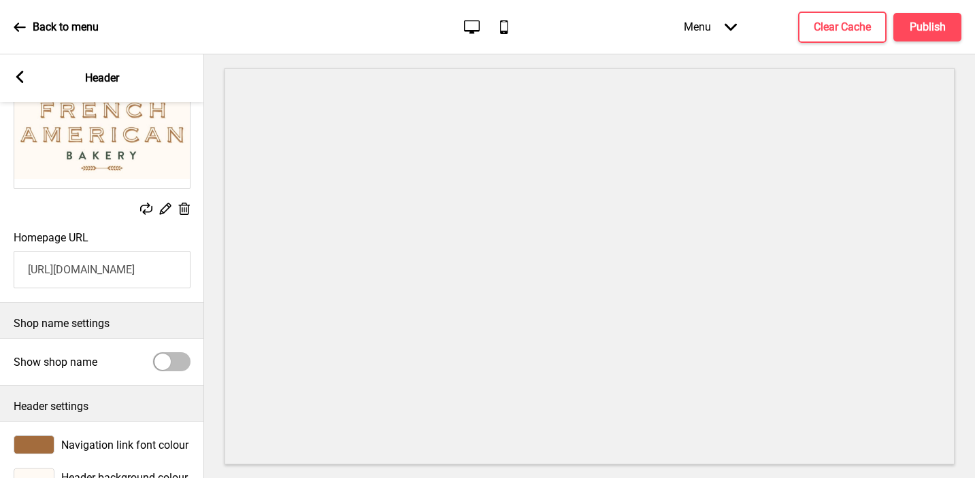
scroll to position [154, 0]
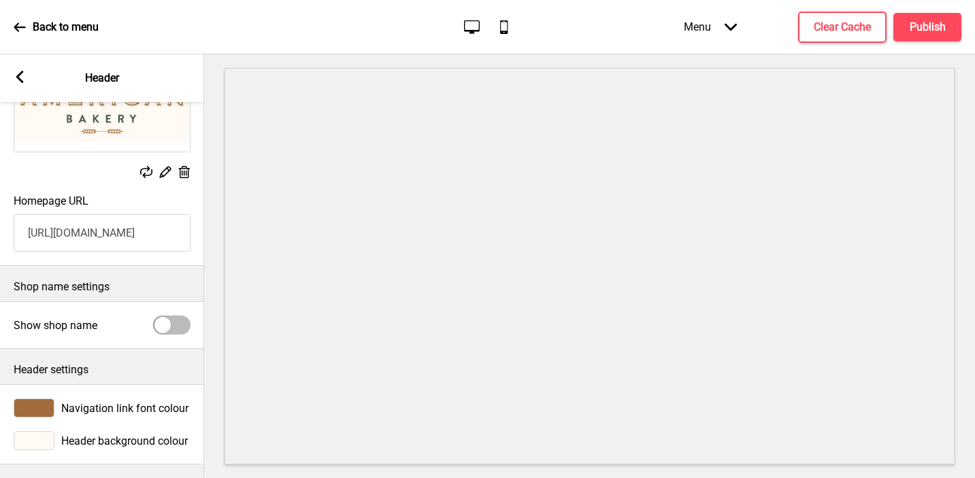
click at [41, 442] on div at bounding box center [34, 440] width 41 height 19
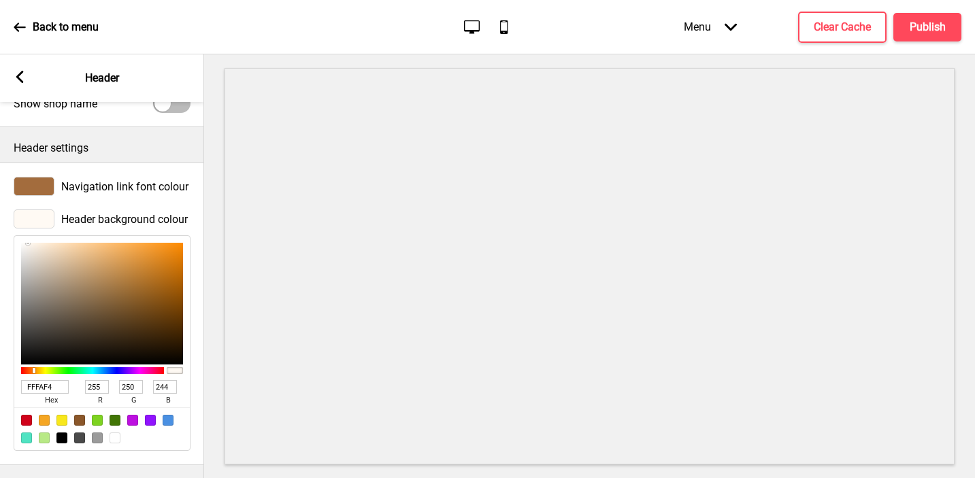
click at [52, 387] on input "FFFAF4" at bounding box center [45, 387] width 48 height 14
click at [22, 71] on icon at bounding box center [19, 77] width 7 height 12
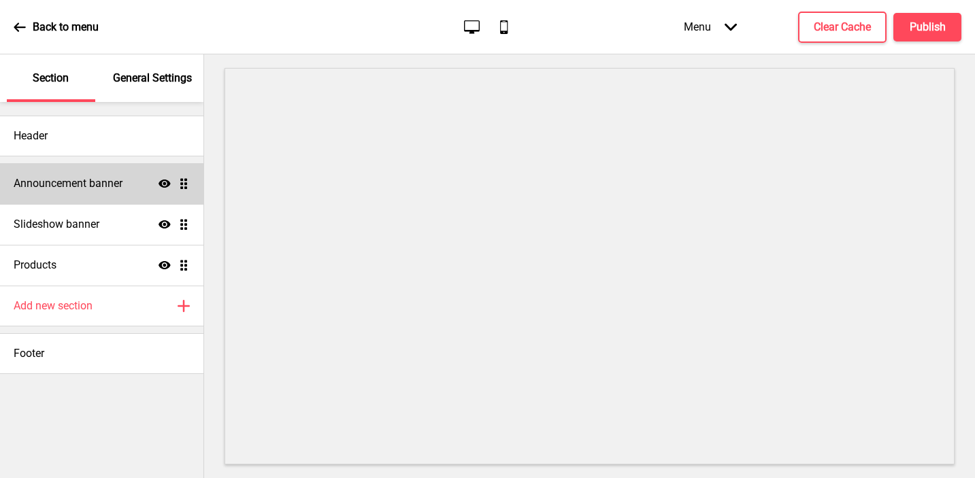
click at [35, 192] on div "Announcement banner Show Drag" at bounding box center [101, 183] width 203 height 41
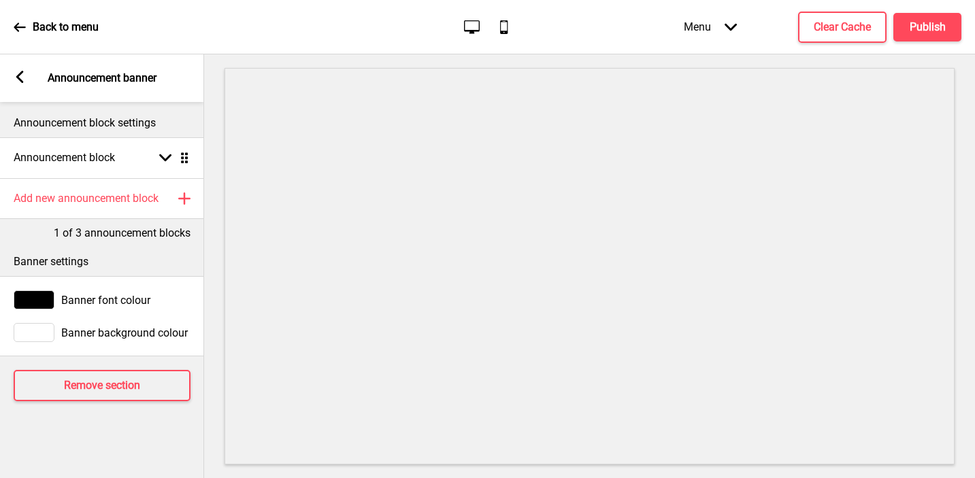
click at [29, 338] on div at bounding box center [34, 332] width 41 height 19
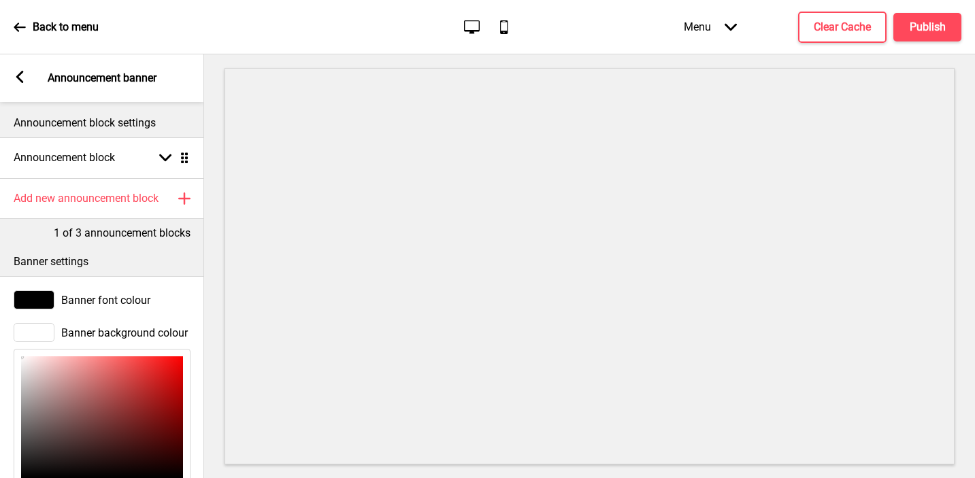
scroll to position [172, 0]
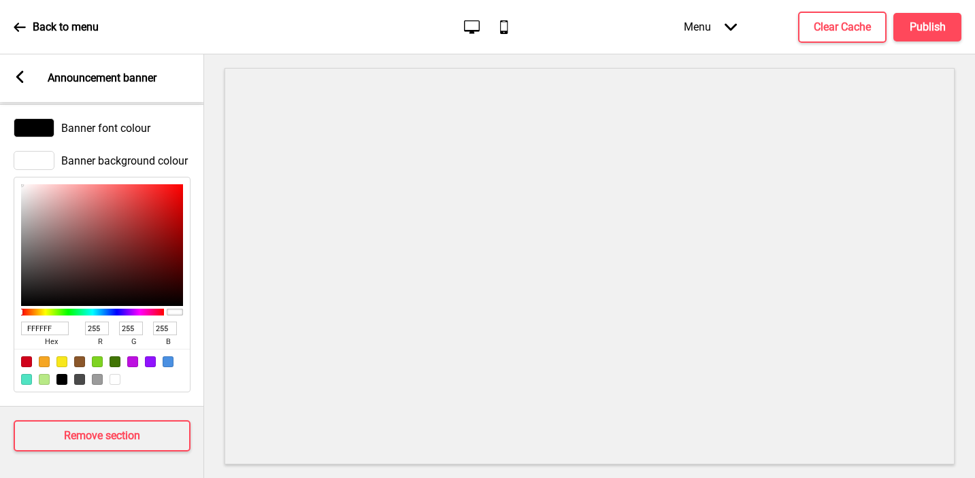
click at [37, 325] on input "FFFFFF" at bounding box center [45, 329] width 48 height 14
paste input "AF4"
type input "FFFAF4"
type input "250"
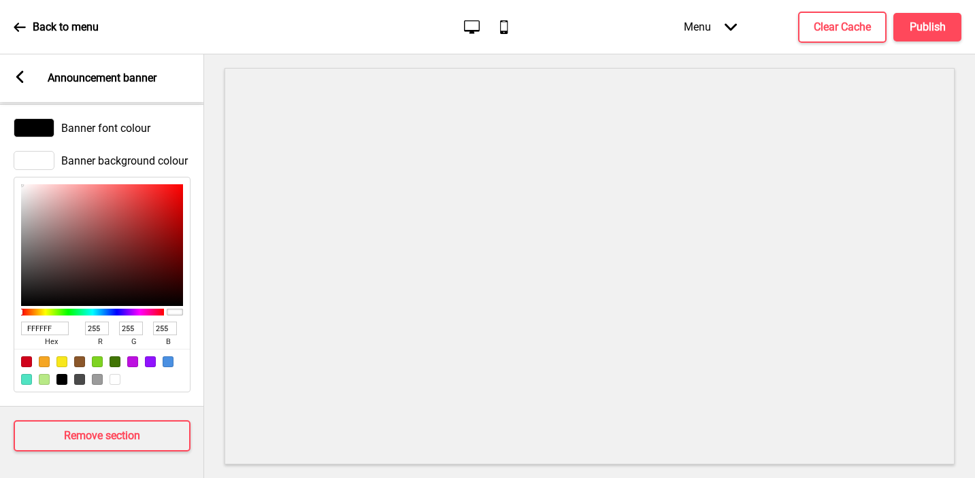
type input "244"
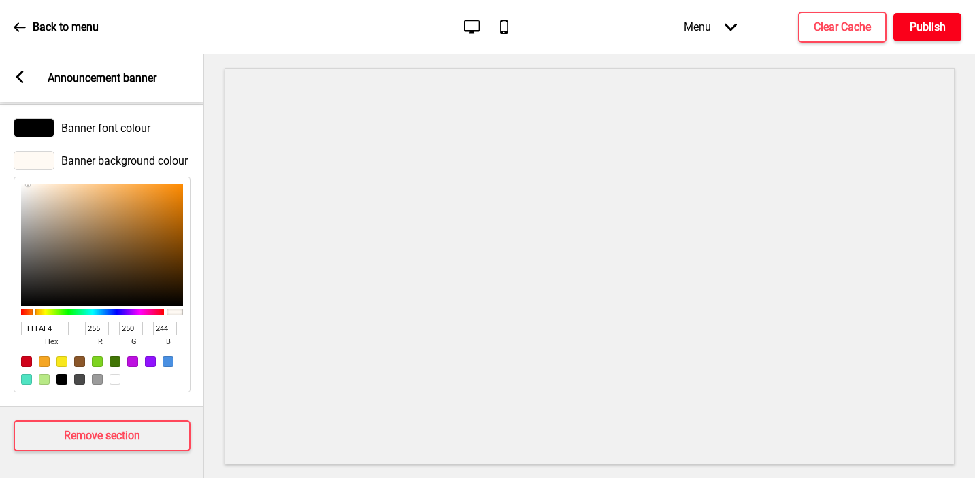
type input "FFFAF4"
click at [921, 27] on h4 "Publish" at bounding box center [928, 27] width 36 height 15
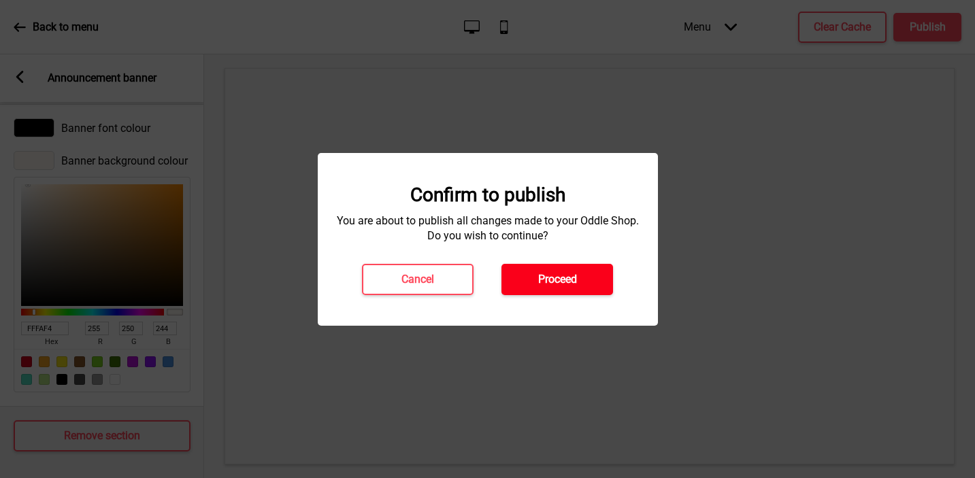
click at [582, 278] on button "Proceed" at bounding box center [557, 279] width 112 height 31
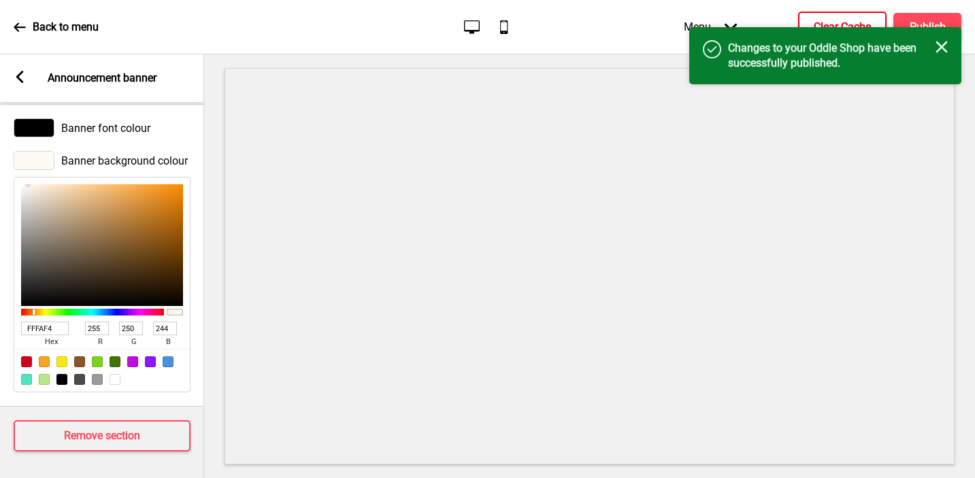
click at [820, 24] on h4 "Clear Cache" at bounding box center [842, 27] width 57 height 15
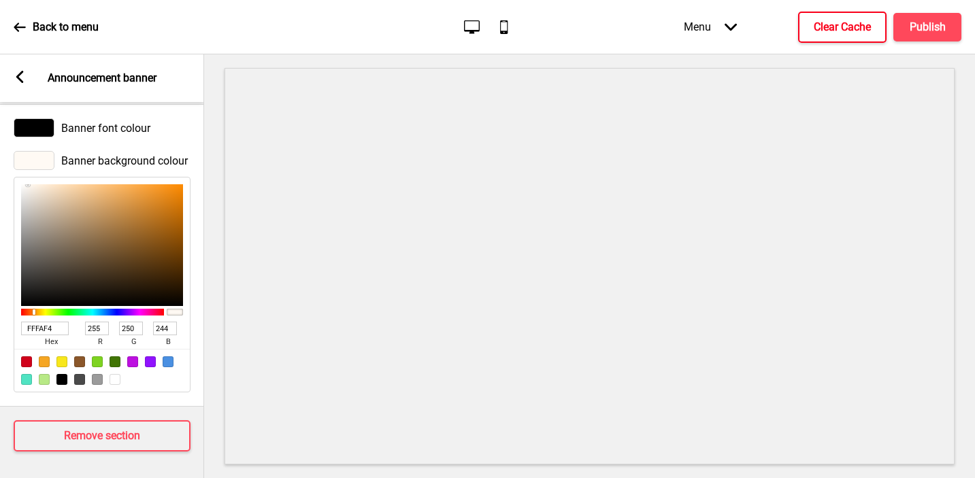
click at [22, 69] on div "Arrow left Announcement banner" at bounding box center [102, 78] width 204 height 48
click at [20, 73] on icon at bounding box center [19, 77] width 7 height 12
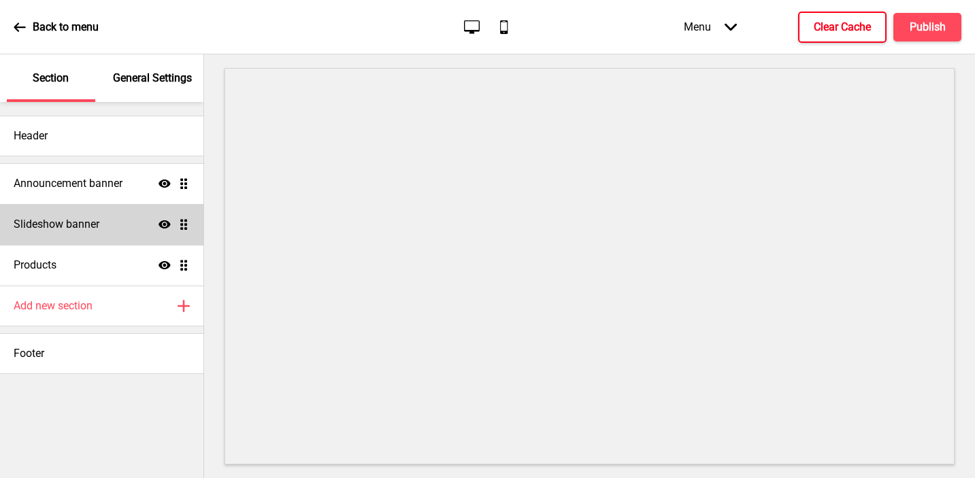
click at [48, 225] on h4 "Slideshow banner" at bounding box center [57, 224] width 86 height 15
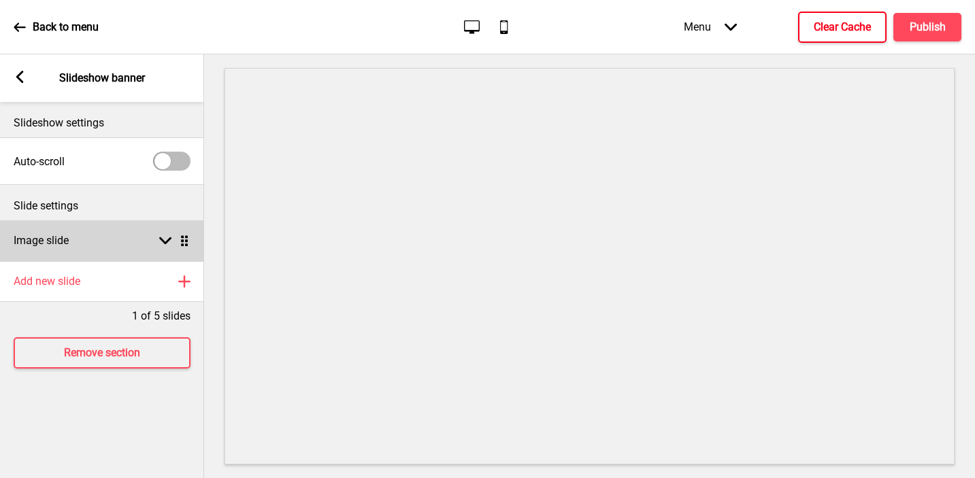
click at [59, 241] on h4 "Image slide" at bounding box center [41, 240] width 55 height 15
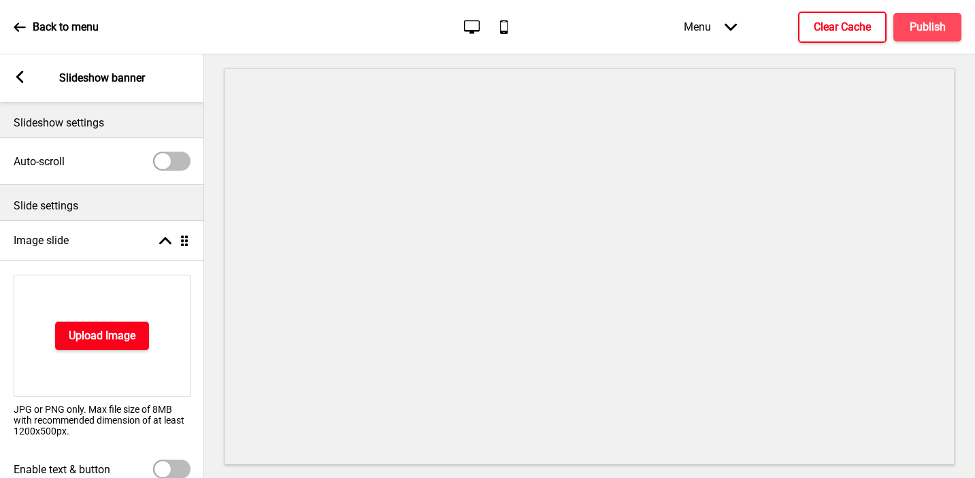
click at [73, 334] on h4 "Upload Image" at bounding box center [102, 336] width 67 height 15
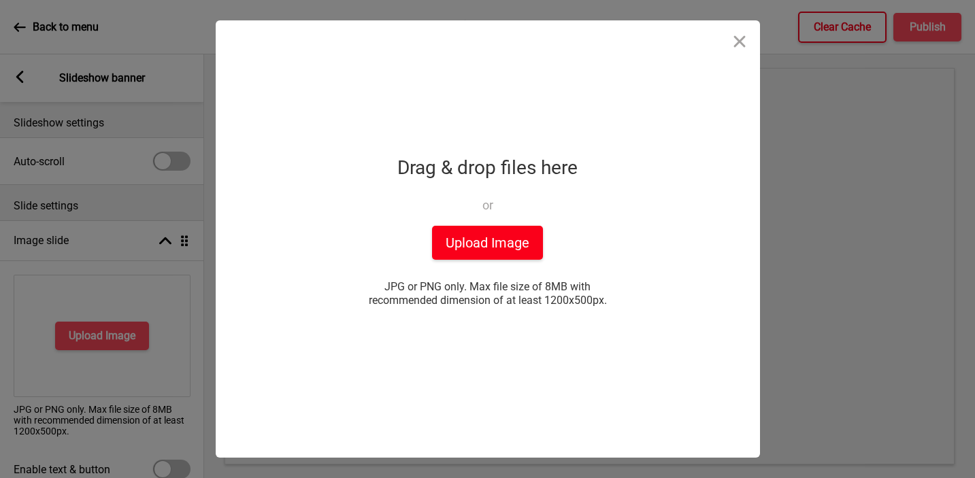
click at [537, 242] on button "Upload Image" at bounding box center [487, 243] width 111 height 34
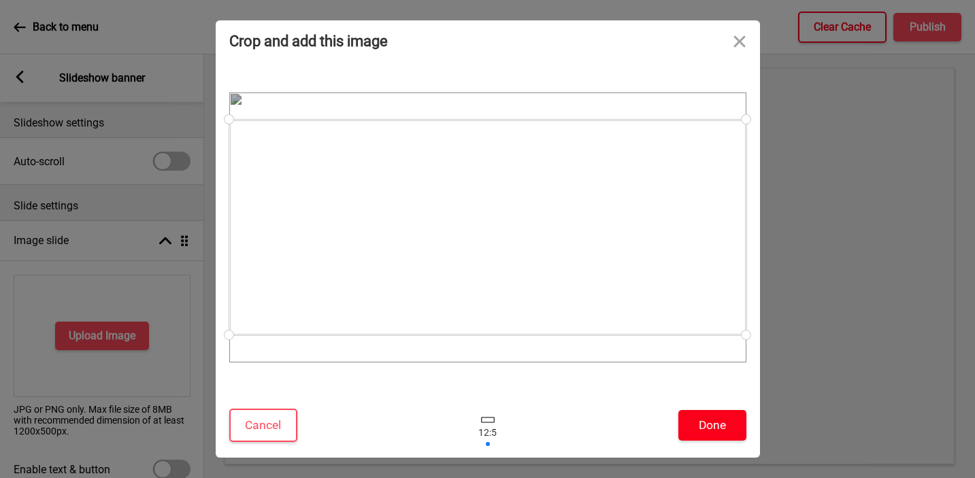
click at [710, 433] on button "Done" at bounding box center [712, 425] width 68 height 31
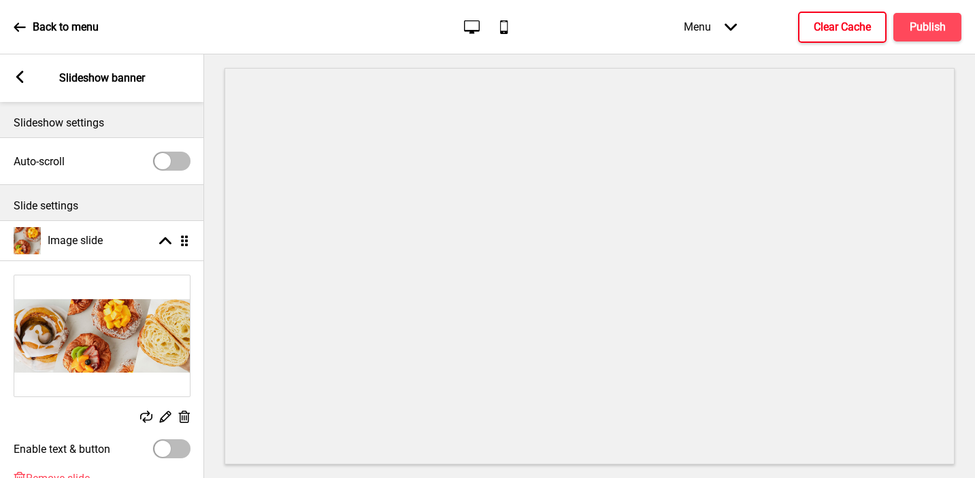
click at [667, 478] on div "X" at bounding box center [487, 485] width 975 height 14
click at [16, 478] on button "X" at bounding box center [8, 485] width 16 height 14
click at [932, 28] on h4 "Publish" at bounding box center [928, 27] width 36 height 15
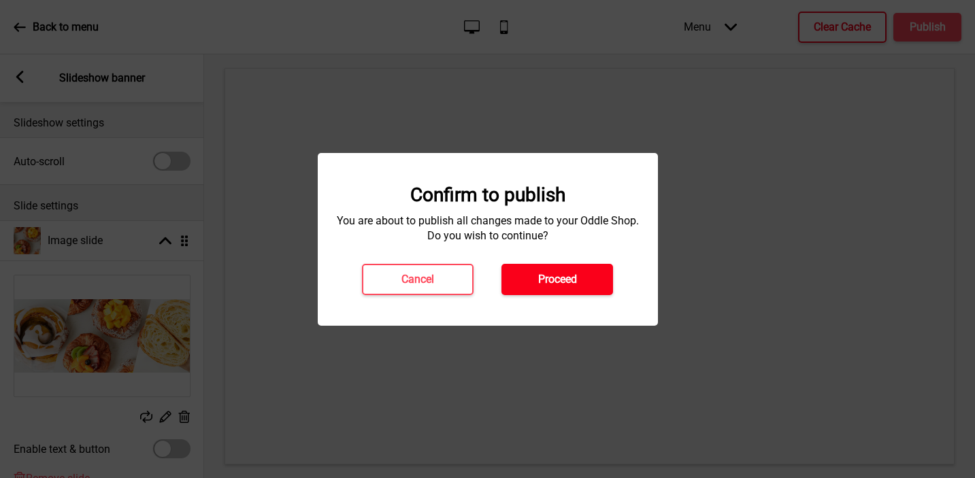
click at [586, 276] on button "Proceed" at bounding box center [557, 279] width 112 height 31
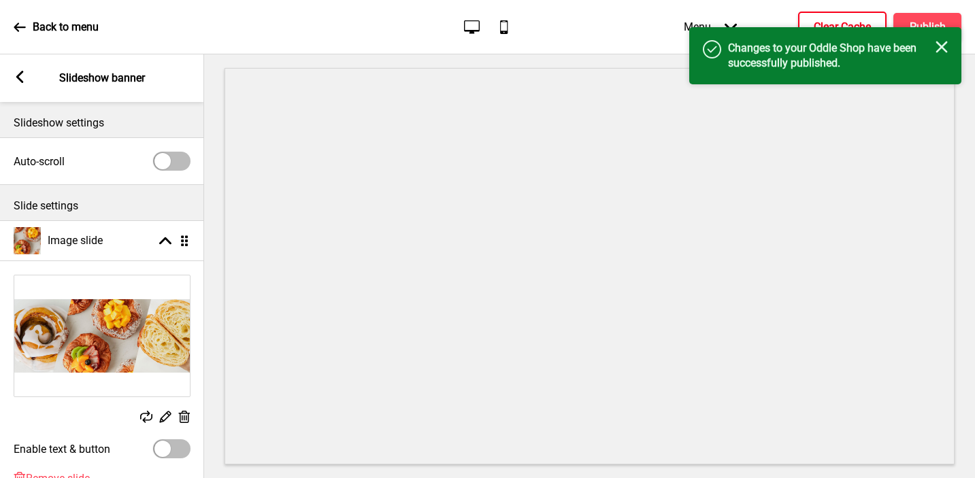
click at [837, 22] on h4 "Clear Cache" at bounding box center [842, 27] width 57 height 15
